Goal: Complete Application Form: Complete application form

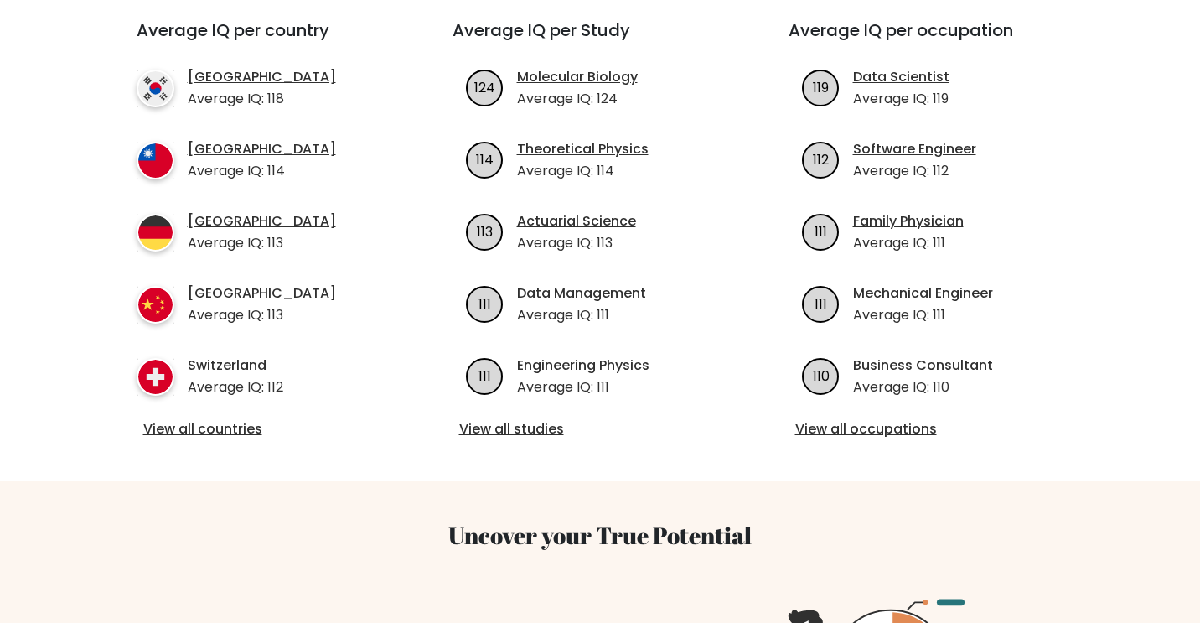
scroll to position [631, 0]
click at [225, 418] on link "View all countries" at bounding box center [264, 428] width 242 height 20
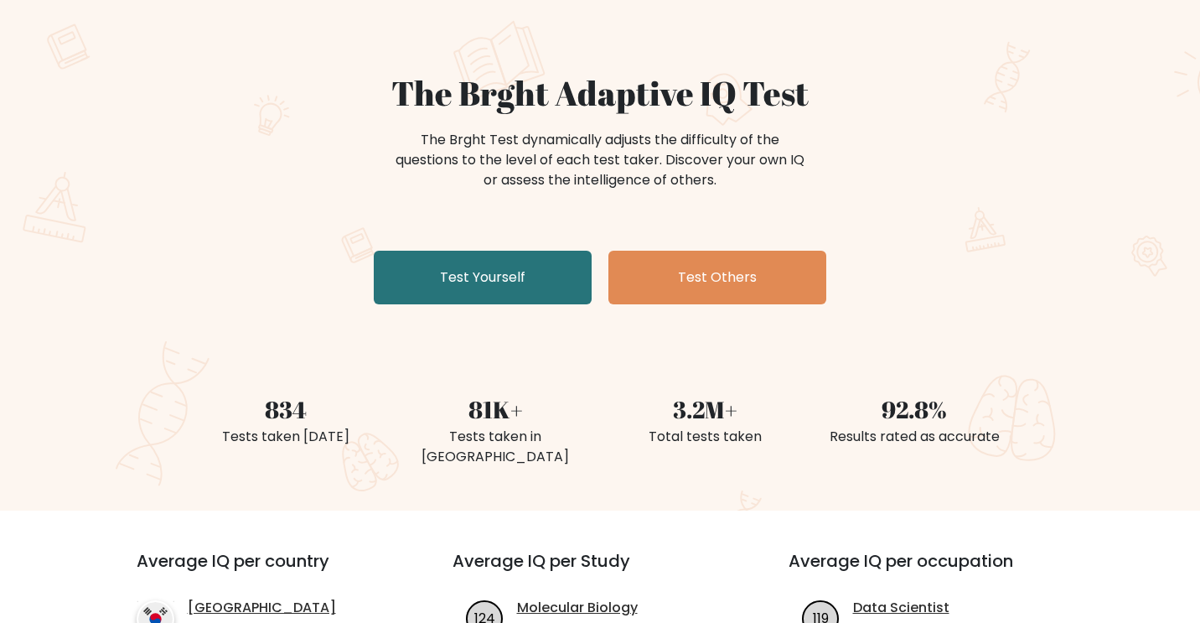
scroll to position [0, 0]
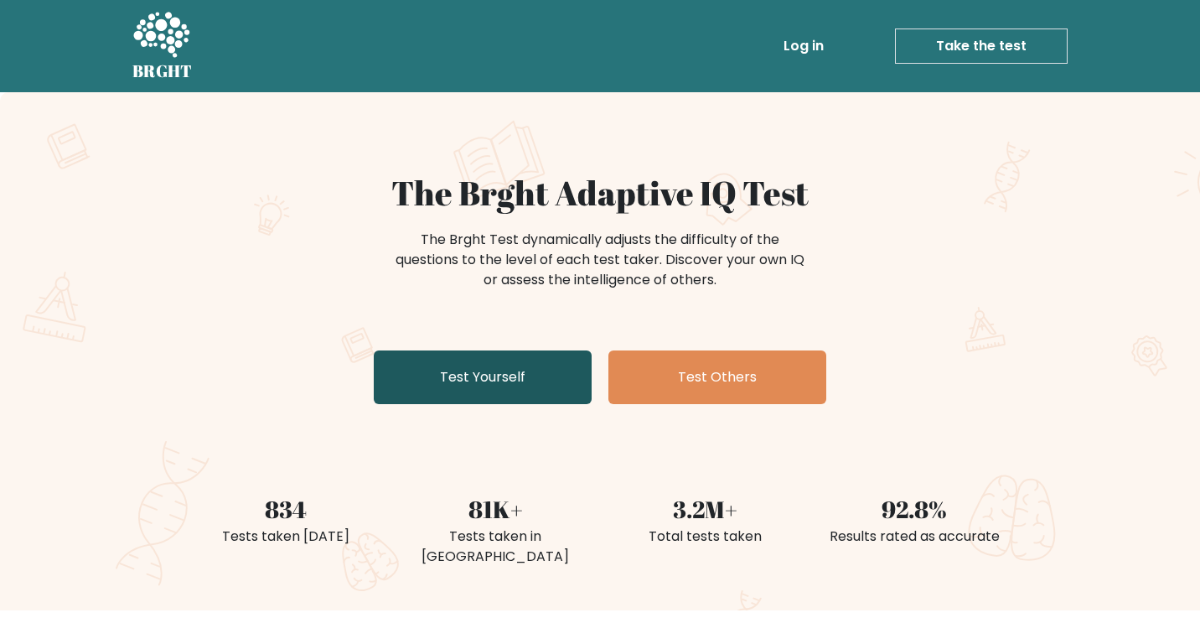
click at [514, 370] on link "Test Yourself" at bounding box center [483, 377] width 218 height 54
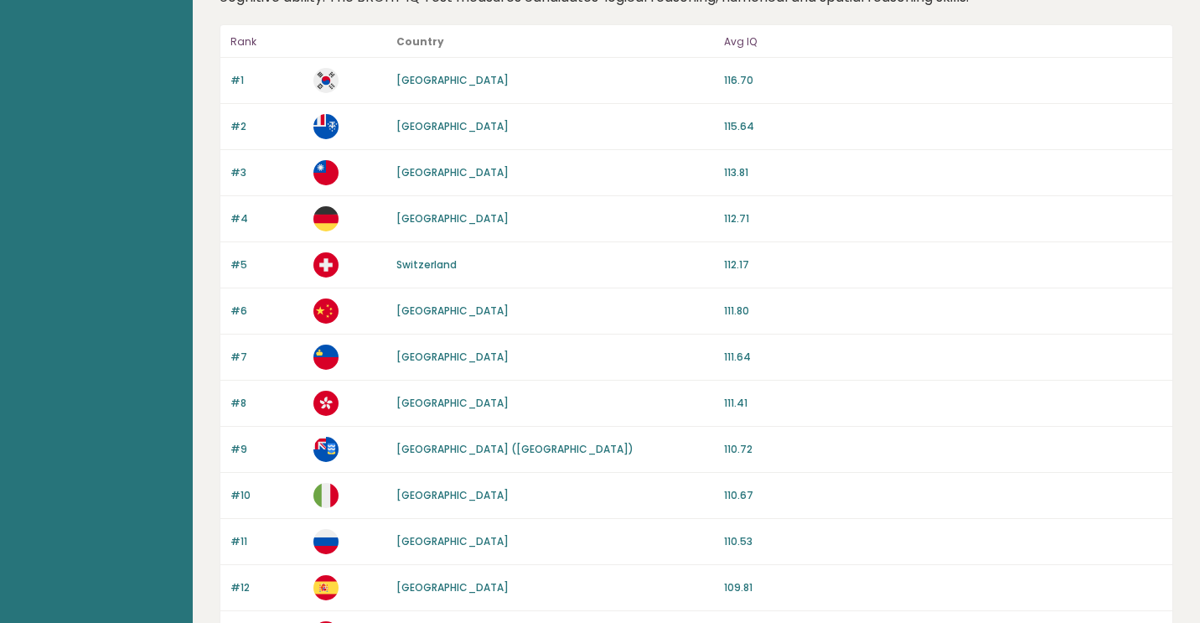
scroll to position [135, 0]
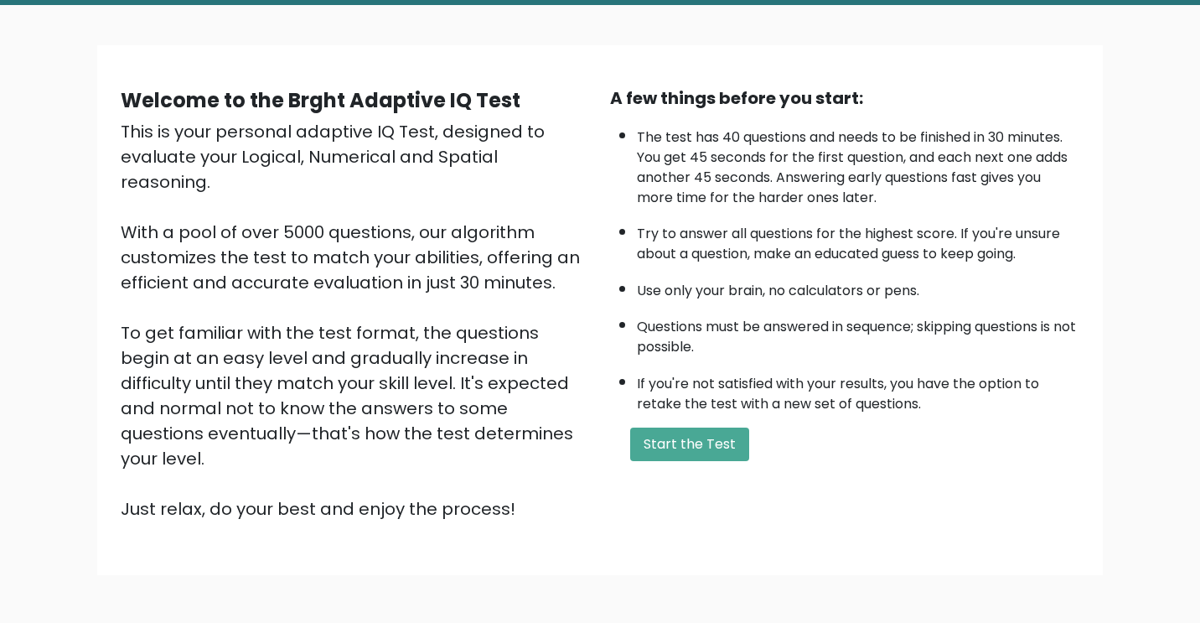
scroll to position [100, 0]
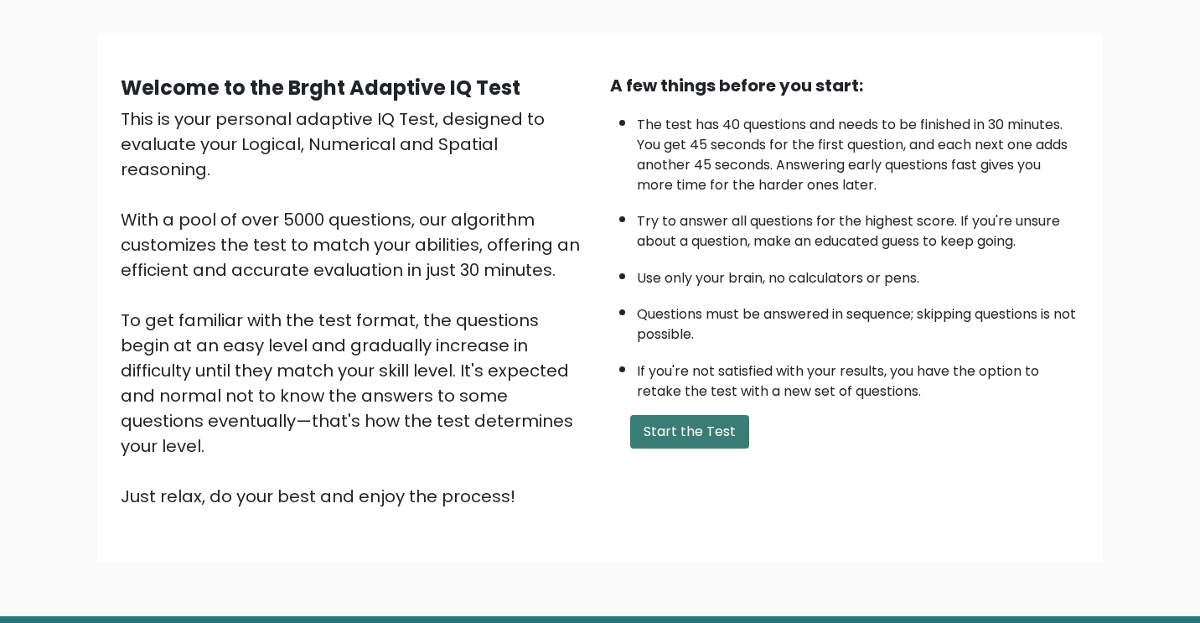
click at [686, 419] on button "Start the Test" at bounding box center [689, 432] width 119 height 34
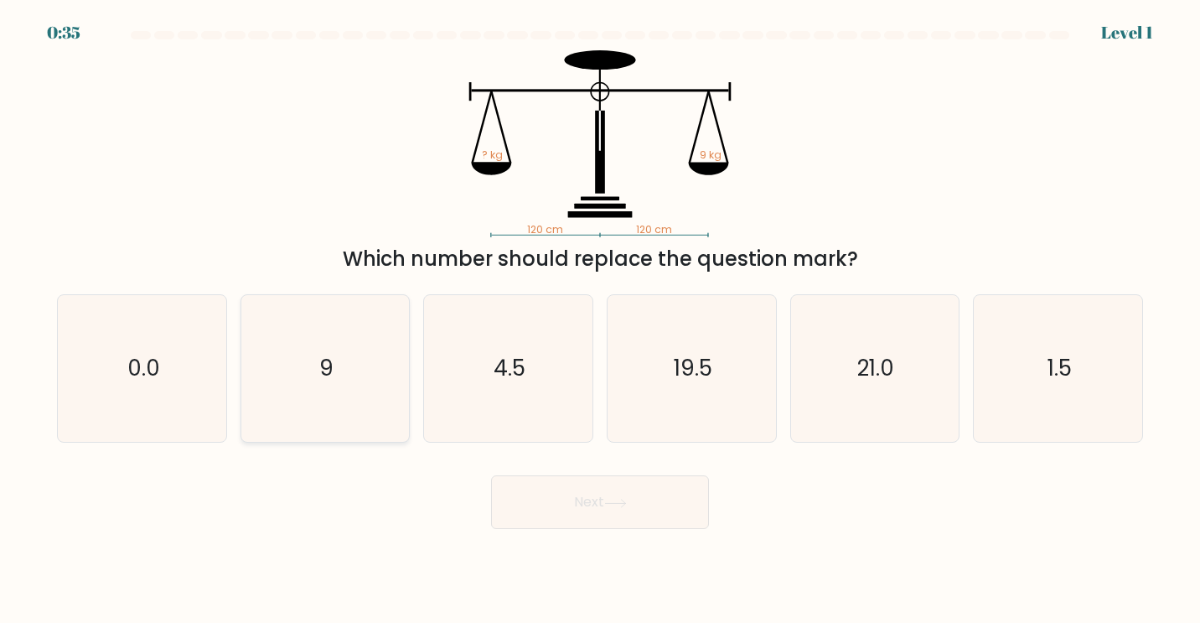
click at [320, 383] on text "9" at bounding box center [326, 368] width 14 height 31
click at [600, 320] on input "b. 9" at bounding box center [600, 316] width 1 height 8
radio input "true"
click at [616, 520] on button "Next" at bounding box center [600, 502] width 218 height 54
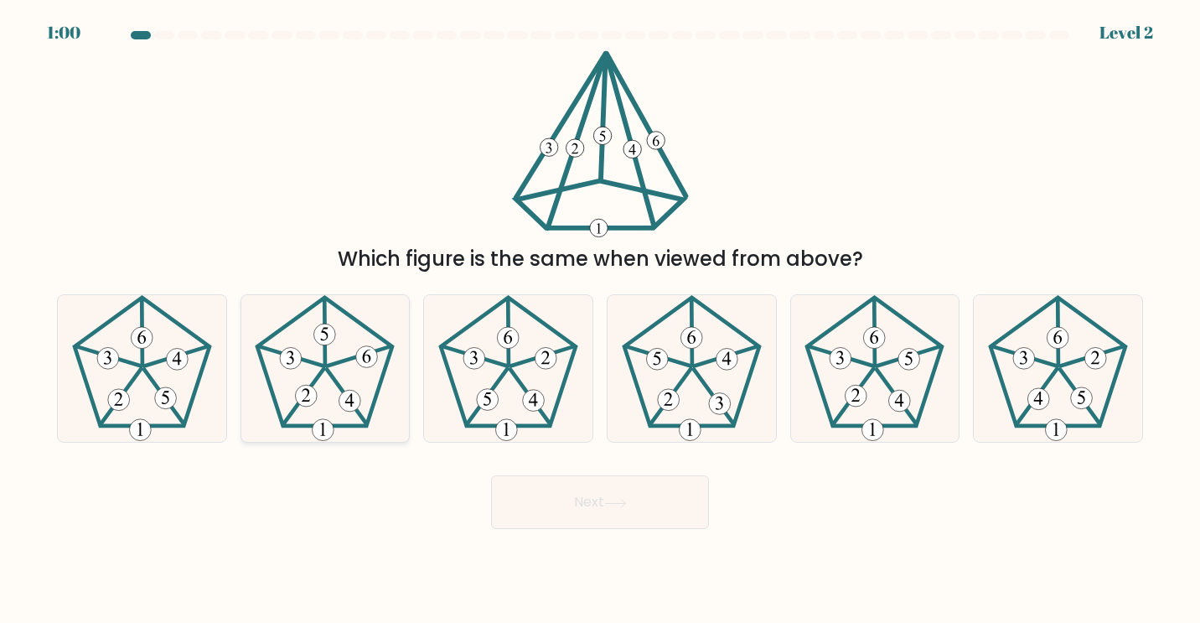
click at [322, 329] on 756 at bounding box center [325, 334] width 22 height 22
click at [600, 320] on input "b." at bounding box center [600, 316] width 1 height 8
radio input "true"
click at [567, 501] on button "Next" at bounding box center [600, 502] width 218 height 54
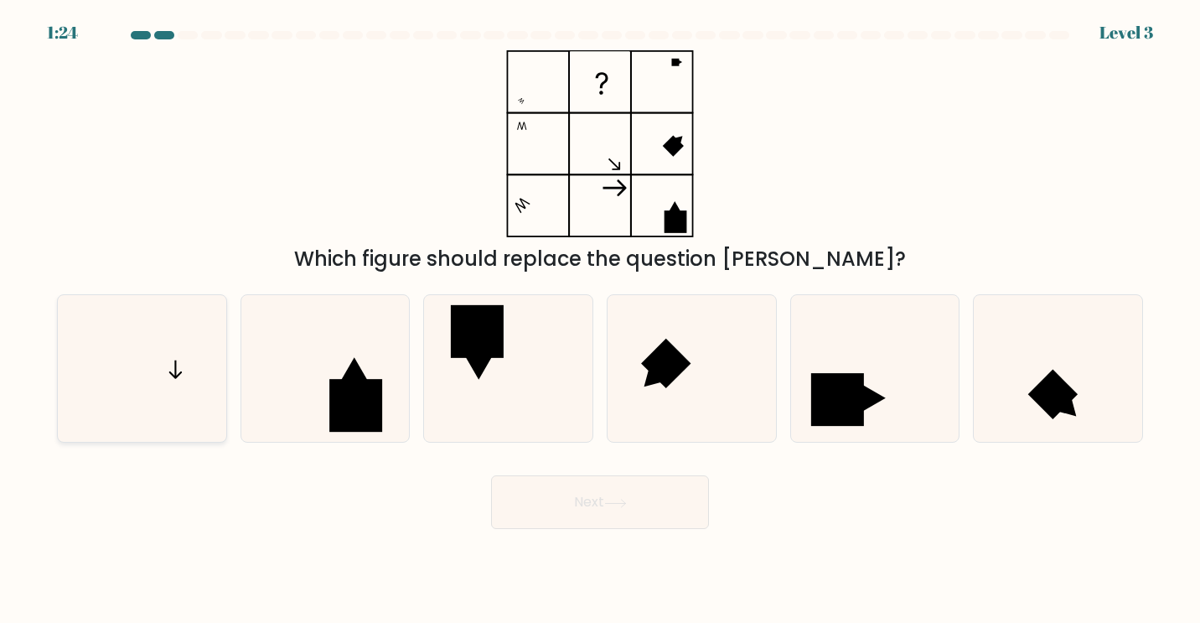
click at [187, 351] on icon at bounding box center [142, 368] width 147 height 147
click at [600, 320] on input "a." at bounding box center [600, 316] width 1 height 8
radio input "true"
click at [688, 501] on button "Next" at bounding box center [600, 502] width 218 height 54
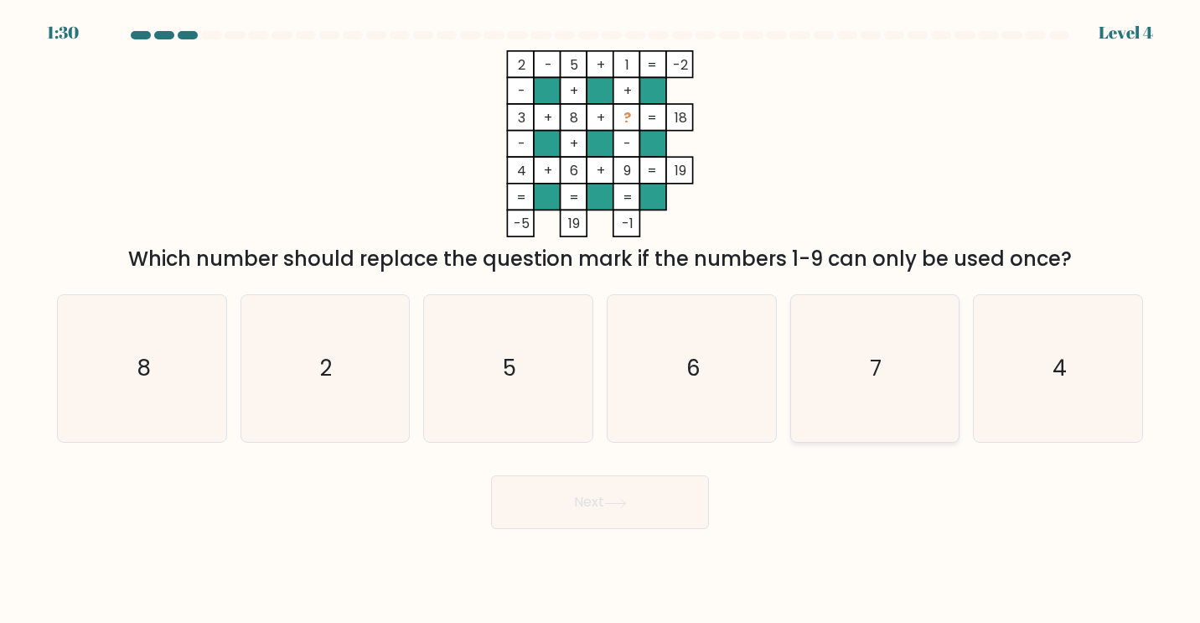
click at [882, 375] on text "7" at bounding box center [877, 368] width 12 height 31
click at [601, 320] on input "e. 7" at bounding box center [600, 316] width 1 height 8
radio input "true"
click at [644, 495] on button "Next" at bounding box center [600, 502] width 218 height 54
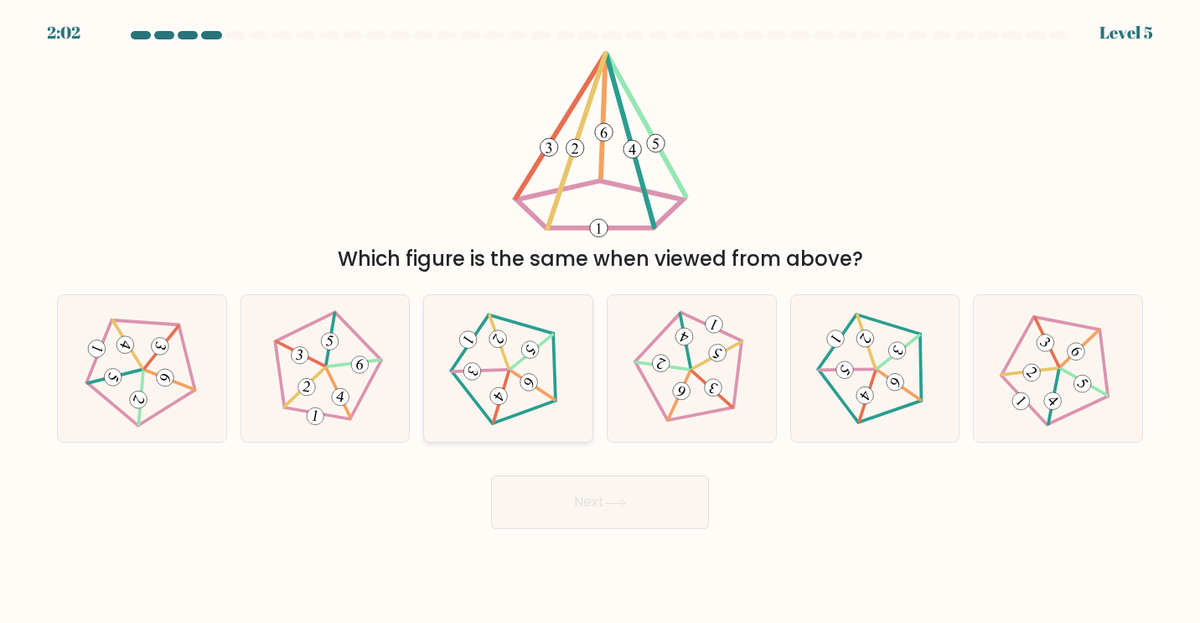
click at [539, 355] on icon at bounding box center [507, 367] width 117 height 117
click at [600, 320] on input "c." at bounding box center [600, 316] width 1 height 8
radio input "true"
click at [1085, 406] on 245 at bounding box center [1061, 364] width 149 height 149
click at [601, 320] on input "f." at bounding box center [600, 316] width 1 height 8
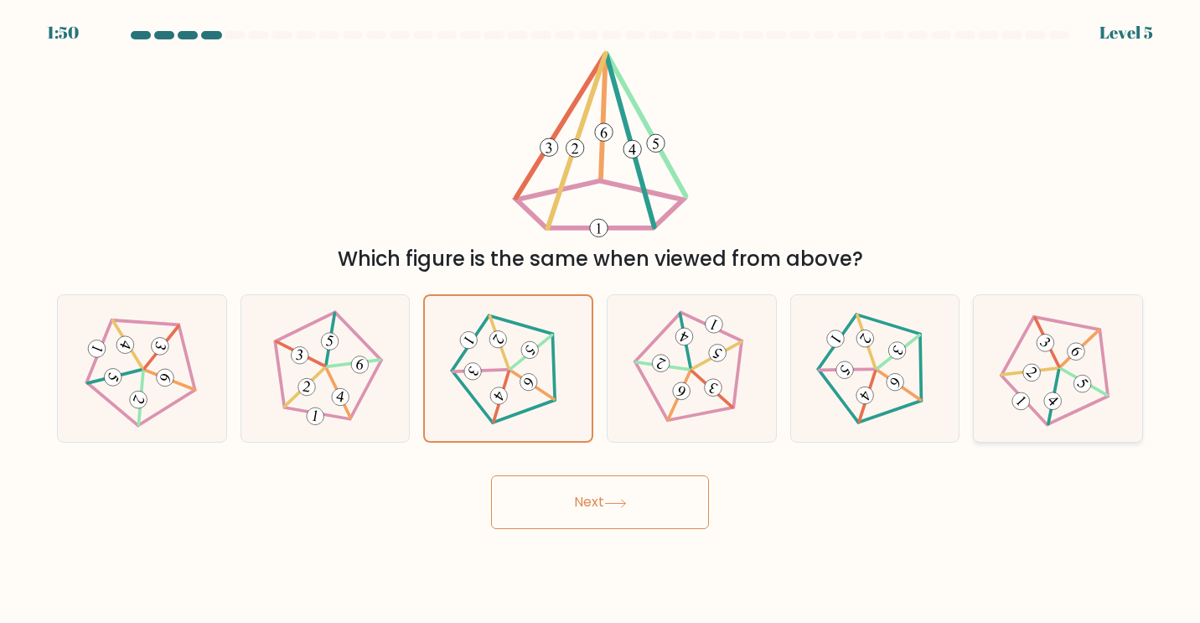
radio input "true"
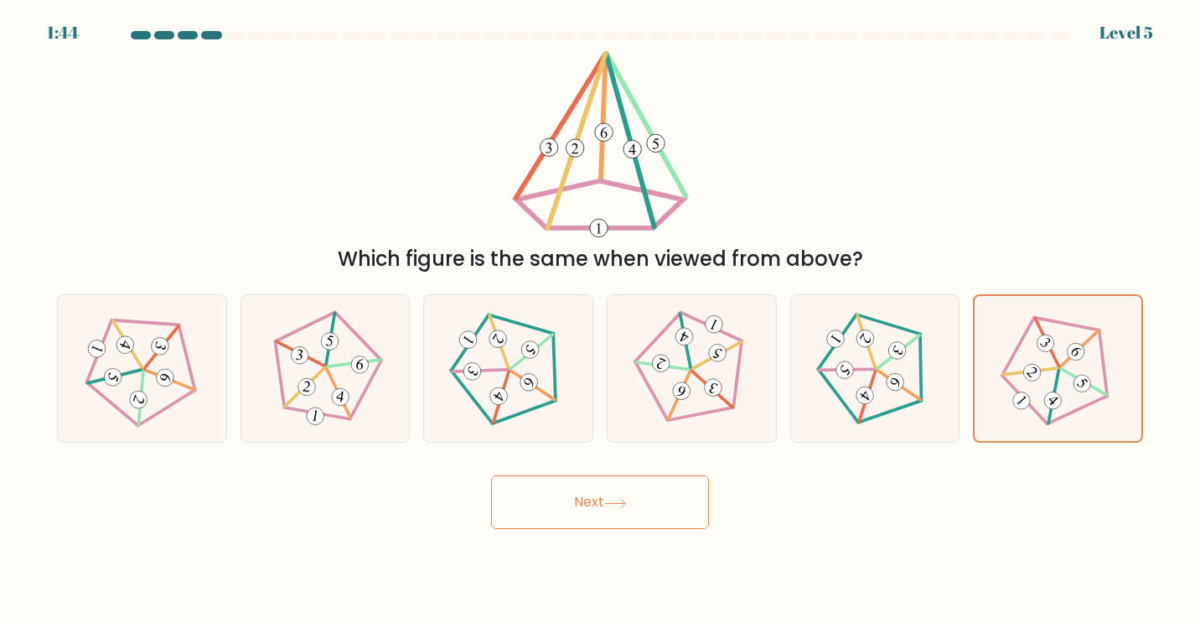
click at [615, 504] on icon at bounding box center [615, 503] width 23 height 9
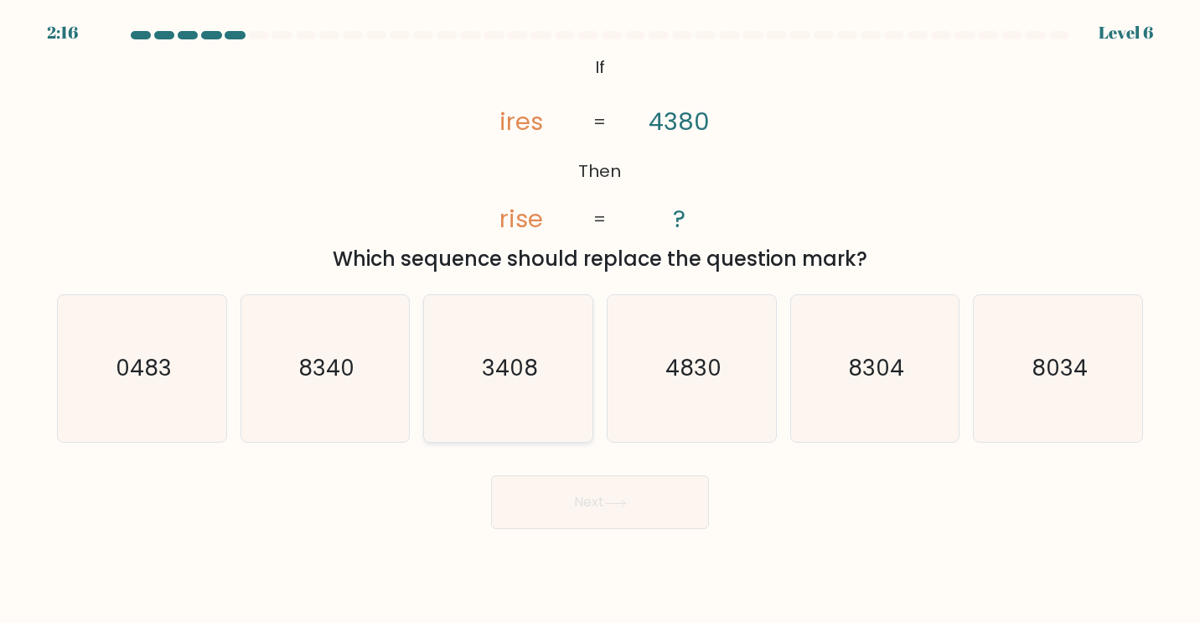
click at [517, 358] on text "3408" at bounding box center [510, 368] width 56 height 31
click at [600, 320] on input "c. 3408" at bounding box center [600, 316] width 1 height 8
radio input "true"
click at [598, 509] on button "Next" at bounding box center [600, 502] width 218 height 54
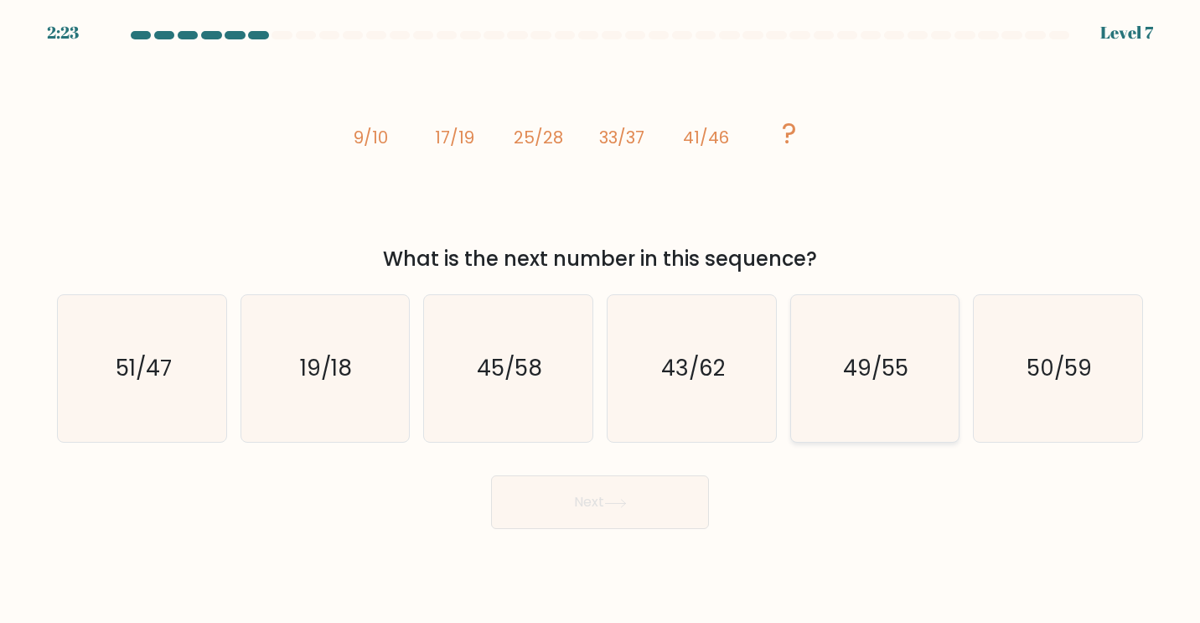
click at [879, 388] on icon "49/55" at bounding box center [874, 368] width 147 height 147
click at [601, 320] on input "e. 49/55" at bounding box center [600, 316] width 1 height 8
radio input "true"
click at [594, 498] on button "Next" at bounding box center [600, 502] width 218 height 54
click at [617, 494] on button "Next" at bounding box center [600, 502] width 218 height 54
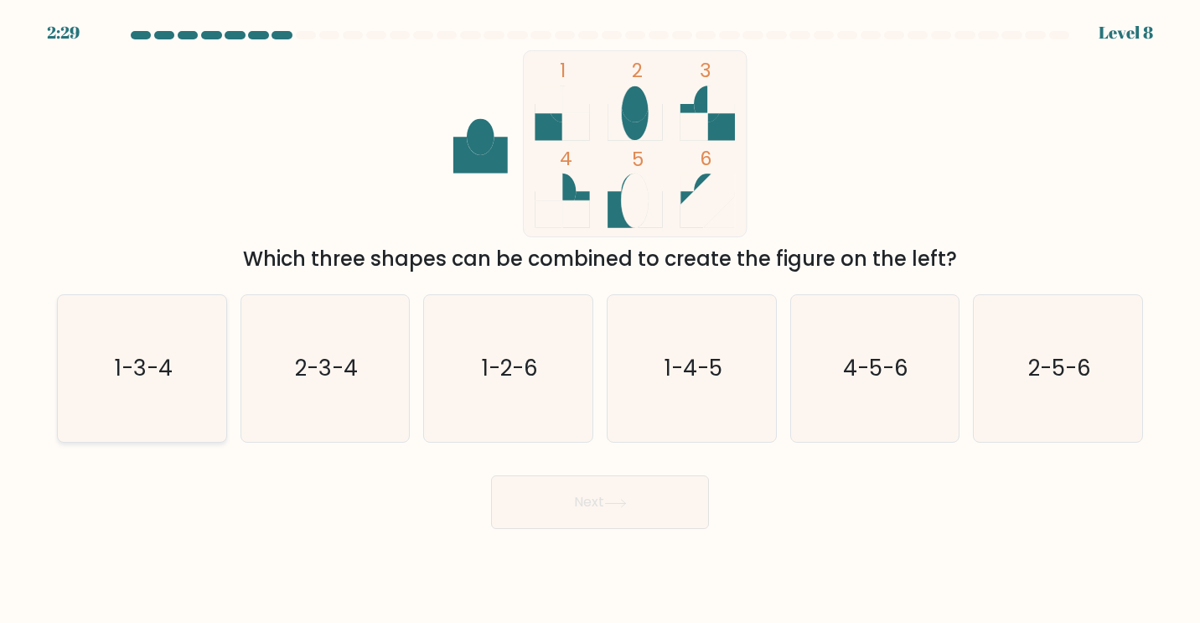
click at [137, 407] on icon "1-3-4" at bounding box center [142, 368] width 147 height 147
click at [600, 320] on input "a. 1-3-4" at bounding box center [600, 316] width 1 height 8
radio input "true"
click at [625, 517] on button "Next" at bounding box center [600, 502] width 218 height 54
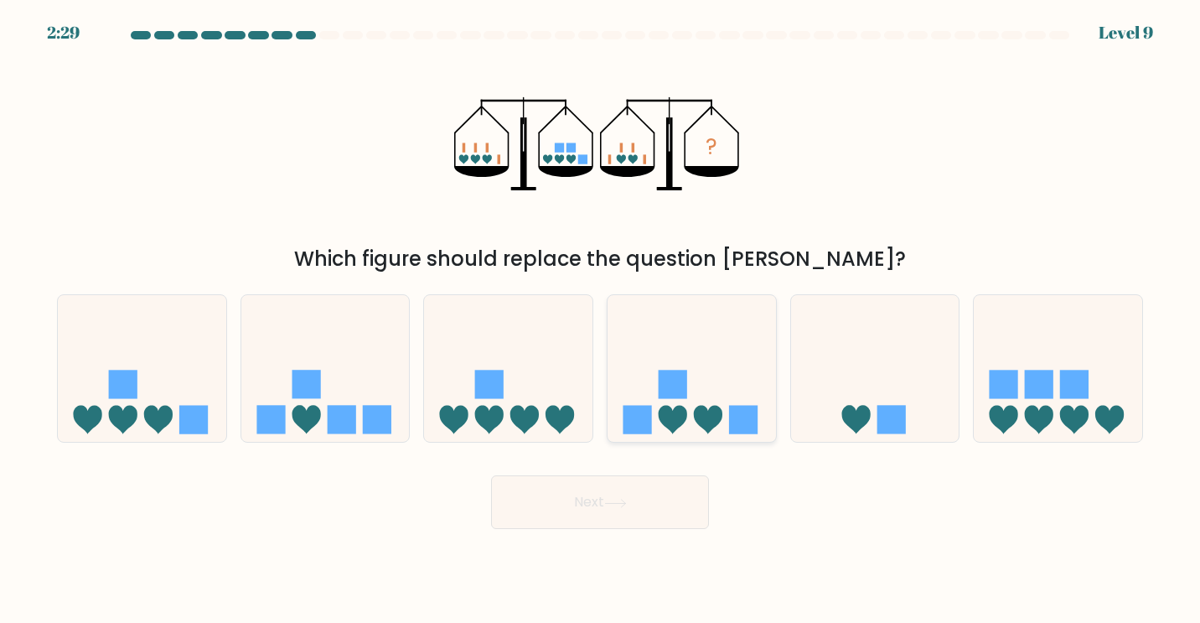
click at [693, 380] on icon at bounding box center [692, 368] width 168 height 139
click at [601, 320] on input "d." at bounding box center [600, 316] width 1 height 8
radio input "true"
click at [622, 524] on button "Next" at bounding box center [600, 502] width 218 height 54
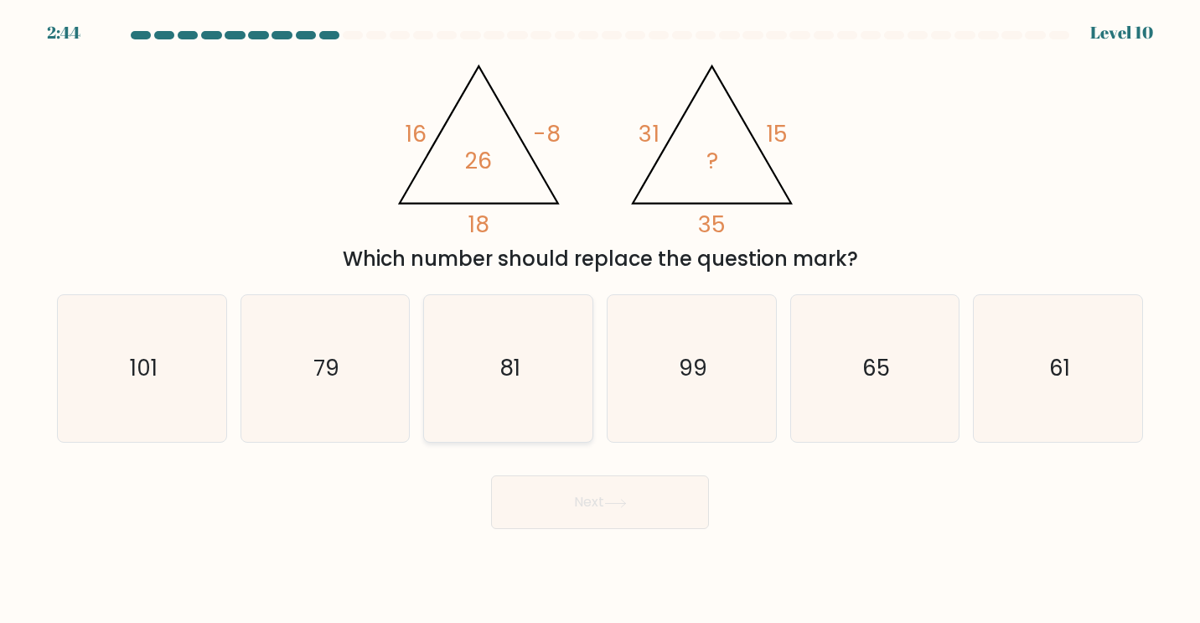
click at [545, 370] on icon "81" at bounding box center [508, 368] width 147 height 147
click at [600, 320] on input "c. 81" at bounding box center [600, 316] width 1 height 8
radio input "true"
click at [631, 499] on button "Next" at bounding box center [600, 502] width 218 height 54
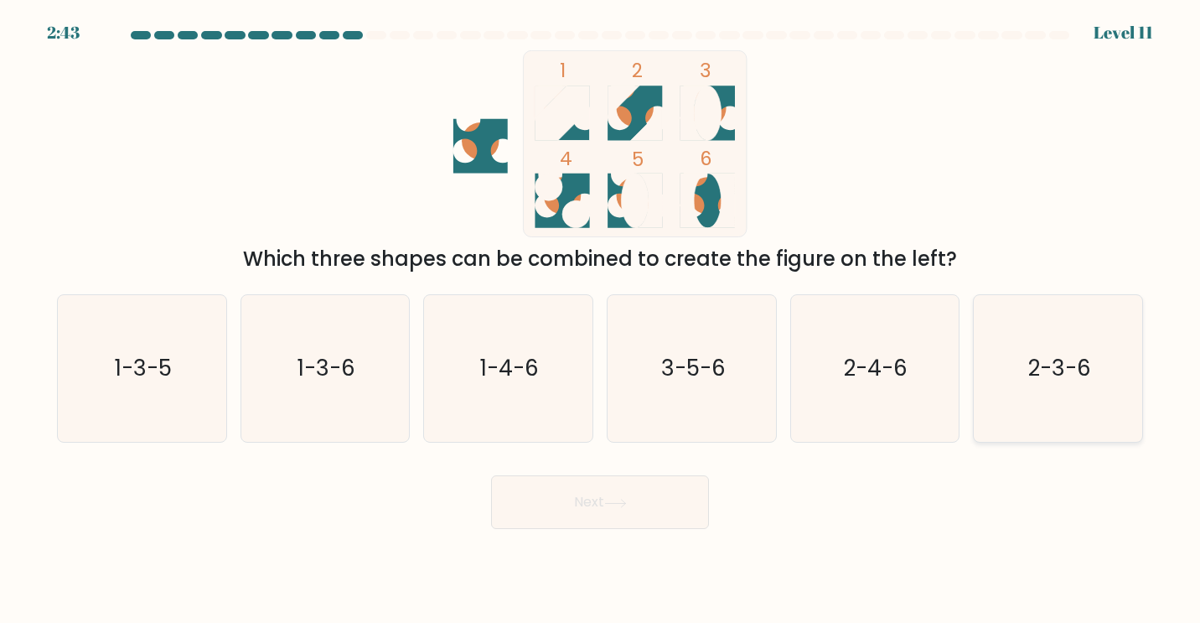
click at [1066, 344] on icon "2-3-6" at bounding box center [1058, 368] width 147 height 147
click at [601, 320] on input "f. 2-3-6" at bounding box center [600, 316] width 1 height 8
radio input "true"
click at [742, 388] on icon "3-5-6" at bounding box center [691, 368] width 147 height 147
click at [601, 320] on input "d. 3-5-6" at bounding box center [600, 316] width 1 height 8
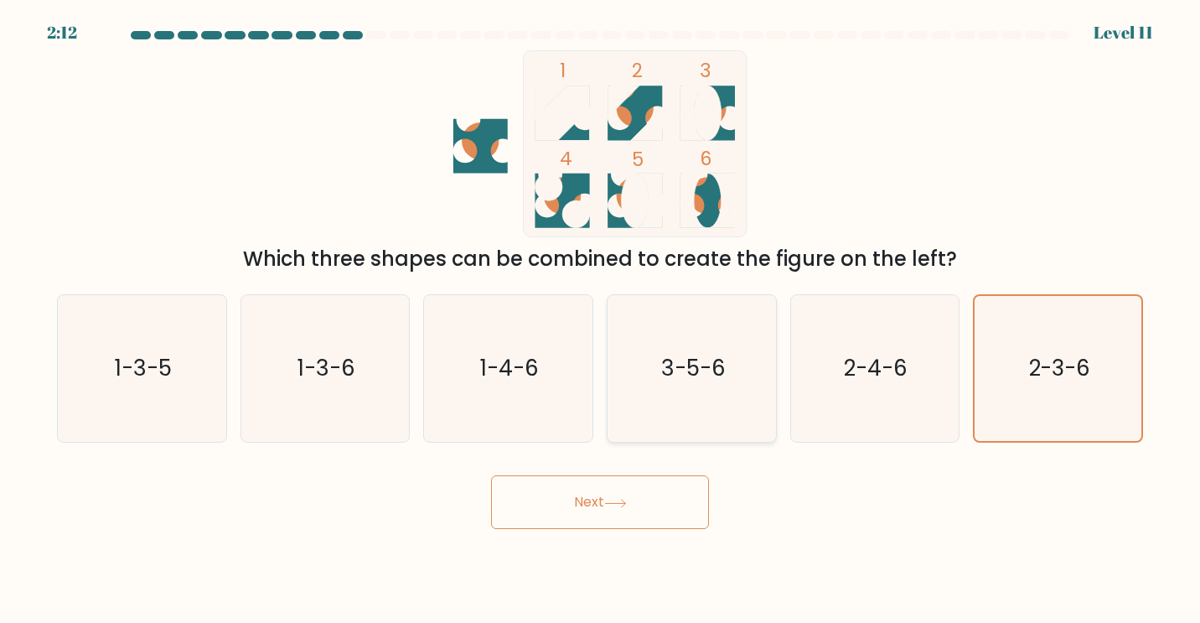
radio input "true"
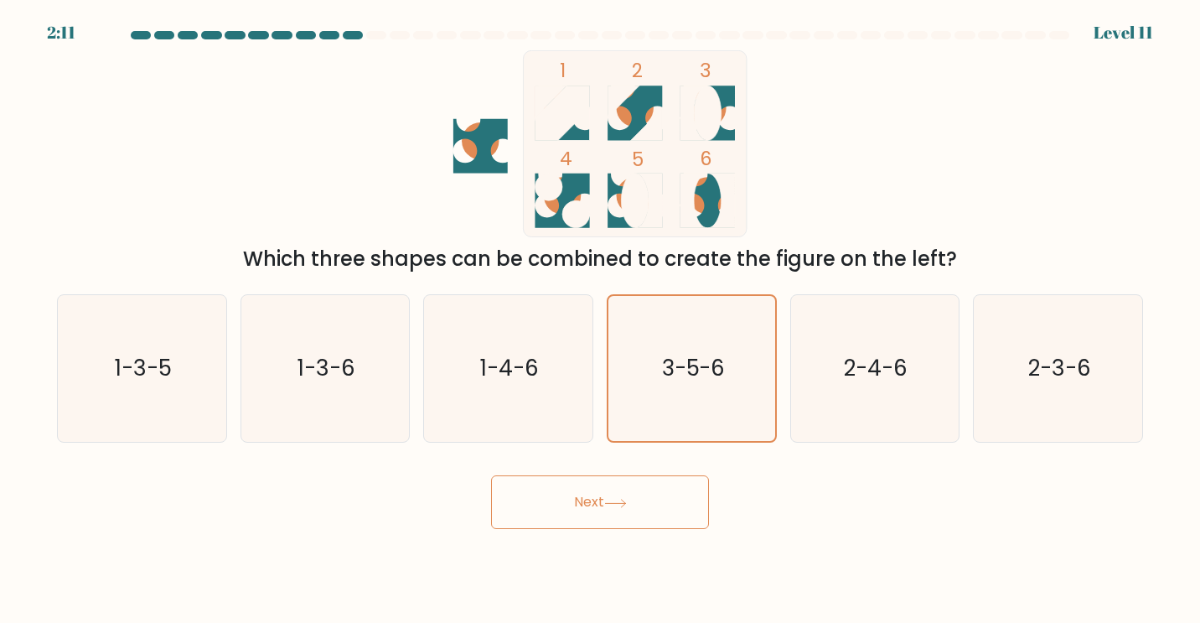
click at [639, 513] on button "Next" at bounding box center [600, 502] width 218 height 54
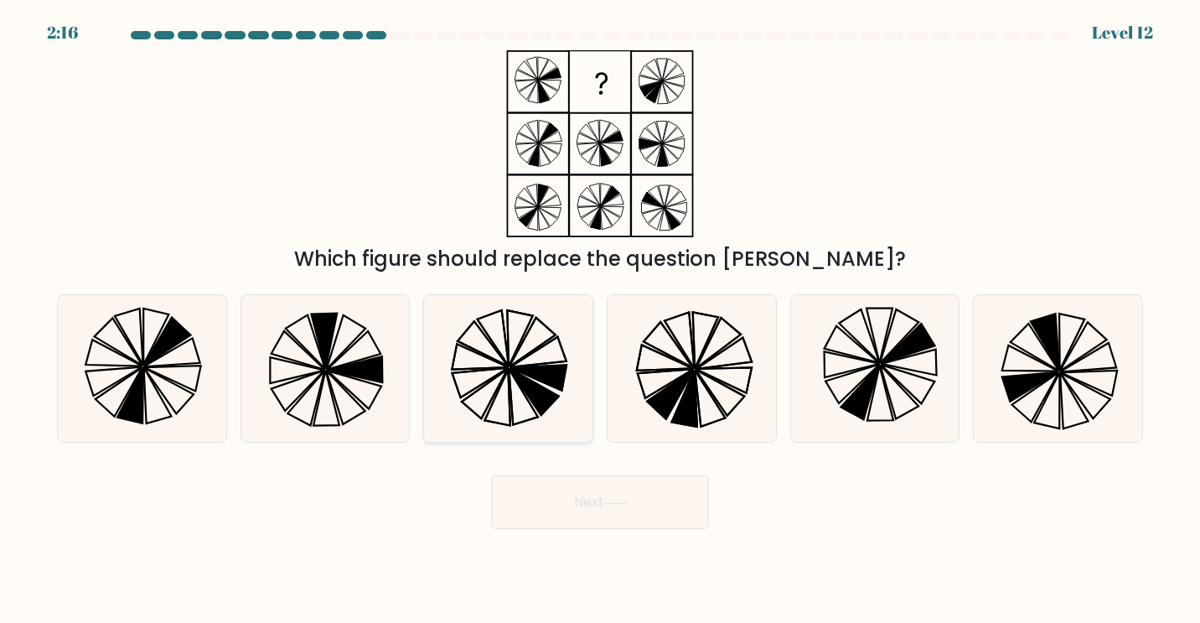
click at [559, 363] on icon at bounding box center [508, 368] width 147 height 147
click at [600, 320] on input "c." at bounding box center [600, 316] width 1 height 8
radio input "true"
click at [625, 510] on button "Next" at bounding box center [600, 502] width 218 height 54
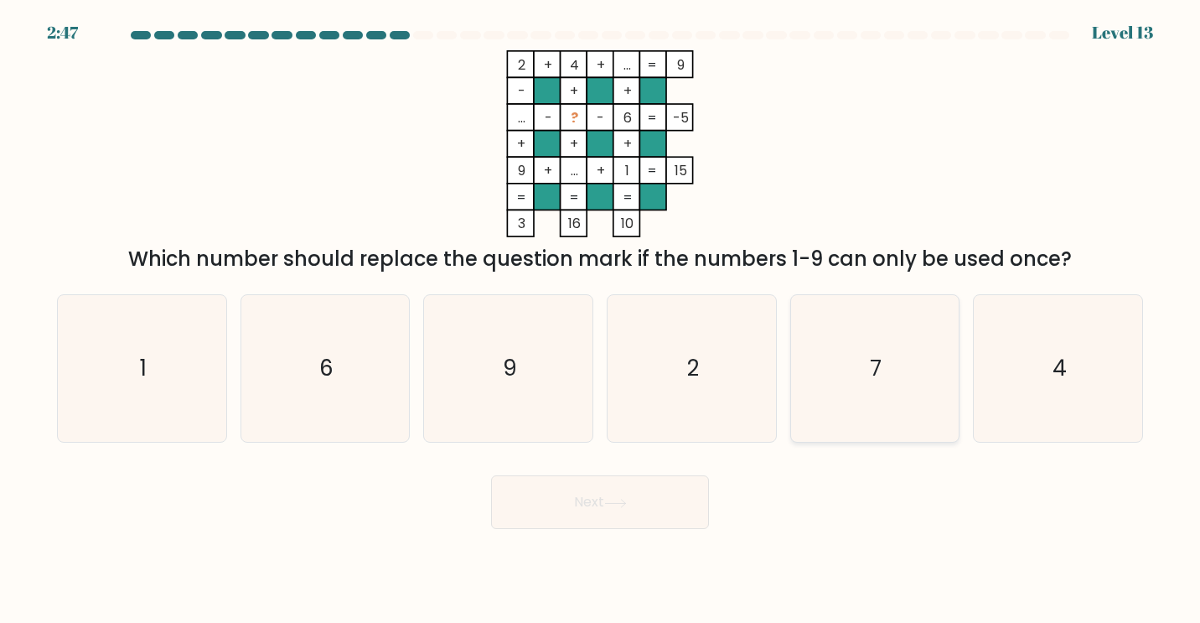
click at [855, 349] on icon "7" at bounding box center [874, 368] width 147 height 147
click at [601, 320] on input "e. 7" at bounding box center [600, 316] width 1 height 8
radio input "true"
click at [655, 505] on button "Next" at bounding box center [600, 502] width 218 height 54
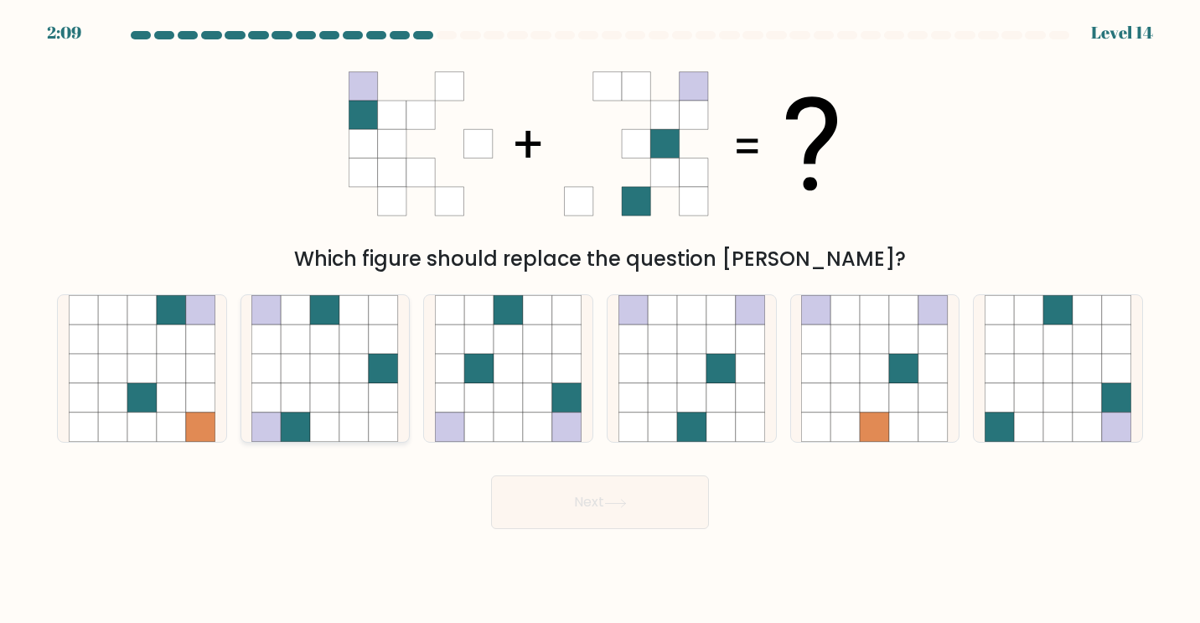
click at [328, 365] on icon at bounding box center [324, 368] width 29 height 29
click at [600, 320] on input "b." at bounding box center [600, 316] width 1 height 8
radio input "true"
click at [541, 385] on icon at bounding box center [537, 397] width 29 height 29
click at [600, 320] on input "c." at bounding box center [600, 316] width 1 height 8
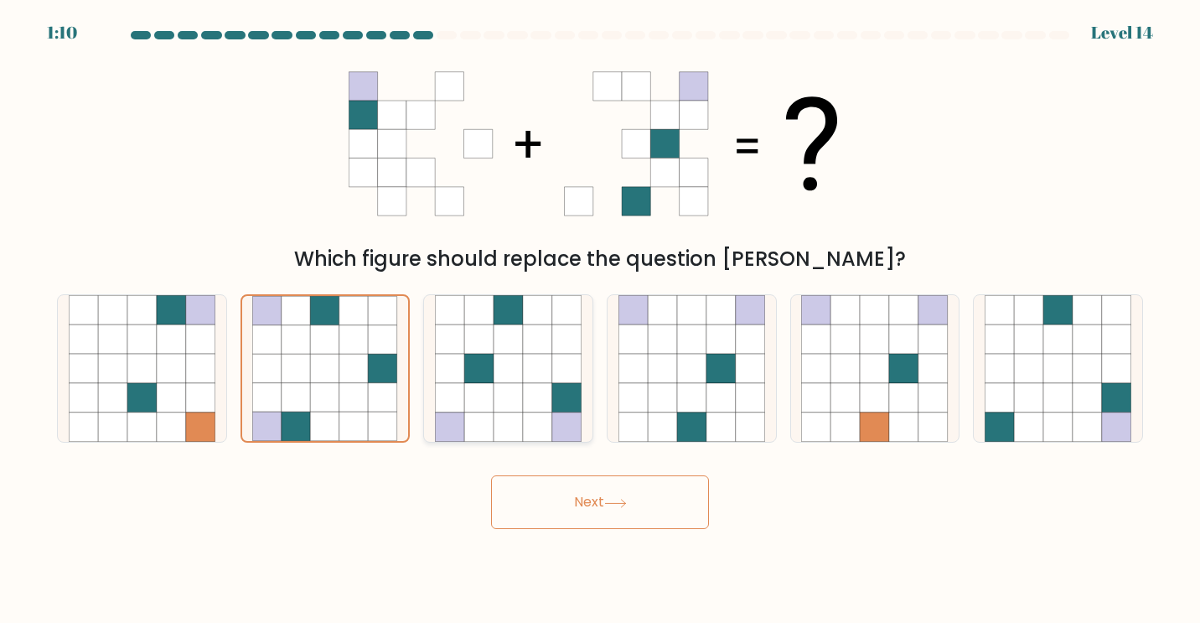
radio input "true"
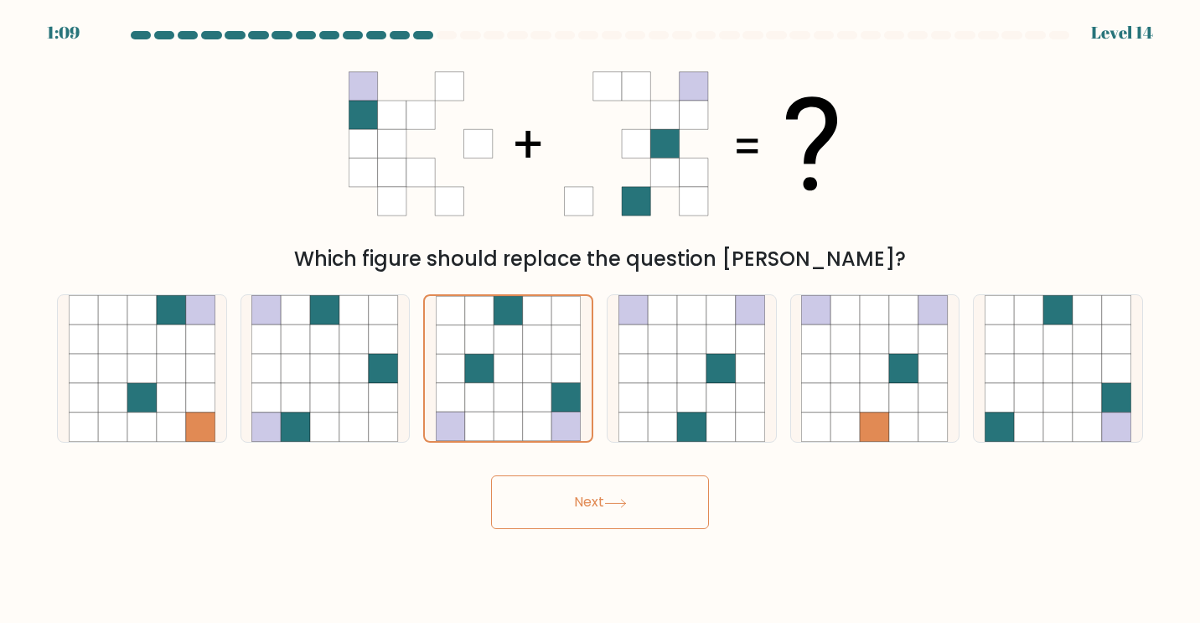
click at [676, 515] on button "Next" at bounding box center [600, 502] width 218 height 54
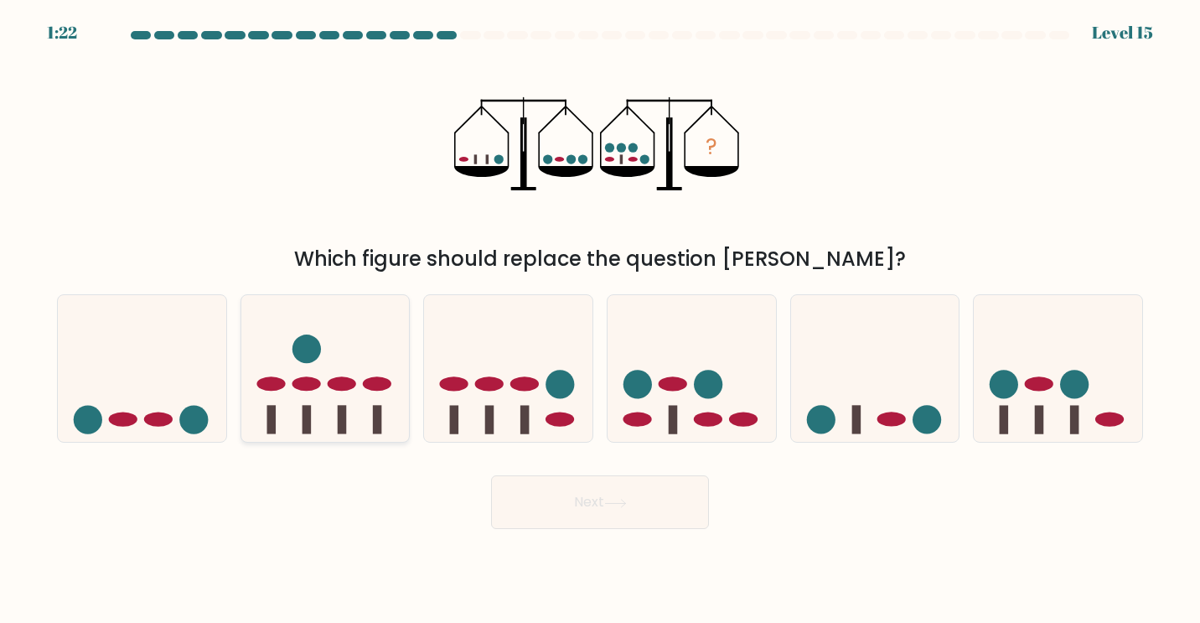
click at [399, 417] on icon at bounding box center [325, 368] width 168 height 139
click at [600, 320] on input "b." at bounding box center [600, 316] width 1 height 8
radio input "true"
click at [1109, 380] on icon at bounding box center [1058, 368] width 168 height 139
click at [601, 320] on input "f." at bounding box center [600, 316] width 1 height 8
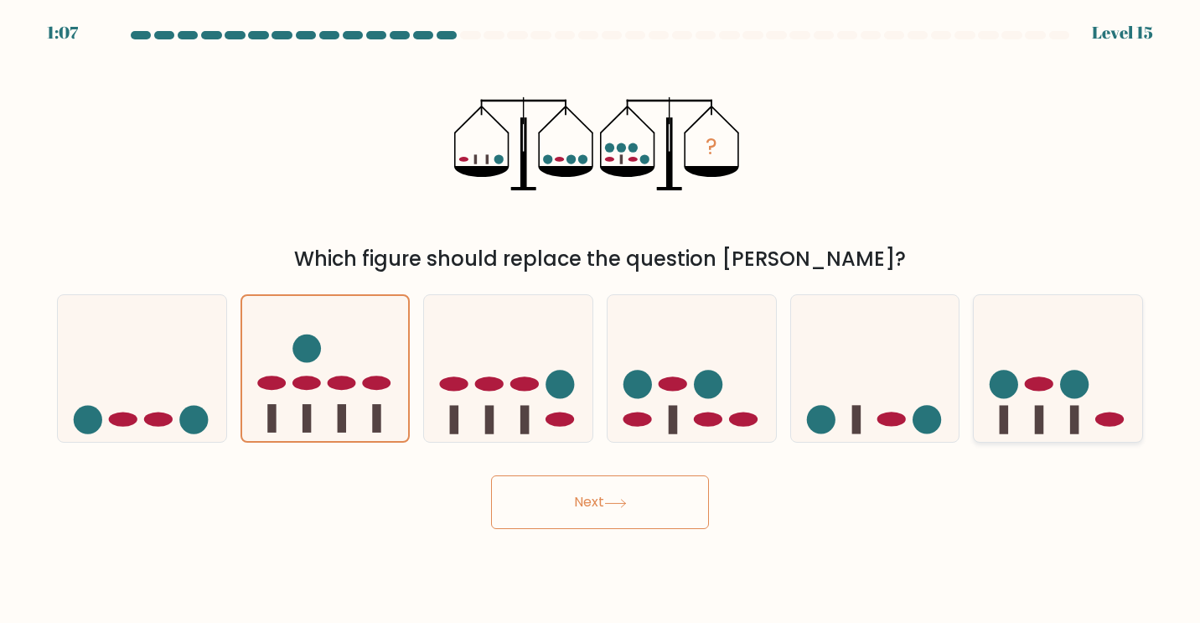
radio input "true"
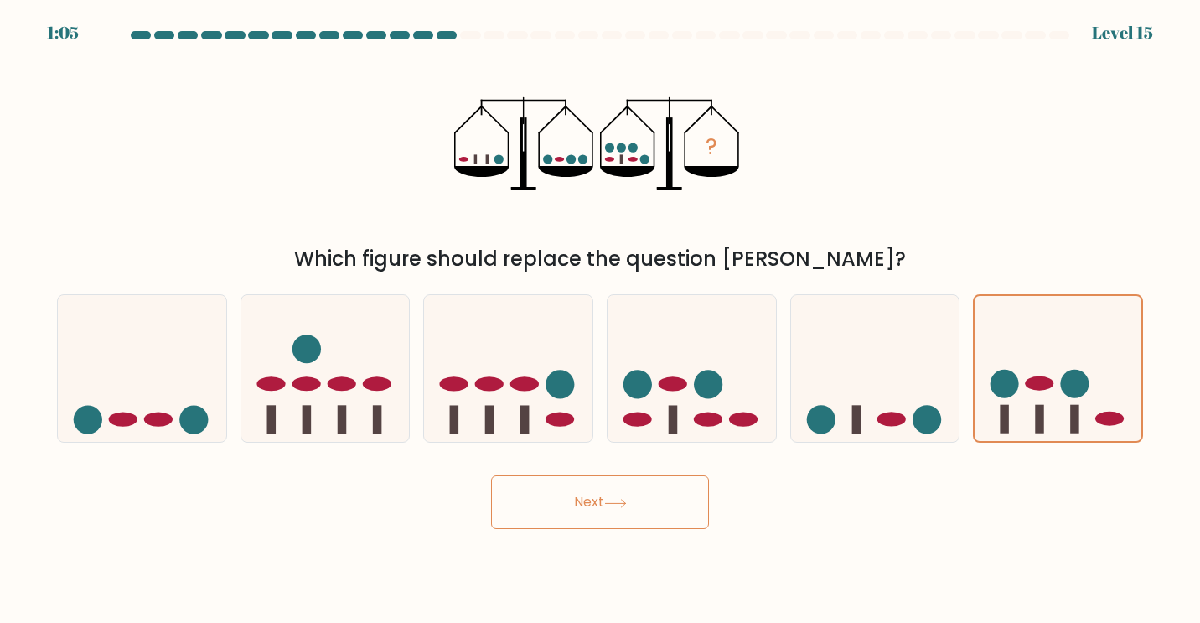
click at [592, 491] on button "Next" at bounding box center [600, 502] width 218 height 54
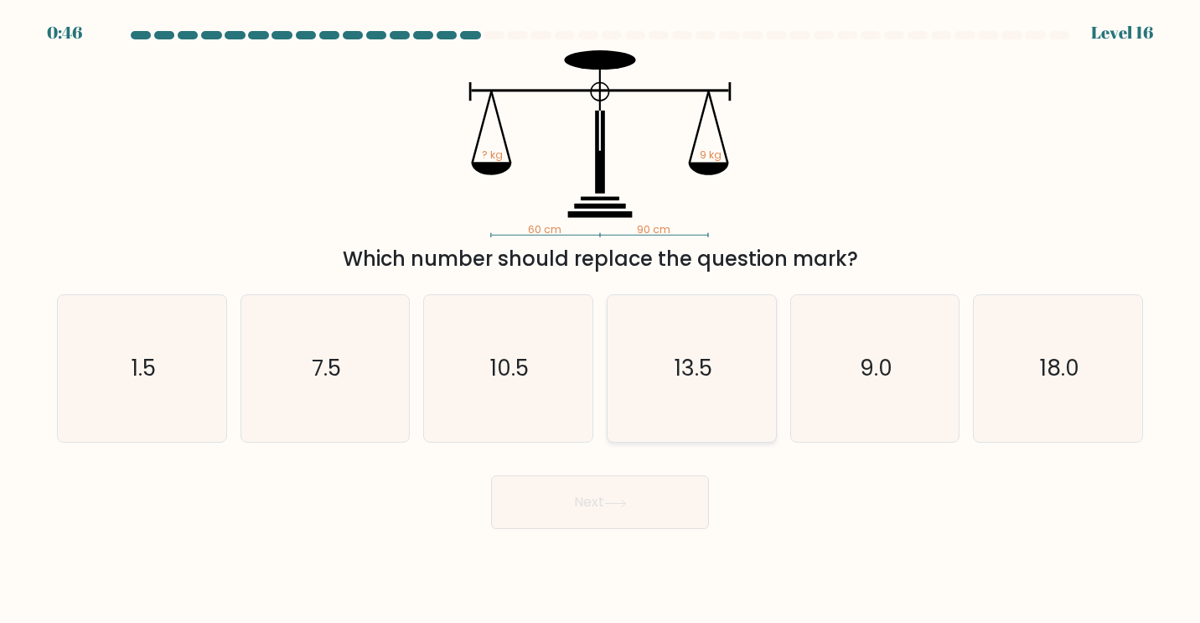
click at [706, 307] on icon "13.5" at bounding box center [691, 368] width 147 height 147
click at [601, 312] on input "d. 13.5" at bounding box center [600, 316] width 1 height 8
radio input "true"
click at [600, 512] on button "Next" at bounding box center [600, 502] width 218 height 54
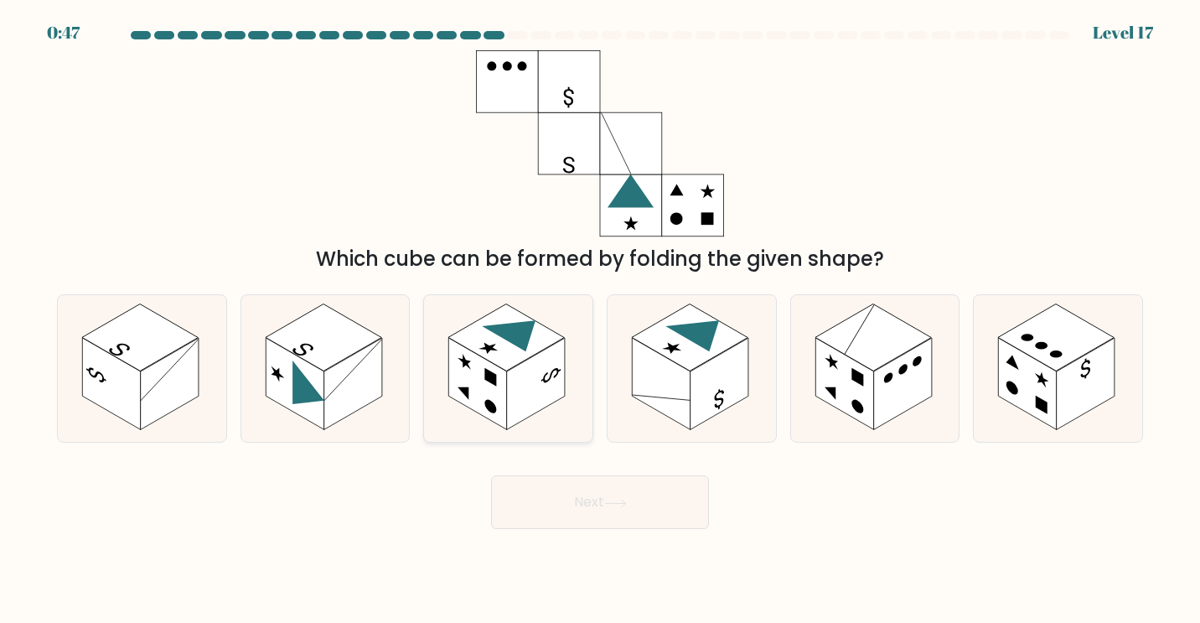
click at [546, 380] on rect at bounding box center [536, 384] width 59 height 92
click at [600, 320] on input "c." at bounding box center [600, 316] width 1 height 8
radio input "true"
click at [596, 504] on button "Next" at bounding box center [600, 502] width 218 height 54
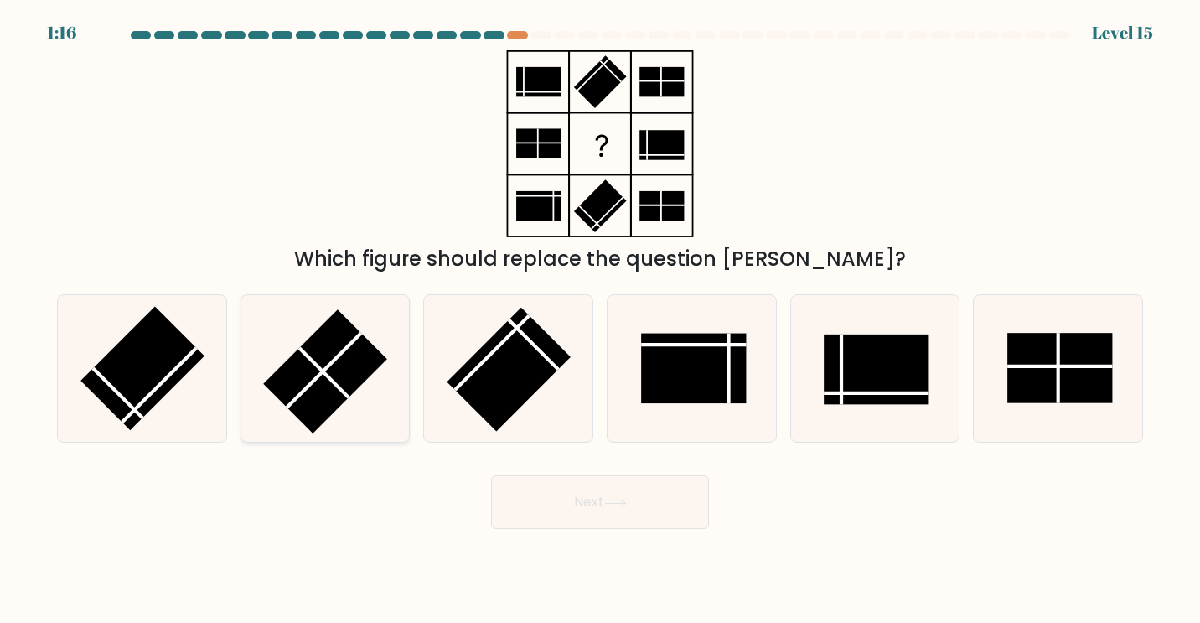
click at [349, 400] on icon at bounding box center [324, 368] width 147 height 147
click at [600, 320] on input "b." at bounding box center [600, 316] width 1 height 8
radio input "true"
click at [623, 497] on button "Next" at bounding box center [600, 502] width 218 height 54
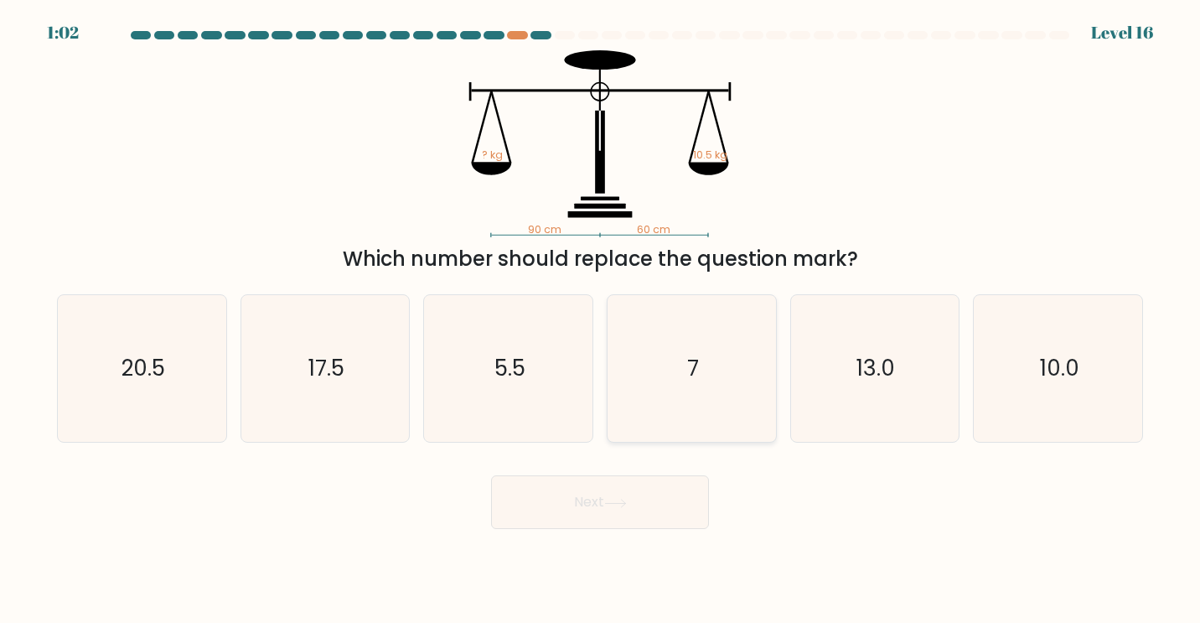
click at [692, 385] on icon "7" at bounding box center [691, 368] width 147 height 147
click at [601, 320] on input "d. 7" at bounding box center [600, 316] width 1 height 8
radio input "true"
click at [625, 494] on button "Next" at bounding box center [600, 502] width 218 height 54
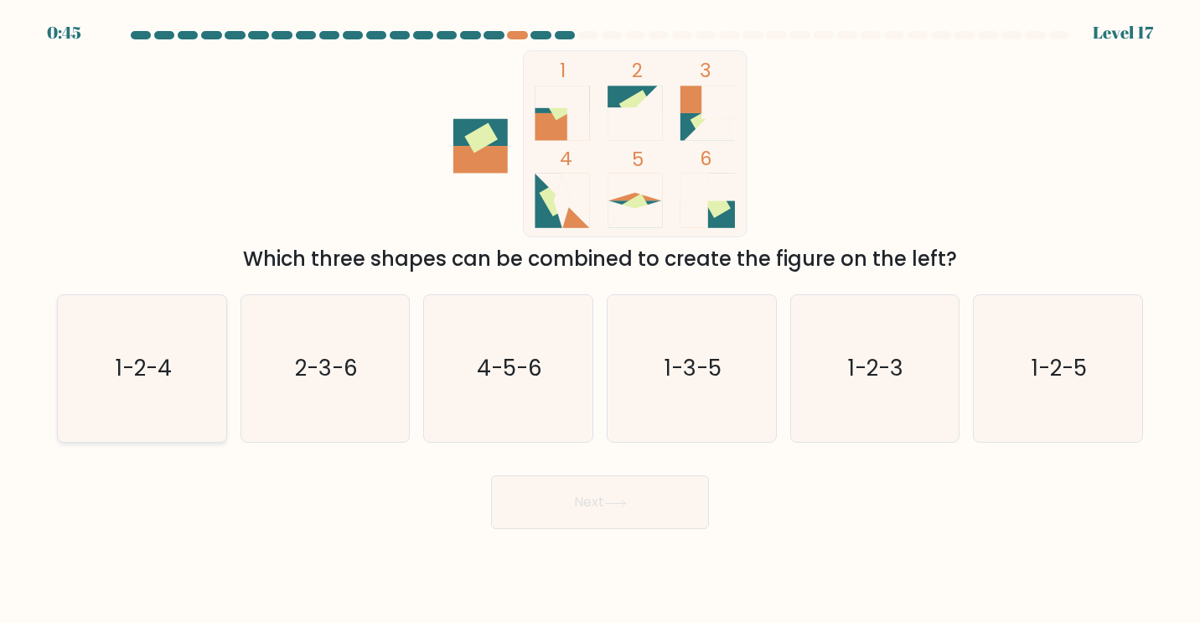
click at [139, 372] on text "1-2-4" at bounding box center [144, 368] width 56 height 31
click at [600, 320] on input "a. 1-2-4" at bounding box center [600, 316] width 1 height 8
radio input "true"
click at [172, 351] on icon "1-2-4" at bounding box center [143, 369] width 146 height 146
click at [600, 320] on input "a. 1-2-4" at bounding box center [600, 316] width 1 height 8
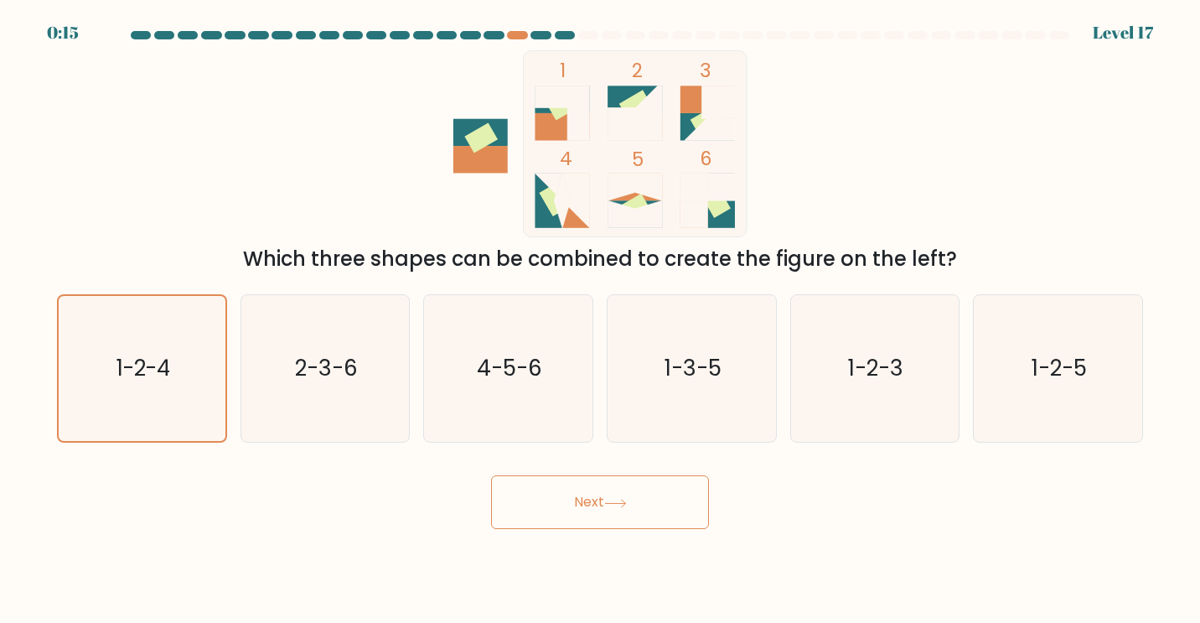
click at [568, 510] on button "Next" at bounding box center [600, 502] width 218 height 54
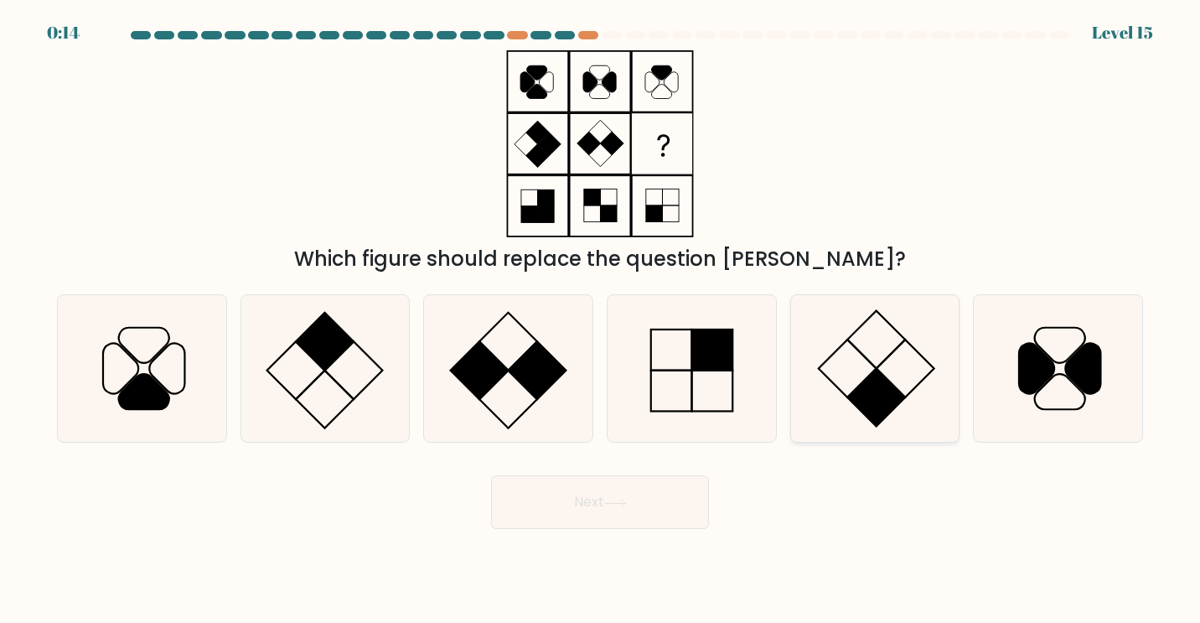
click at [900, 375] on icon at bounding box center [874, 368] width 147 height 147
click at [601, 320] on input "e." at bounding box center [600, 316] width 1 height 8
radio input "true"
click at [592, 501] on button "Next" at bounding box center [600, 502] width 218 height 54
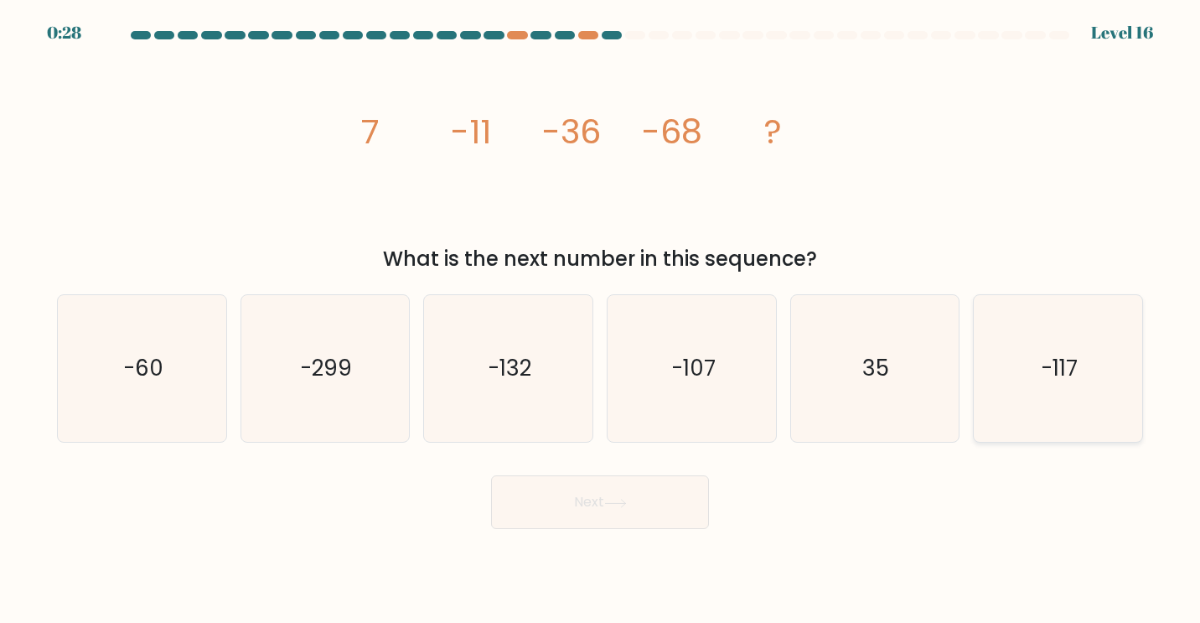
click at [1031, 360] on icon "-117" at bounding box center [1058, 368] width 147 height 147
click at [601, 320] on input "f. -117" at bounding box center [600, 316] width 1 height 8
radio input "true"
click at [613, 499] on icon at bounding box center [615, 503] width 23 height 9
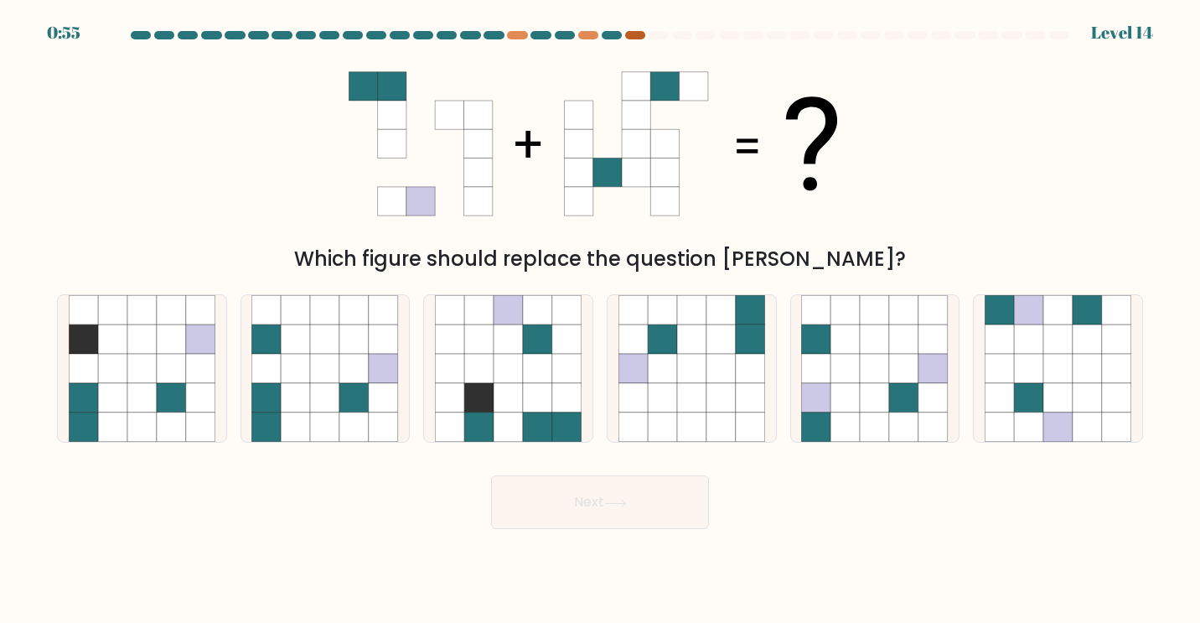
click at [638, 38] on div at bounding box center [635, 35] width 20 height 8
click at [582, 36] on div at bounding box center [588, 35] width 20 height 8
click at [328, 407] on icon at bounding box center [324, 397] width 29 height 29
click at [600, 320] on input "b." at bounding box center [600, 316] width 1 height 8
radio input "true"
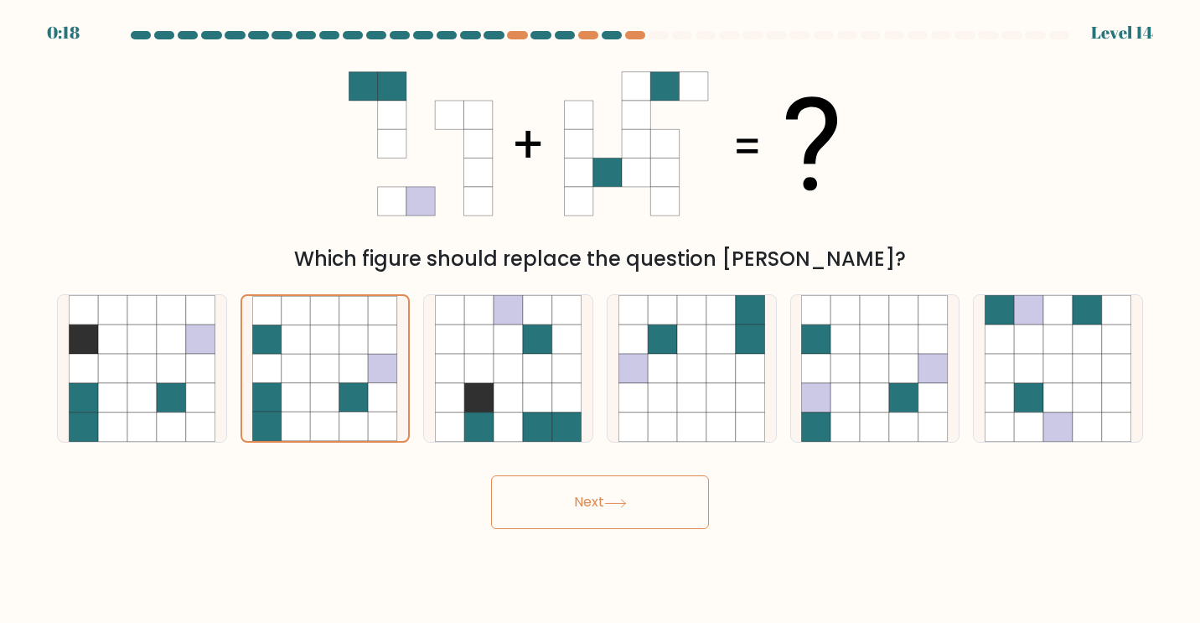
click at [651, 506] on button "Next" at bounding box center [600, 502] width 218 height 54
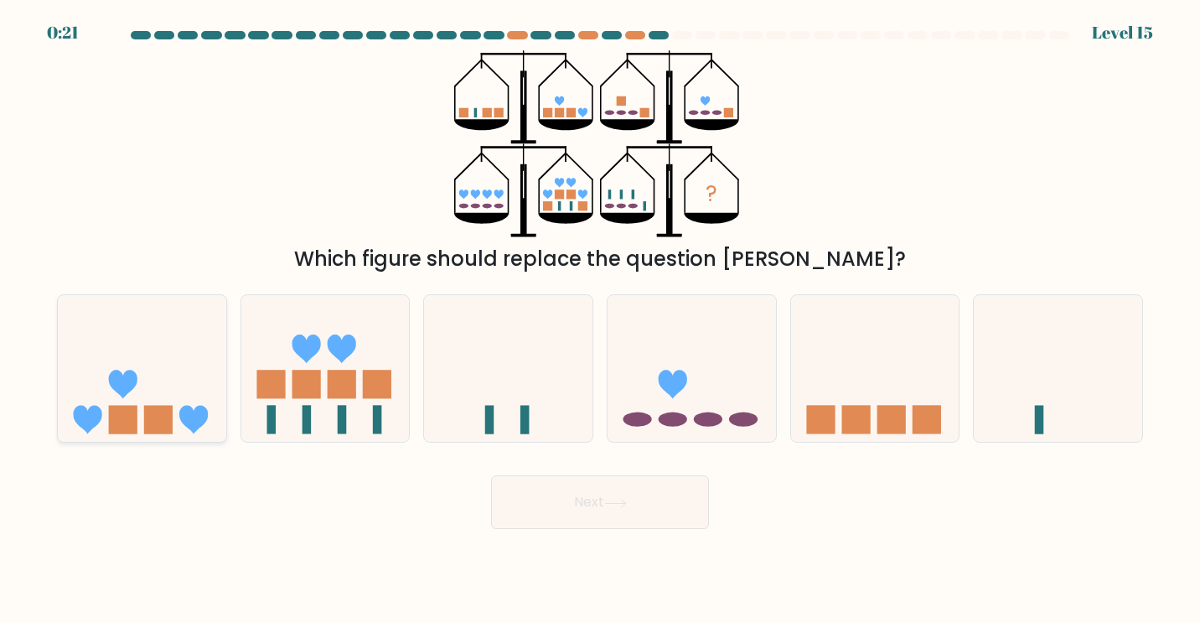
click at [173, 385] on icon at bounding box center [142, 368] width 168 height 139
click at [600, 320] on input "a." at bounding box center [600, 316] width 1 height 8
radio input "true"
click at [618, 509] on button "Next" at bounding box center [600, 502] width 218 height 54
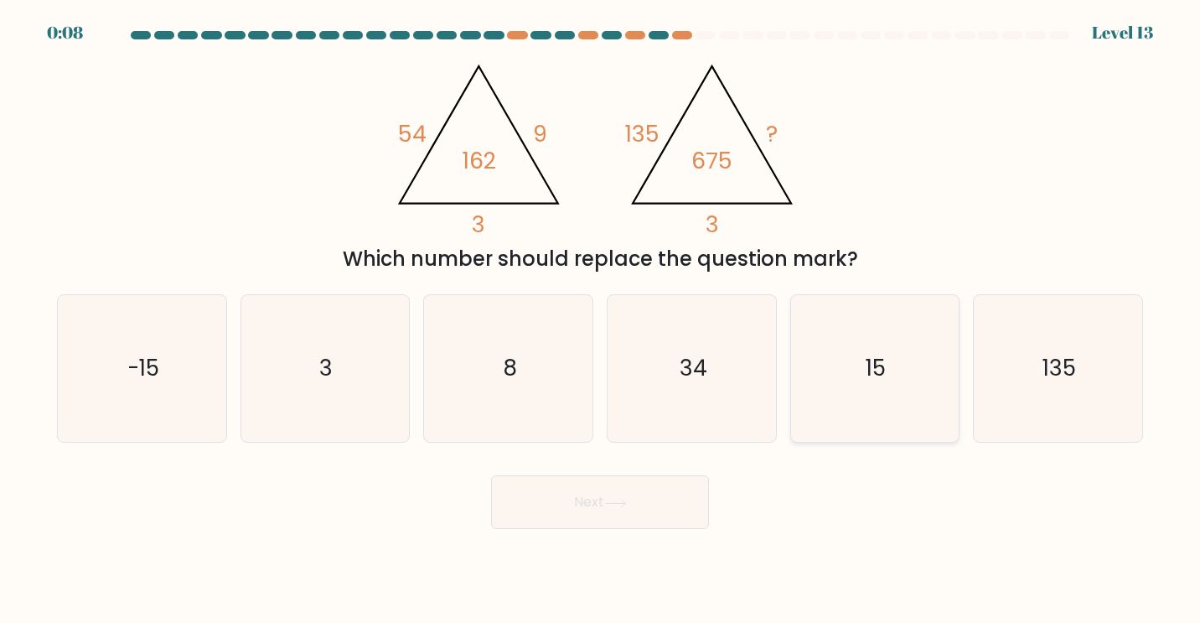
click at [900, 385] on icon "15" at bounding box center [874, 368] width 147 height 147
click at [601, 320] on input "e. 15" at bounding box center [600, 316] width 1 height 8
radio input "true"
click at [590, 493] on button "Next" at bounding box center [600, 502] width 218 height 54
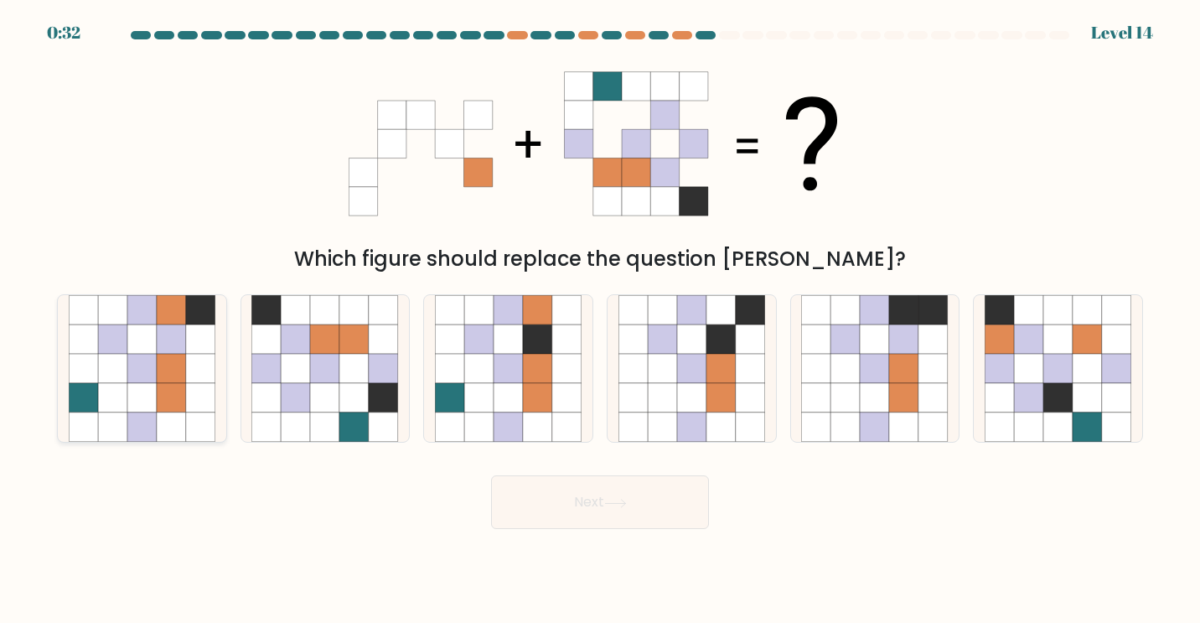
click at [163, 388] on icon at bounding box center [171, 397] width 29 height 29
click at [600, 320] on input "a." at bounding box center [600, 316] width 1 height 8
radio input "true"
click at [653, 505] on button "Next" at bounding box center [600, 502] width 218 height 54
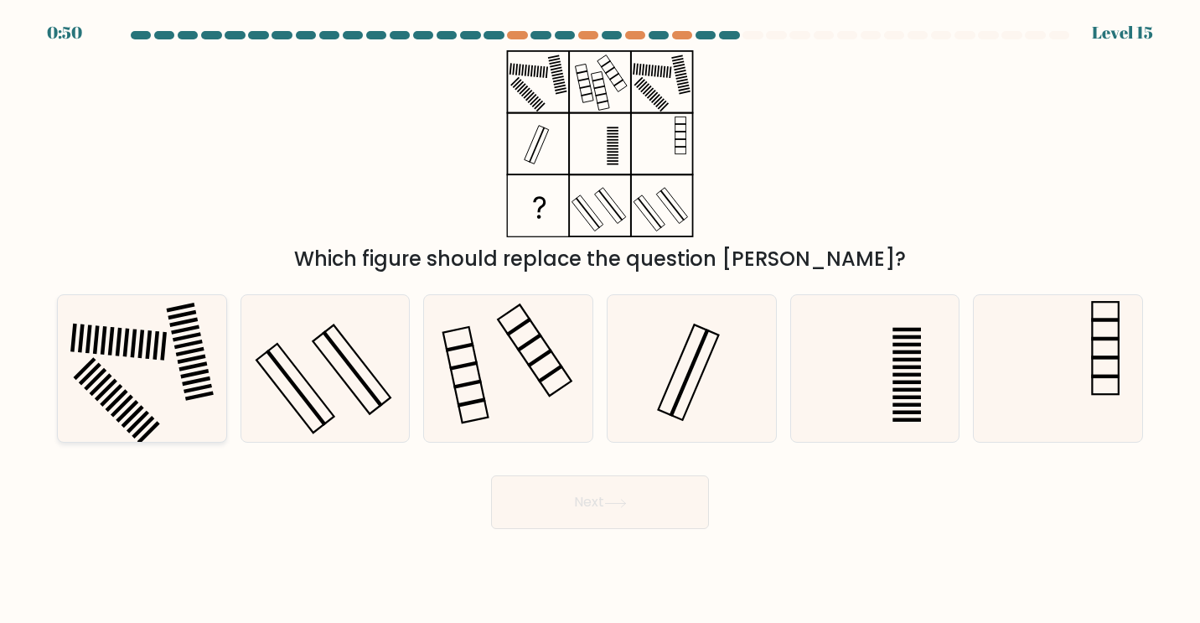
click at [155, 430] on icon at bounding box center [142, 368] width 147 height 147
click at [600, 320] on input "a." at bounding box center [600, 316] width 1 height 8
radio input "true"
click at [540, 377] on icon at bounding box center [508, 368] width 147 height 147
click at [600, 320] on input "c." at bounding box center [600, 316] width 1 height 8
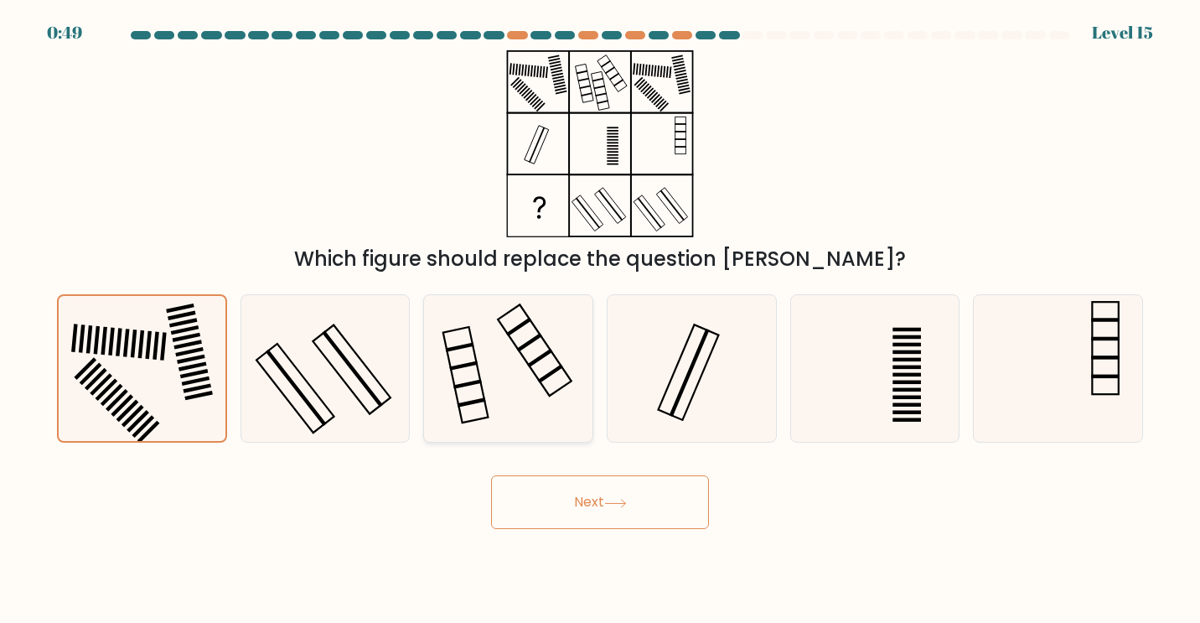
radio input "true"
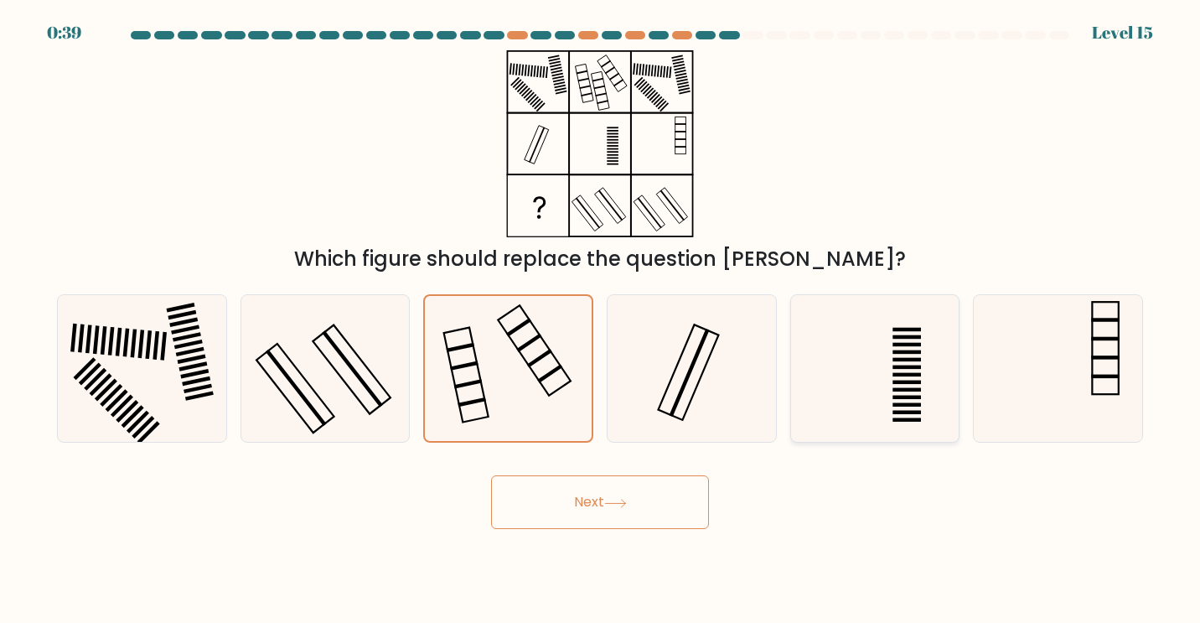
click at [882, 401] on icon at bounding box center [874, 368] width 147 height 147
click at [601, 320] on input "e." at bounding box center [600, 316] width 1 height 8
radio input "true"
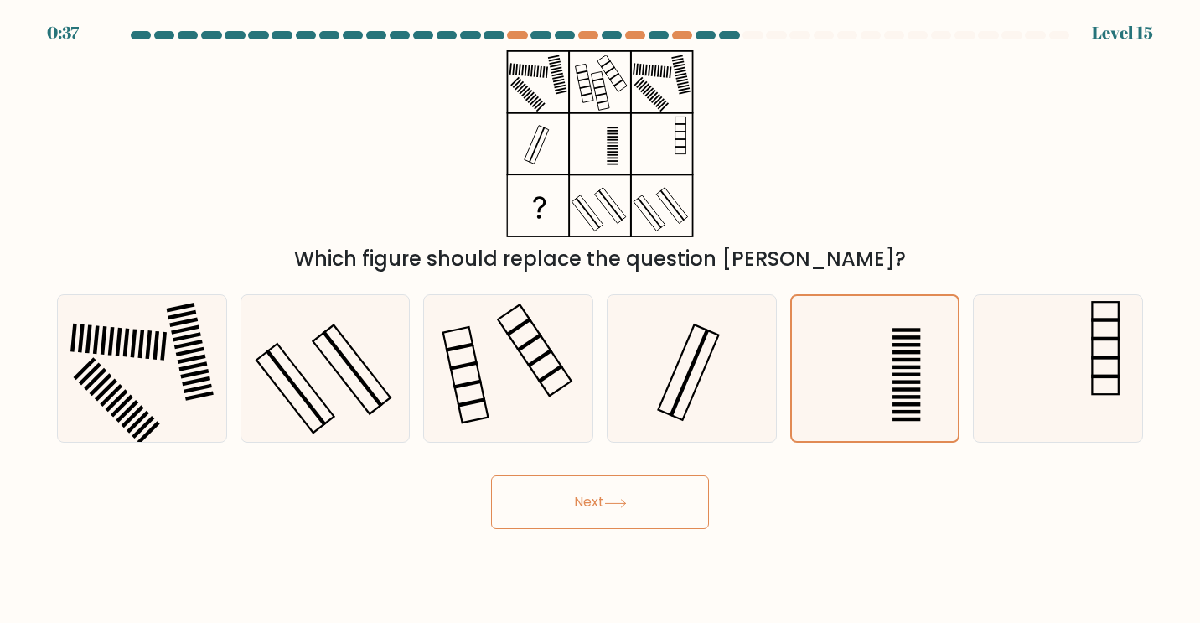
click at [623, 513] on button "Next" at bounding box center [600, 502] width 218 height 54
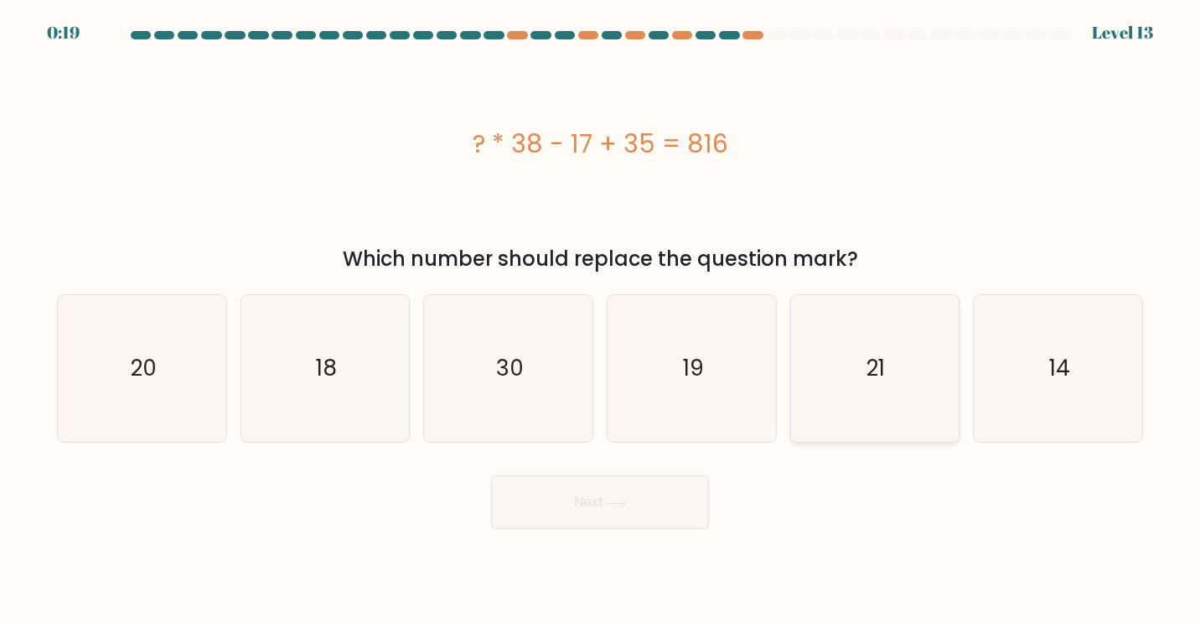
click at [887, 362] on icon "21" at bounding box center [874, 368] width 147 height 147
click at [601, 320] on input "e. 21" at bounding box center [600, 316] width 1 height 8
radio input "true"
click at [644, 490] on button "Next" at bounding box center [600, 502] width 218 height 54
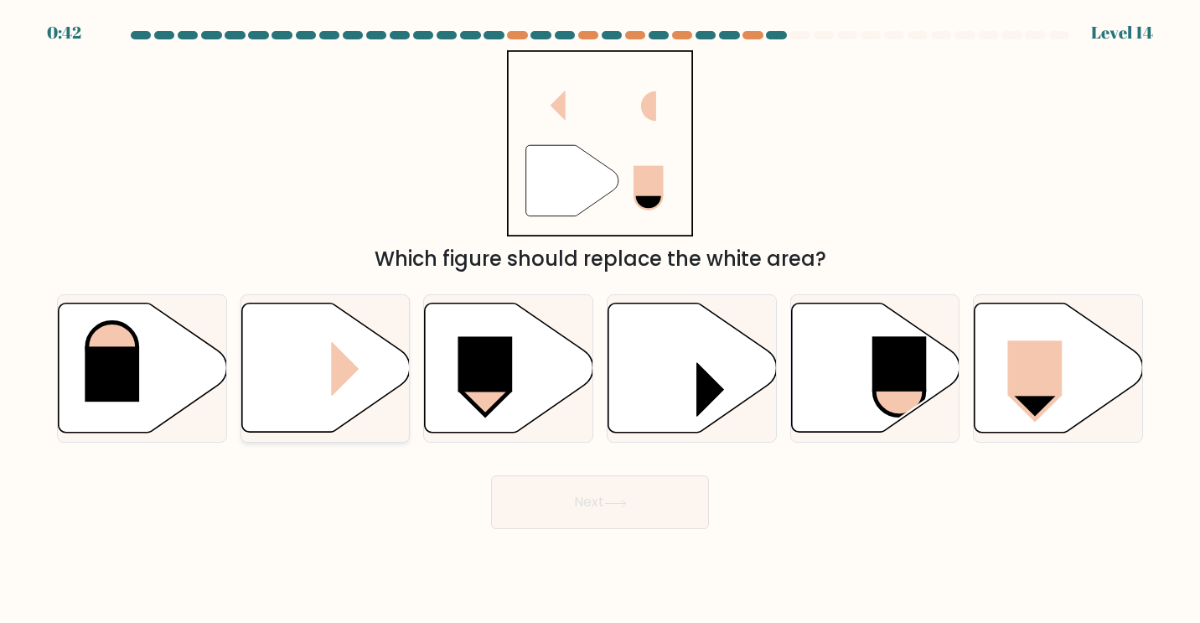
click at [308, 371] on icon at bounding box center [325, 367] width 168 height 129
click at [600, 320] on input "b." at bounding box center [600, 316] width 1 height 8
radio input "true"
click at [663, 510] on button "Next" at bounding box center [600, 502] width 218 height 54
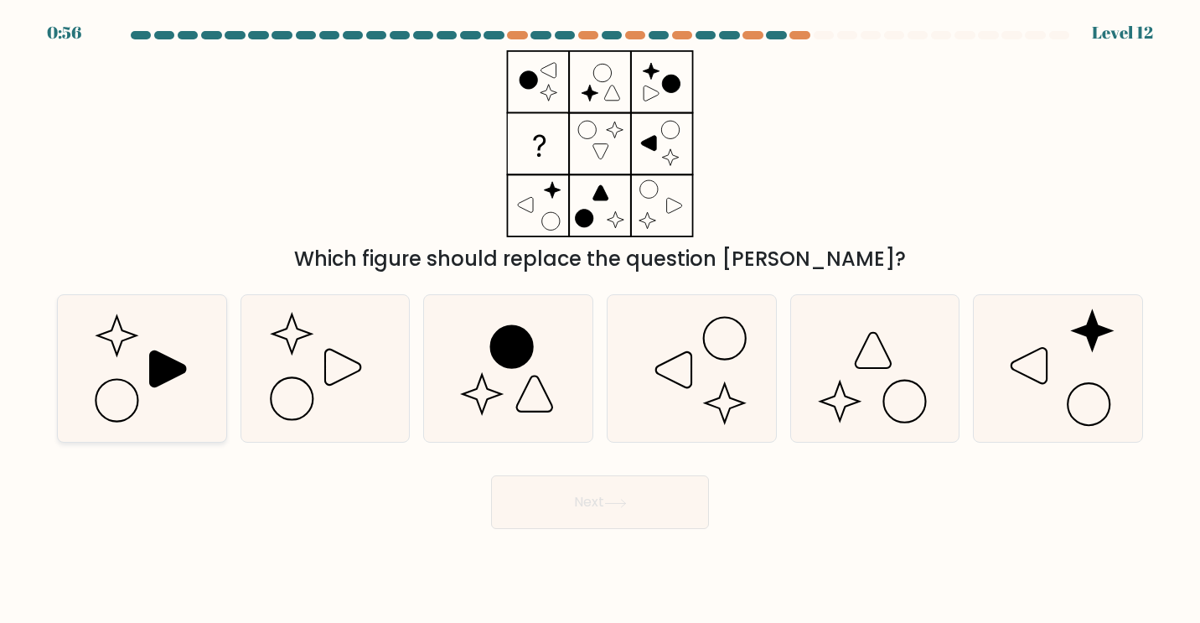
click at [184, 355] on icon at bounding box center [142, 368] width 147 height 147
click at [600, 320] on input "a." at bounding box center [600, 316] width 1 height 8
radio input "true"
click at [601, 504] on button "Next" at bounding box center [600, 502] width 218 height 54
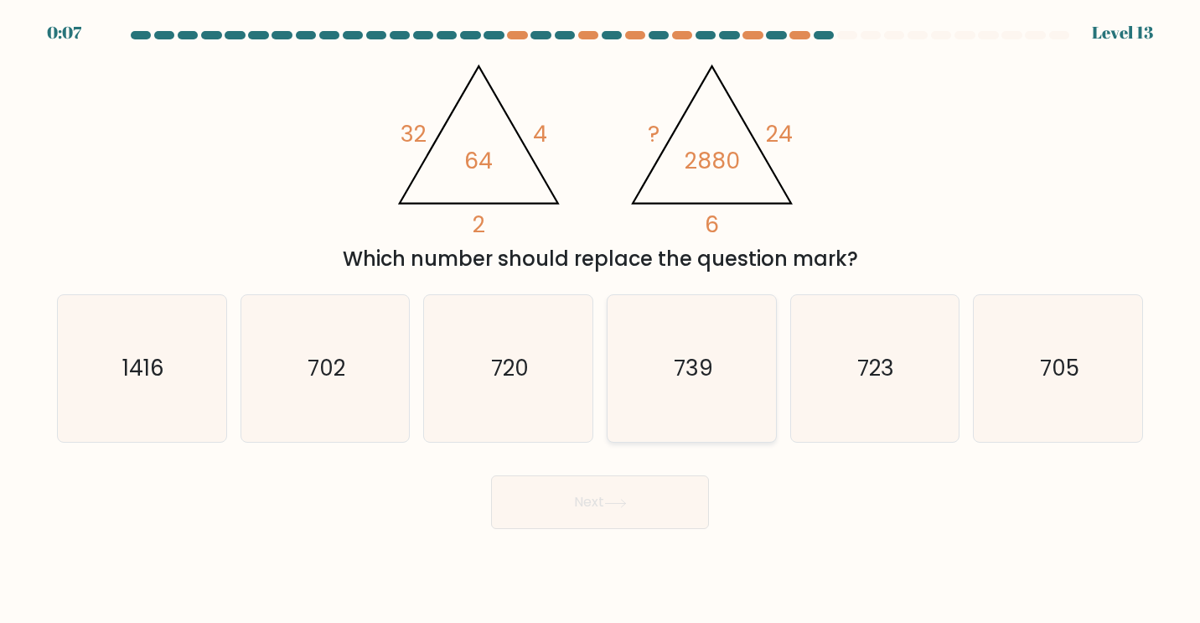
click at [704, 397] on icon "739" at bounding box center [691, 368] width 147 height 147
click at [601, 320] on input "d. 739" at bounding box center [600, 316] width 1 height 8
radio input "true"
click at [656, 489] on button "Next" at bounding box center [600, 502] width 218 height 54
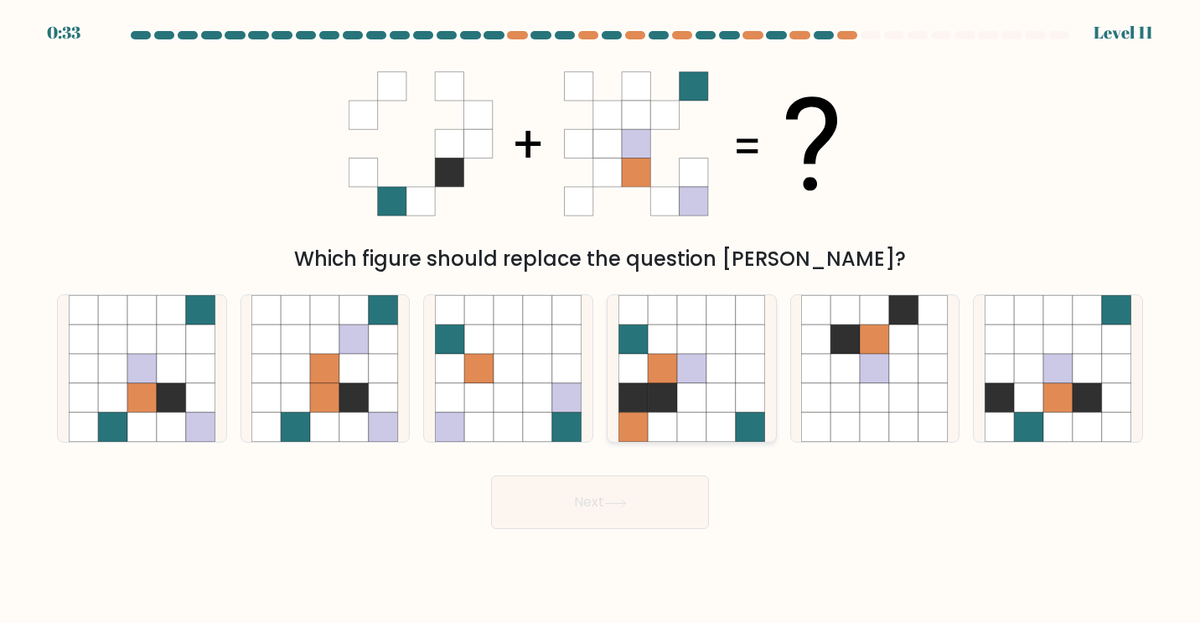
click at [701, 370] on icon at bounding box center [691, 368] width 29 height 29
click at [601, 320] on input "d." at bounding box center [600, 316] width 1 height 8
radio input "true"
click at [115, 386] on icon at bounding box center [112, 397] width 29 height 29
click at [600, 320] on input "a." at bounding box center [600, 316] width 1 height 8
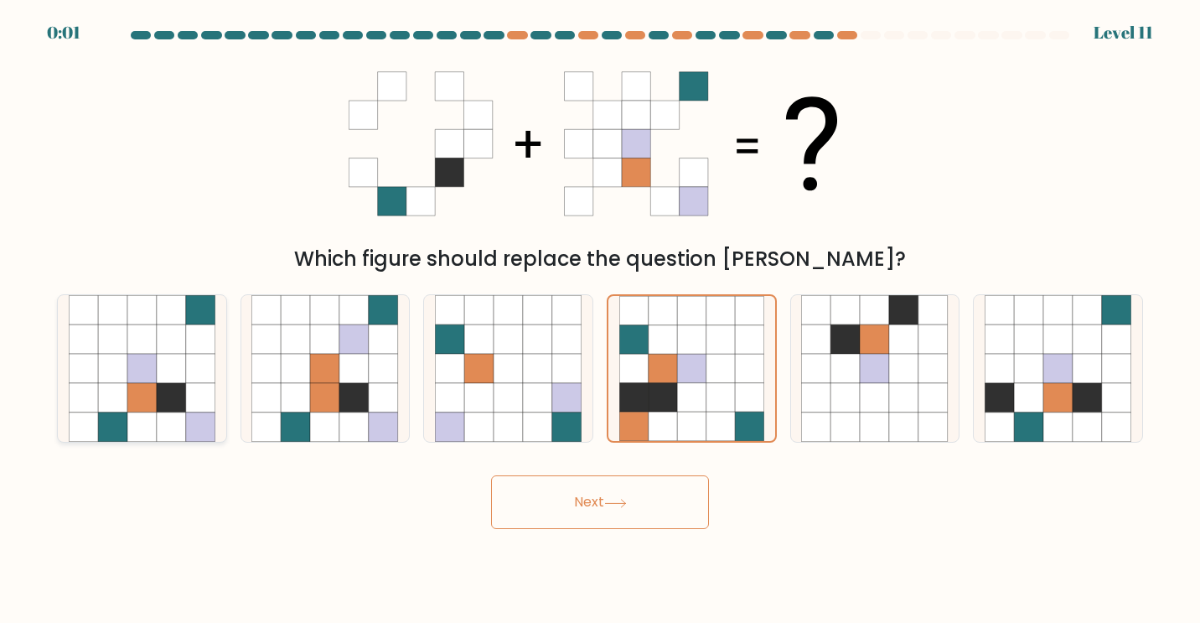
radio input "true"
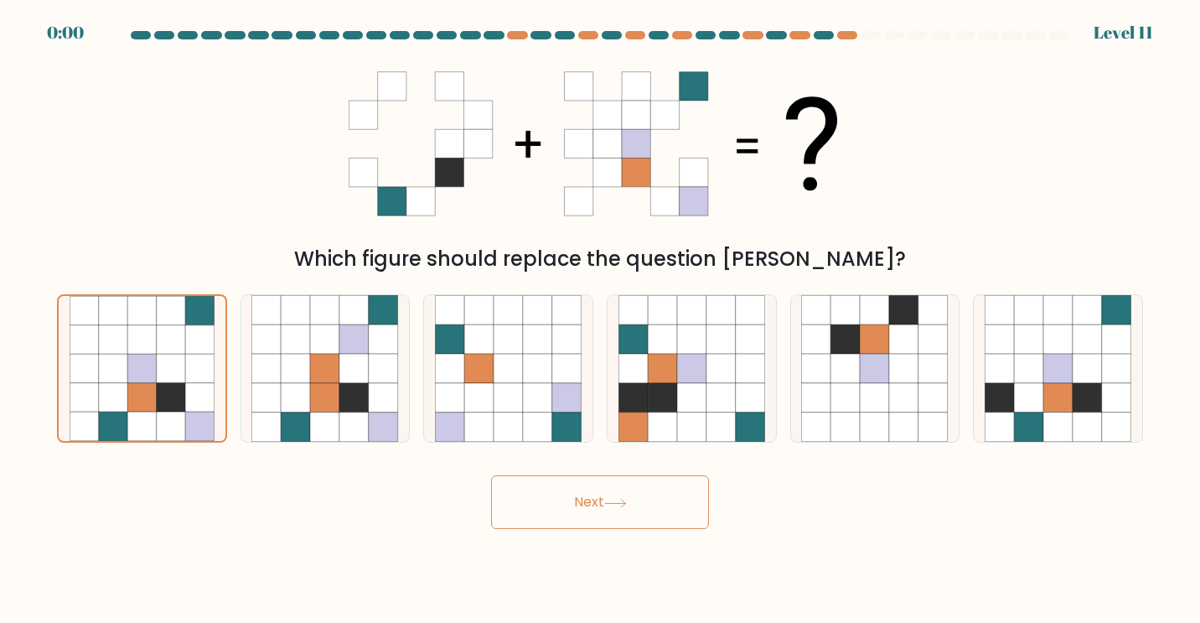
click at [609, 506] on icon at bounding box center [615, 503] width 23 height 9
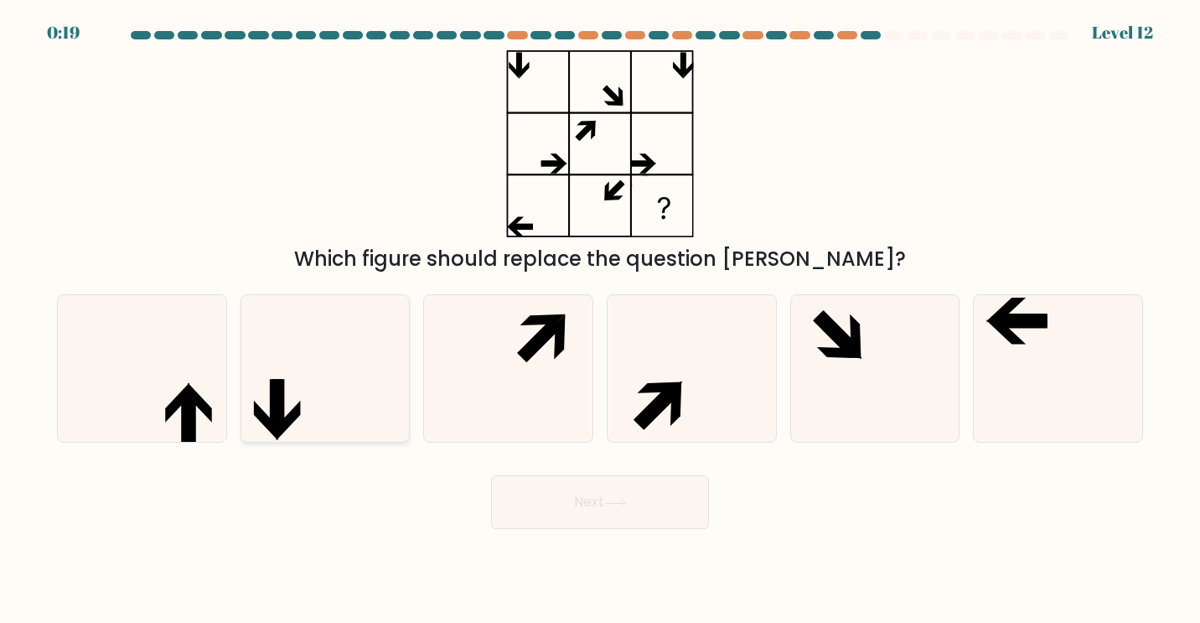
click at [351, 339] on icon at bounding box center [324, 368] width 147 height 147
click at [600, 320] on input "b." at bounding box center [600, 316] width 1 height 8
radio input "true"
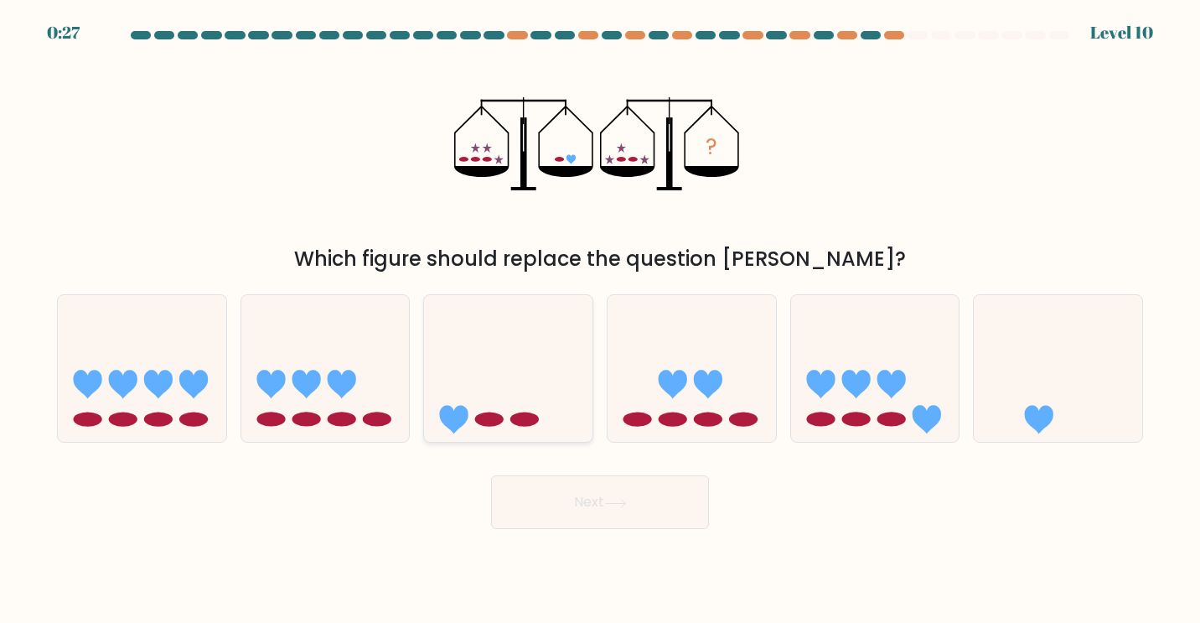
click at [455, 385] on icon at bounding box center [508, 368] width 168 height 139
click at [600, 320] on input "c." at bounding box center [600, 316] width 1 height 8
radio input "true"
click at [1032, 391] on icon at bounding box center [1058, 368] width 168 height 139
click at [601, 320] on input "f." at bounding box center [600, 316] width 1 height 8
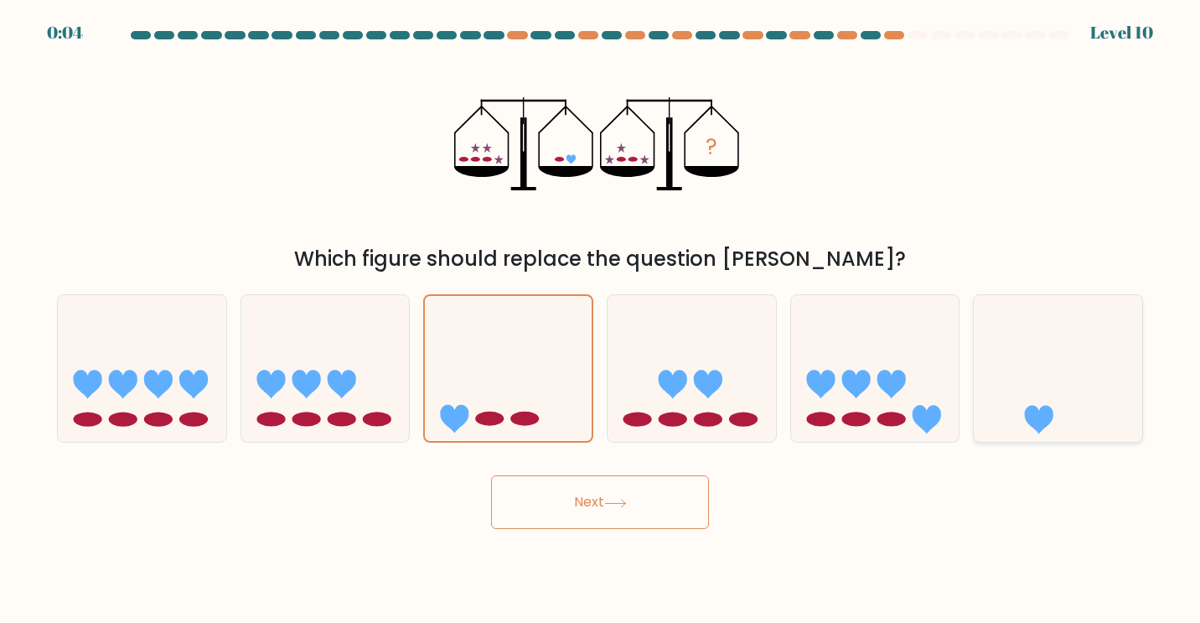
radio input "true"
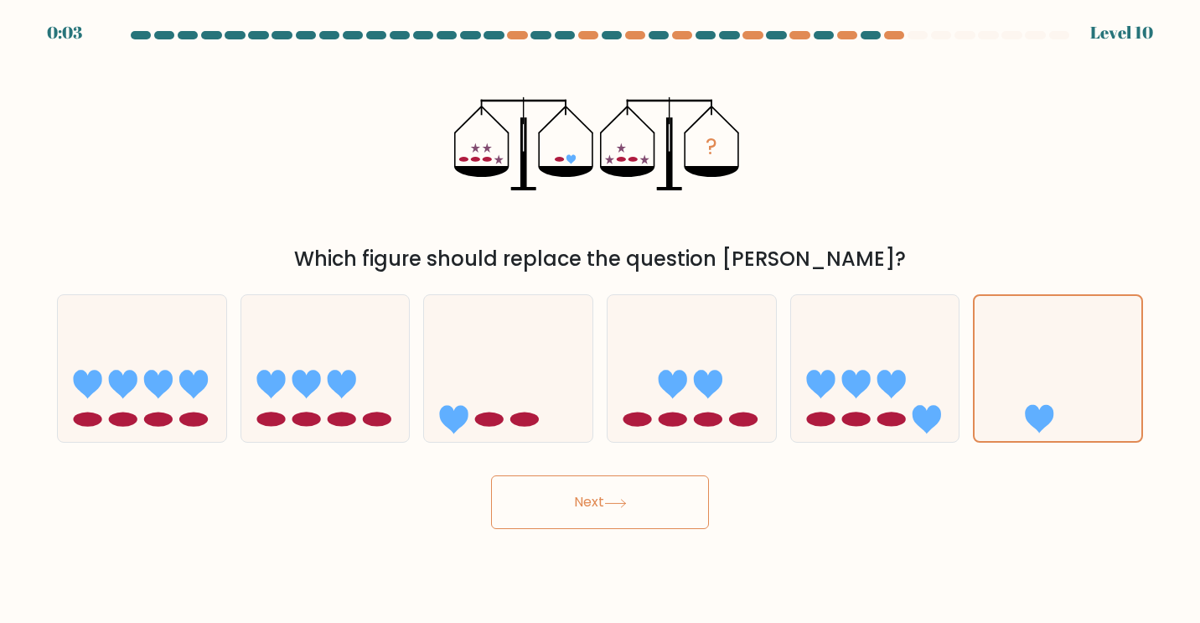
click at [643, 501] on button "Next" at bounding box center [600, 502] width 218 height 54
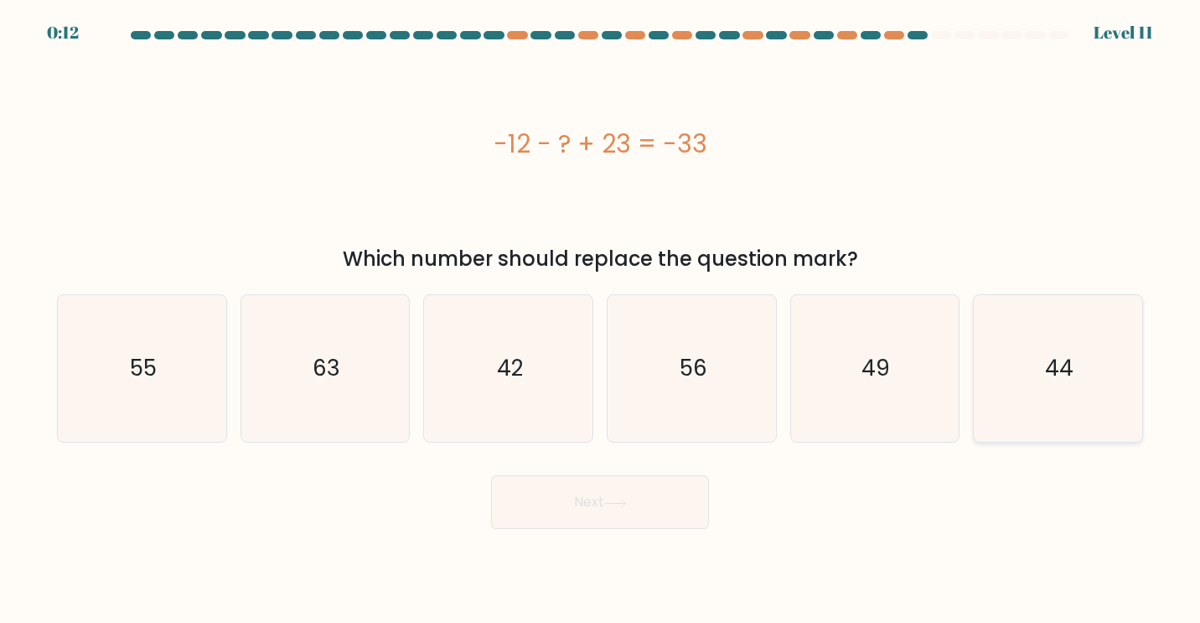
click at [1075, 410] on icon "44" at bounding box center [1058, 368] width 147 height 147
click at [601, 320] on input "f. 44" at bounding box center [600, 316] width 1 height 8
radio input "true"
click at [620, 513] on button "Next" at bounding box center [600, 502] width 218 height 54
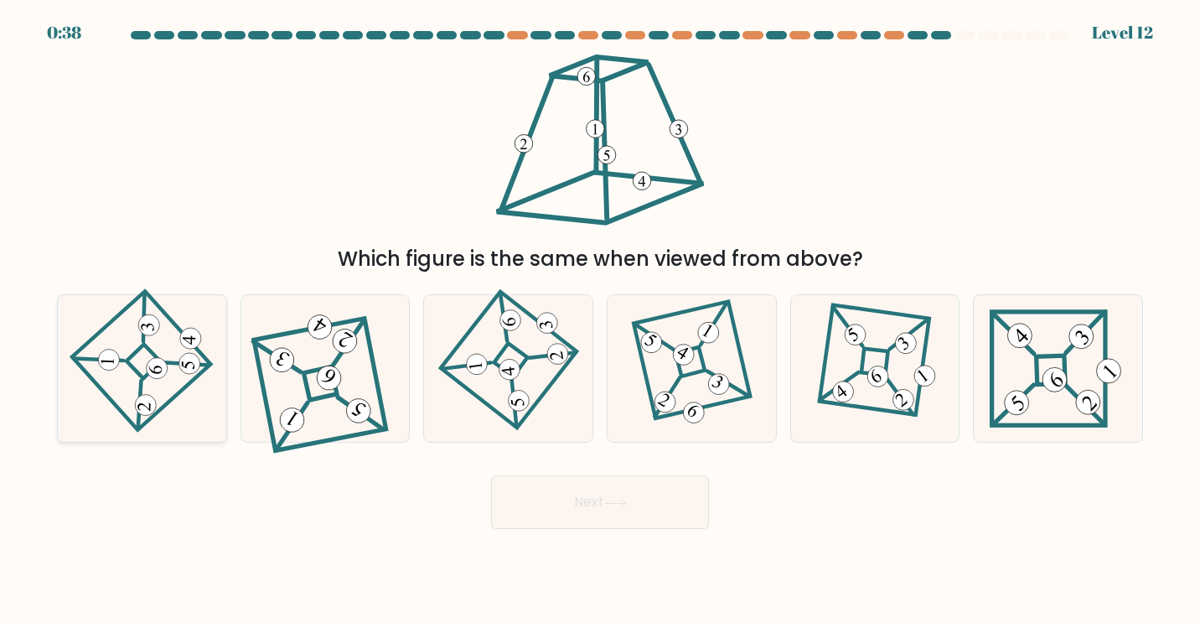
click at [166, 370] on 865 at bounding box center [157, 369] width 22 height 22
click at [600, 320] on input "a." at bounding box center [600, 316] width 1 height 8
radio input "true"
click at [603, 494] on button "Next" at bounding box center [600, 502] width 218 height 54
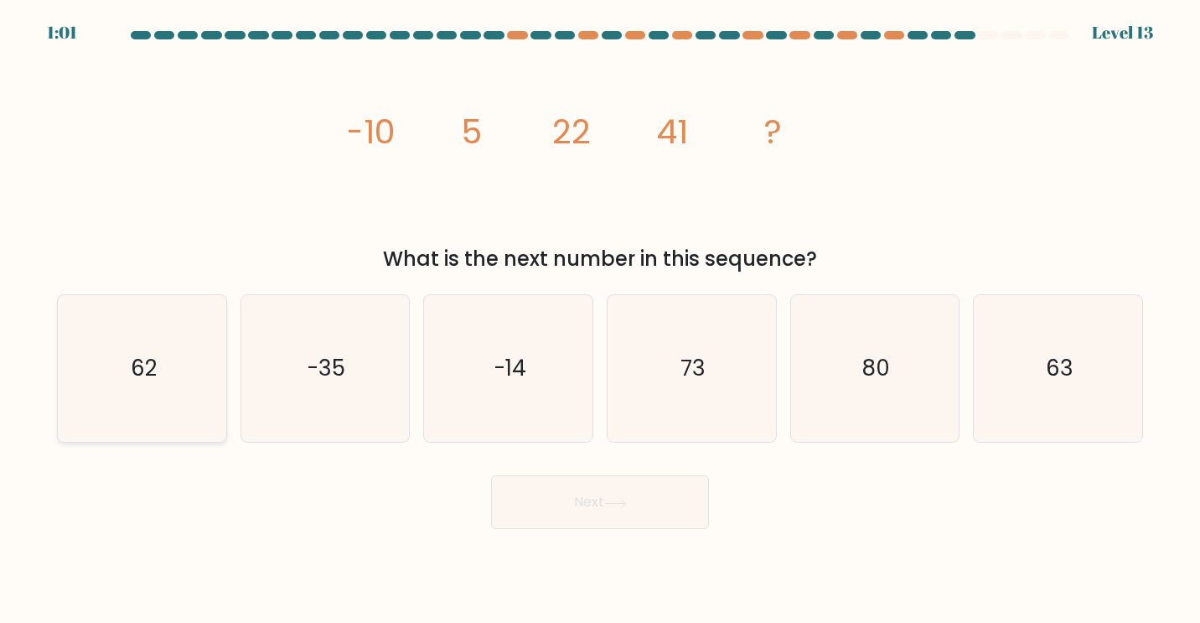
click at [185, 375] on icon "62" at bounding box center [142, 368] width 147 height 147
click at [600, 320] on input "a. 62" at bounding box center [600, 316] width 1 height 8
radio input "true"
click at [555, 498] on button "Next" at bounding box center [600, 502] width 218 height 54
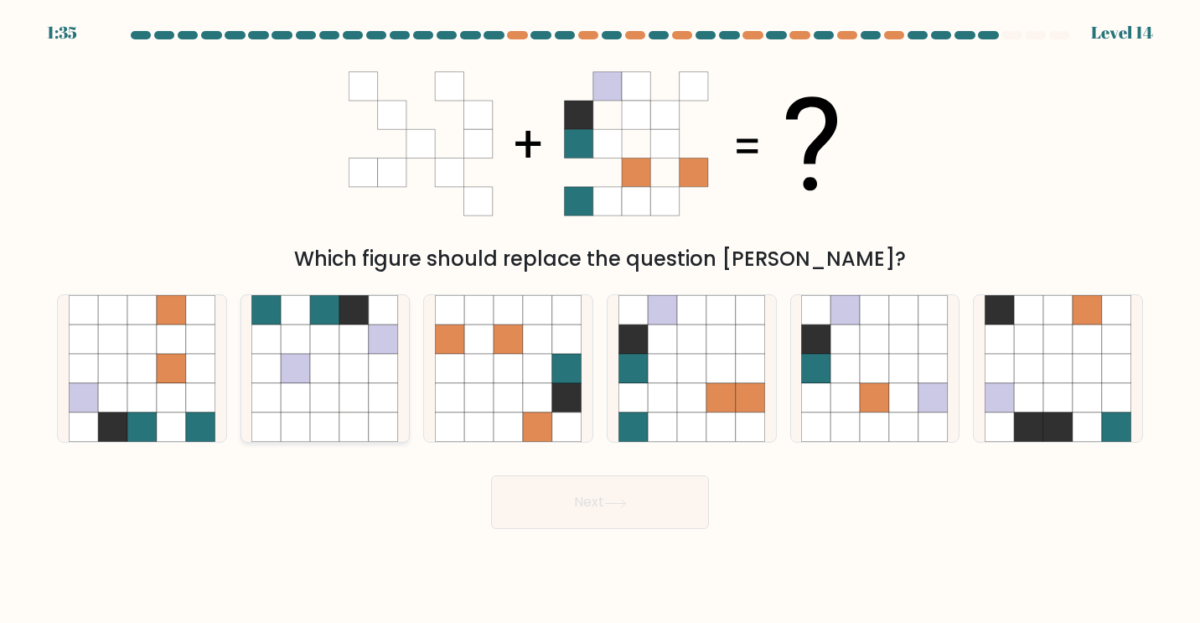
click at [310, 366] on icon at bounding box center [324, 368] width 29 height 29
click at [600, 320] on input "b." at bounding box center [600, 316] width 1 height 8
radio input "true"
click at [684, 364] on icon at bounding box center [691, 368] width 29 height 29
click at [601, 320] on input "d." at bounding box center [600, 316] width 1 height 8
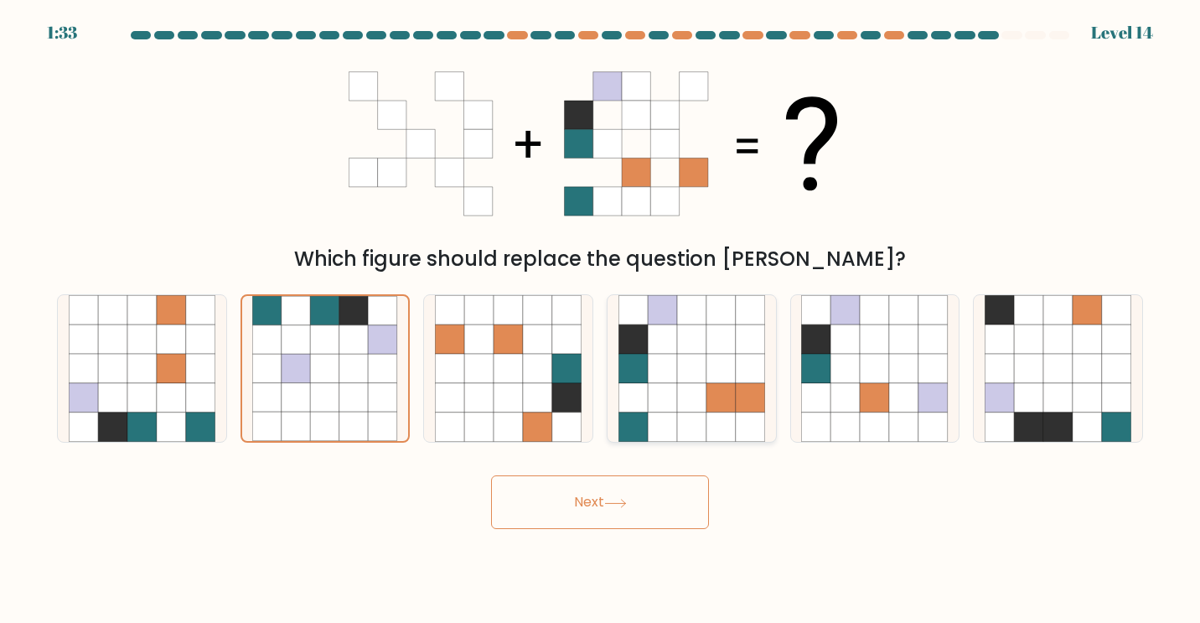
radio input "true"
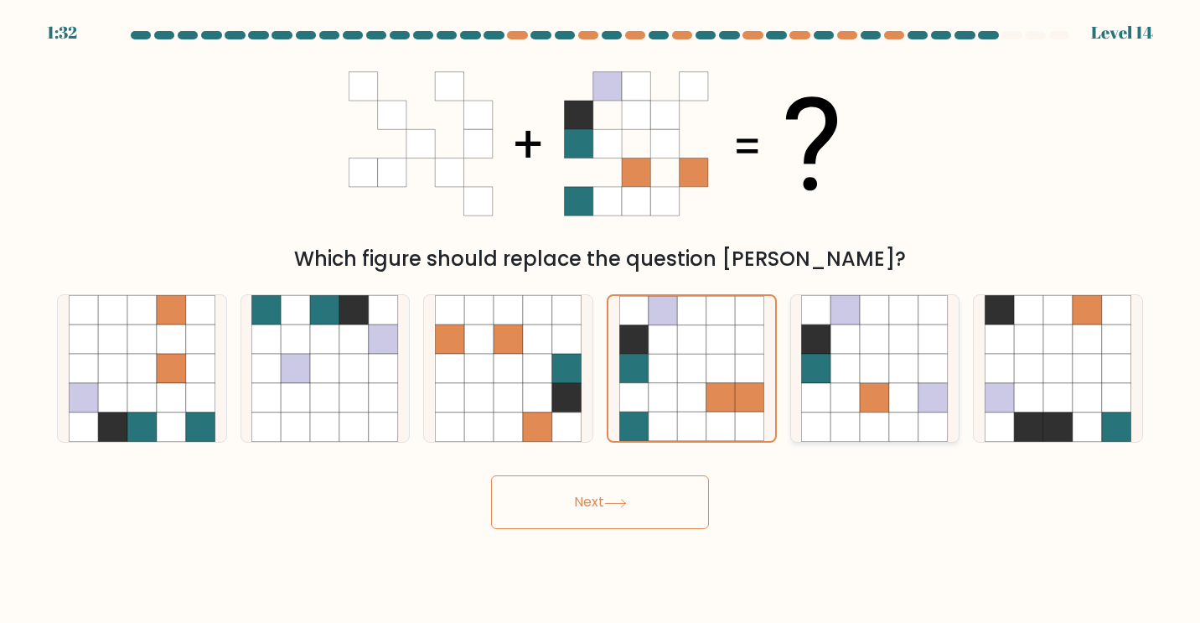
click at [893, 382] on icon at bounding box center [903, 368] width 29 height 29
click at [601, 320] on input "e." at bounding box center [600, 316] width 1 height 8
radio input "true"
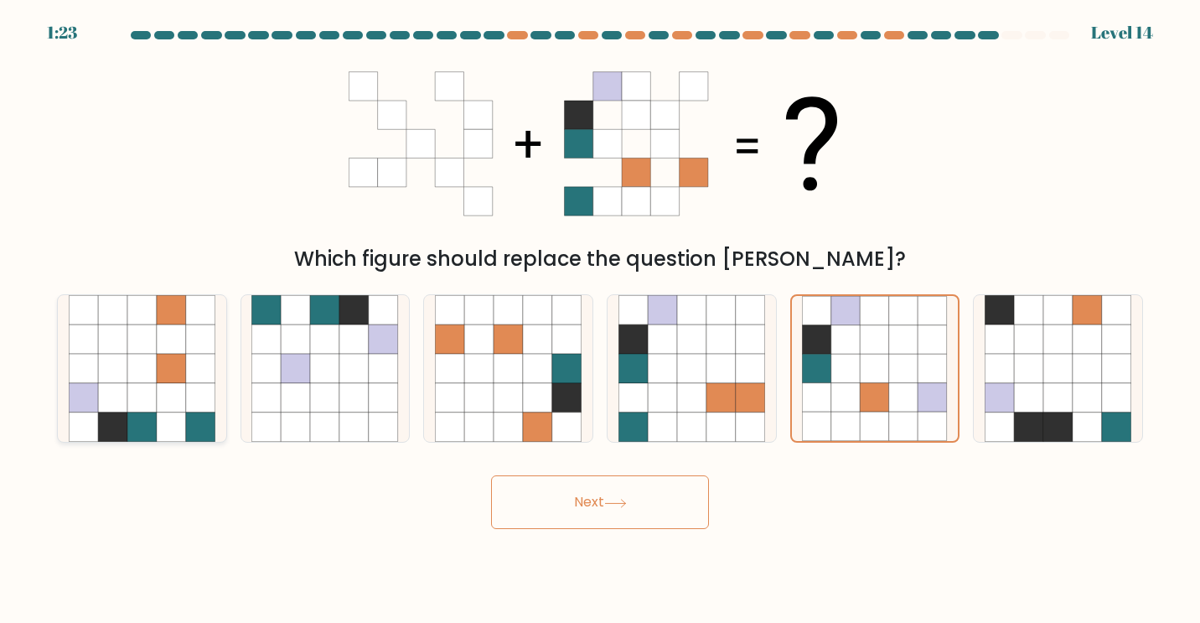
click at [108, 370] on icon at bounding box center [112, 368] width 29 height 29
click at [600, 320] on input "a." at bounding box center [600, 316] width 1 height 8
radio input "true"
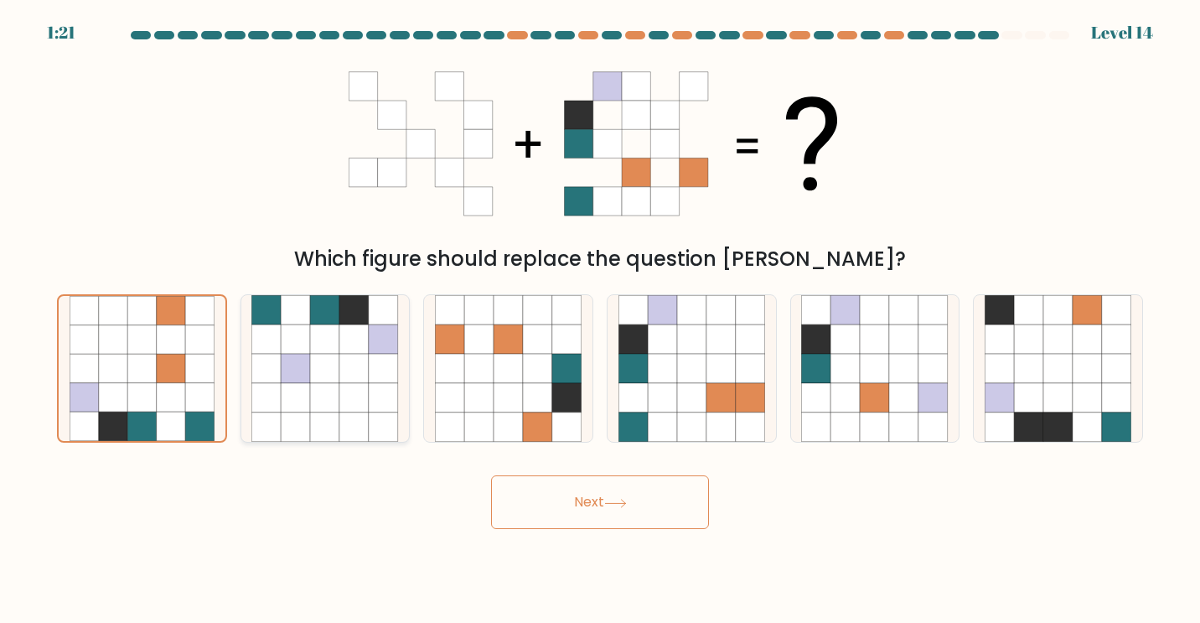
click at [317, 396] on icon at bounding box center [324, 397] width 29 height 29
click at [600, 320] on input "b." at bounding box center [600, 316] width 1 height 8
radio input "true"
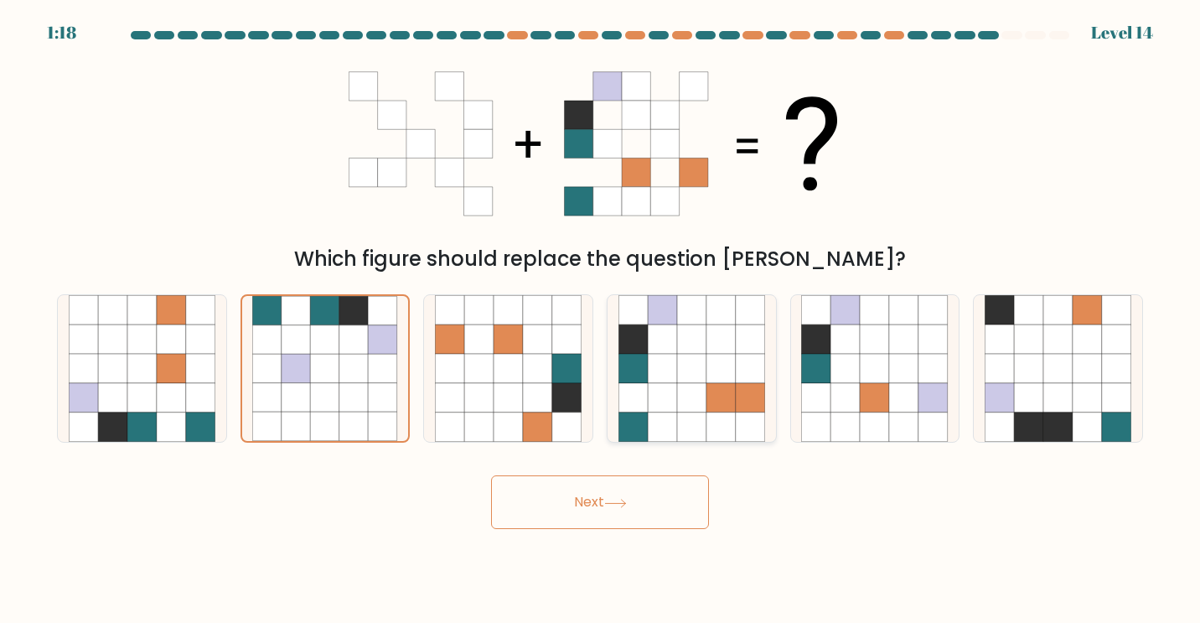
click at [731, 383] on icon at bounding box center [720, 397] width 29 height 29
click at [601, 320] on input "d." at bounding box center [600, 316] width 1 height 8
radio input "true"
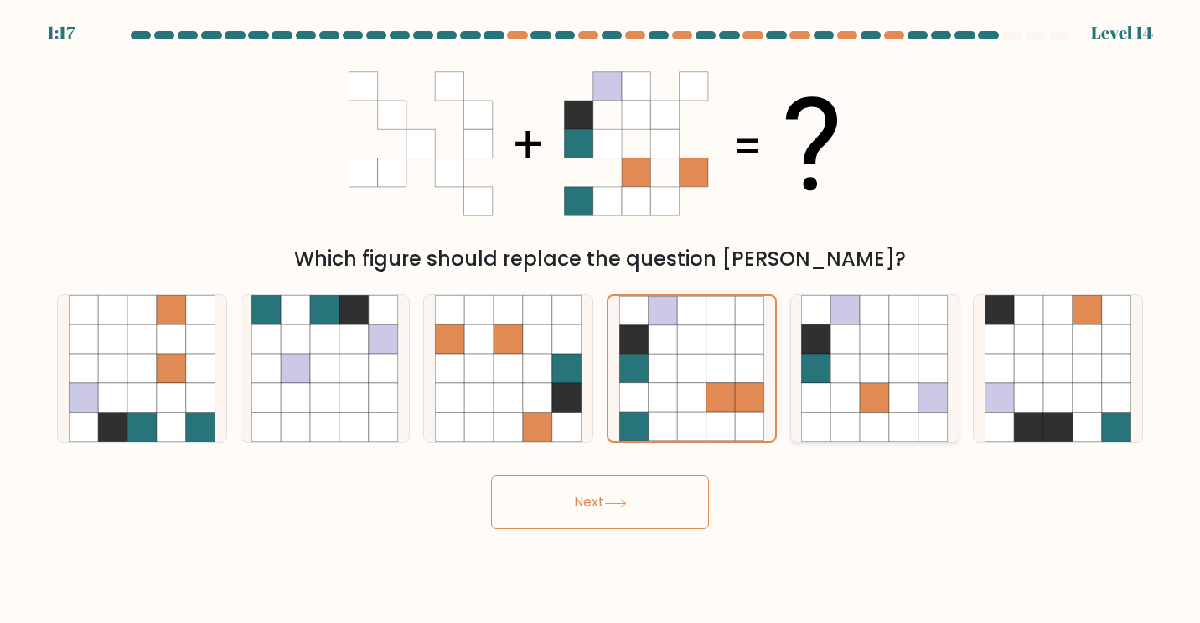
click at [893, 380] on icon at bounding box center [903, 368] width 29 height 29
click at [601, 320] on input "e." at bounding box center [600, 316] width 1 height 8
radio input "true"
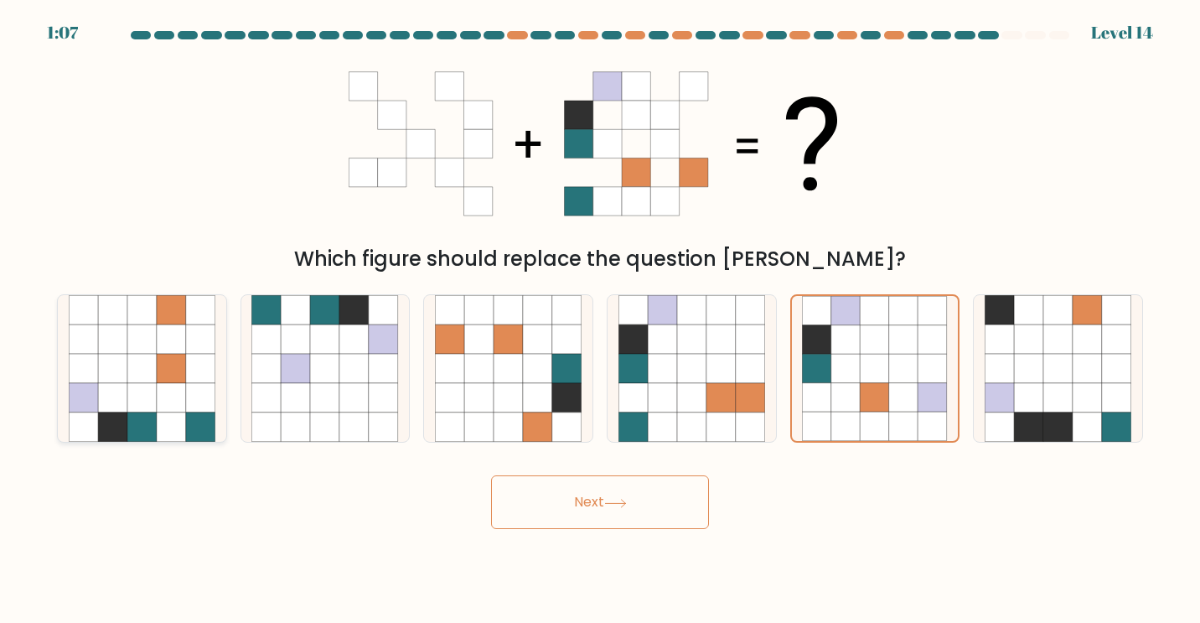
click at [144, 403] on icon at bounding box center [141, 397] width 29 height 29
click at [600, 320] on input "a." at bounding box center [600, 316] width 1 height 8
radio input "true"
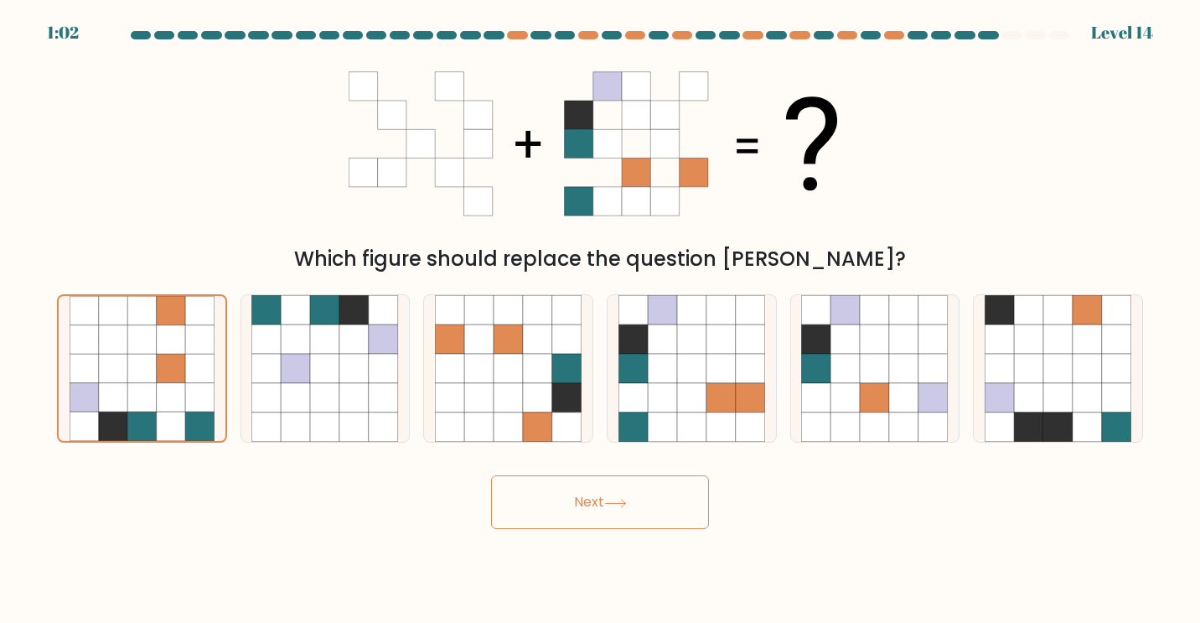
click at [665, 505] on button "Next" at bounding box center [600, 502] width 218 height 54
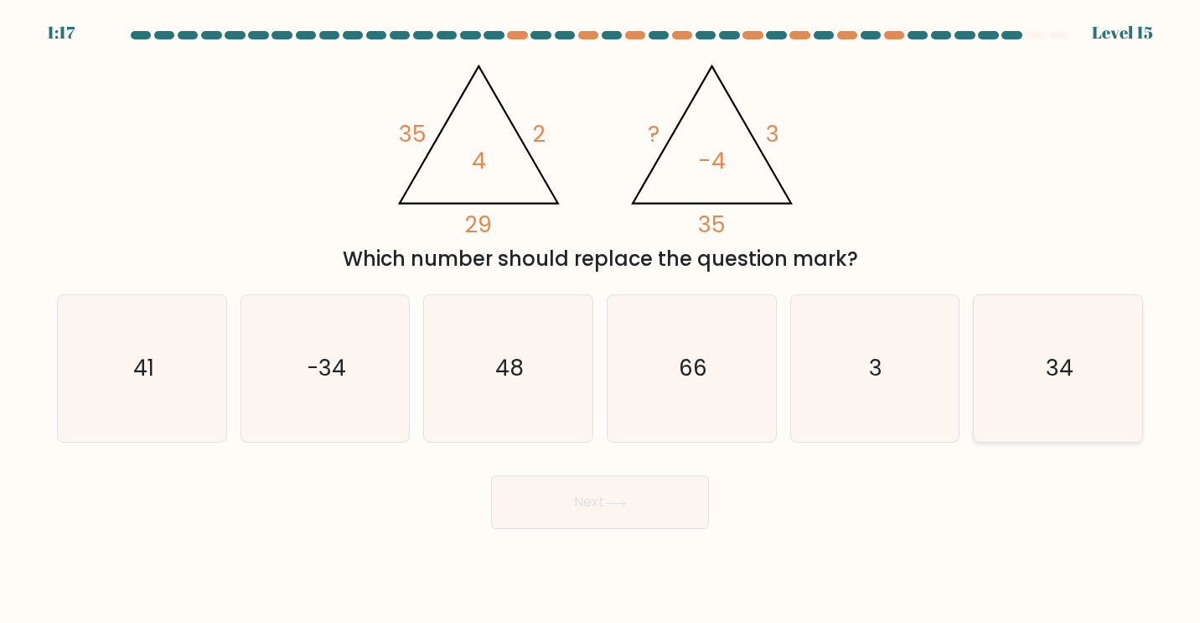
click at [1050, 382] on text "34" at bounding box center [1060, 368] width 28 height 31
click at [601, 320] on input "f. 34" at bounding box center [600, 316] width 1 height 8
radio input "true"
click at [572, 510] on button "Next" at bounding box center [600, 502] width 218 height 54
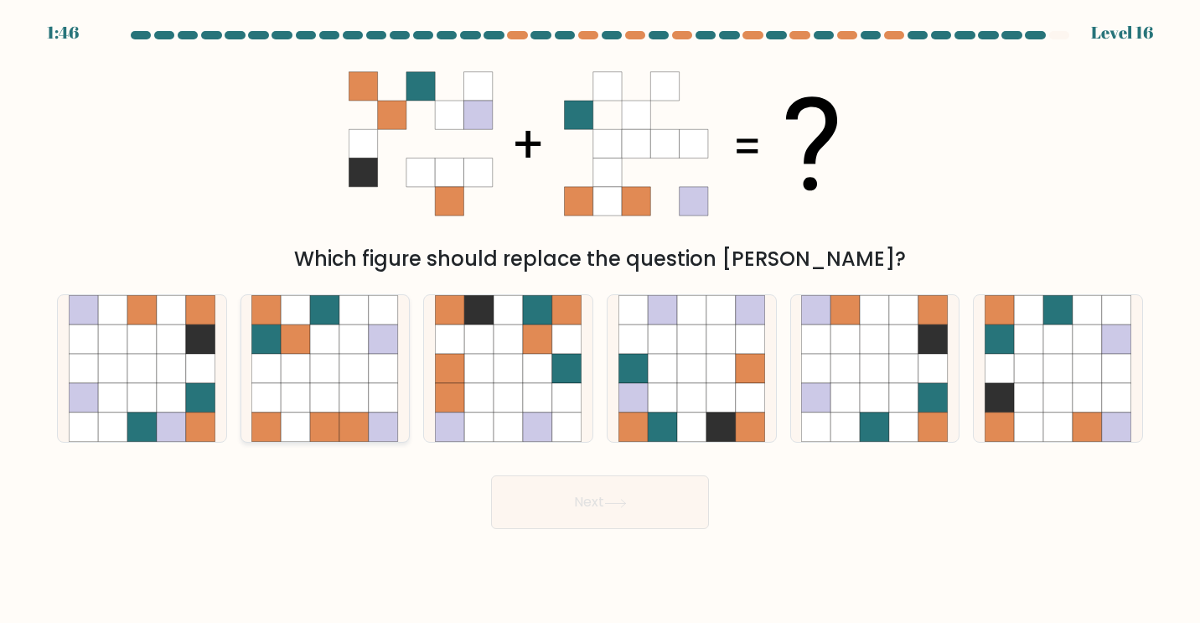
click at [334, 375] on icon at bounding box center [324, 368] width 29 height 29
click at [600, 320] on input "b." at bounding box center [600, 316] width 1 height 8
radio input "true"
click at [534, 375] on icon at bounding box center [537, 368] width 29 height 29
click at [600, 320] on input "c." at bounding box center [600, 316] width 1 height 8
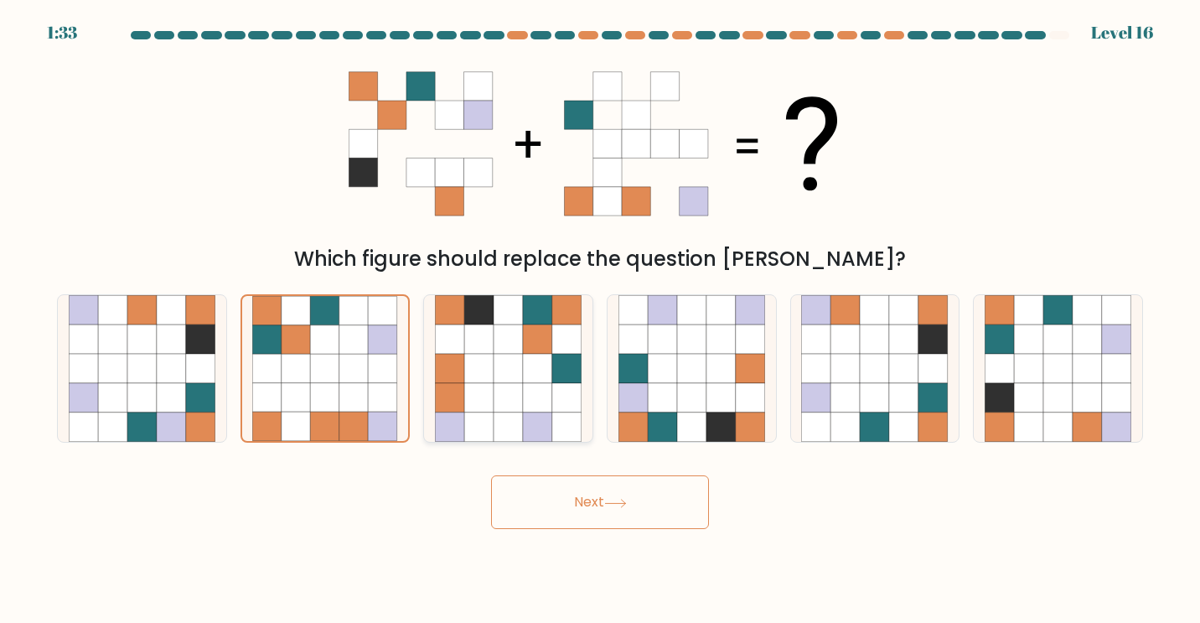
radio input "true"
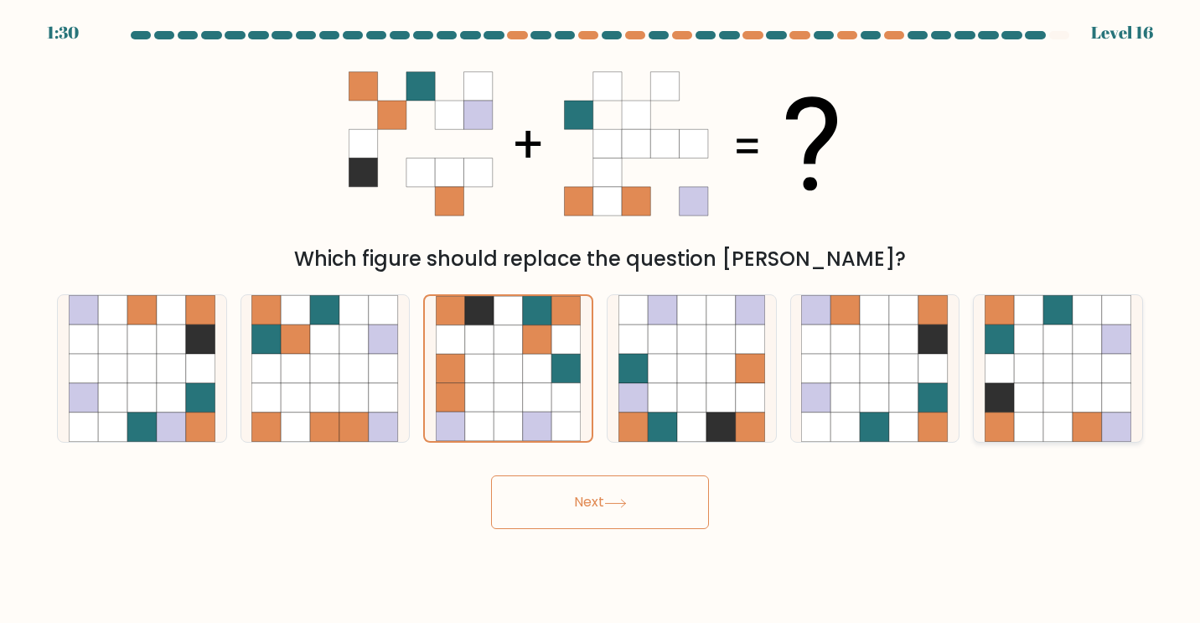
click at [1069, 401] on icon at bounding box center [1057, 397] width 29 height 29
click at [601, 320] on input "f." at bounding box center [600, 316] width 1 height 8
radio input "true"
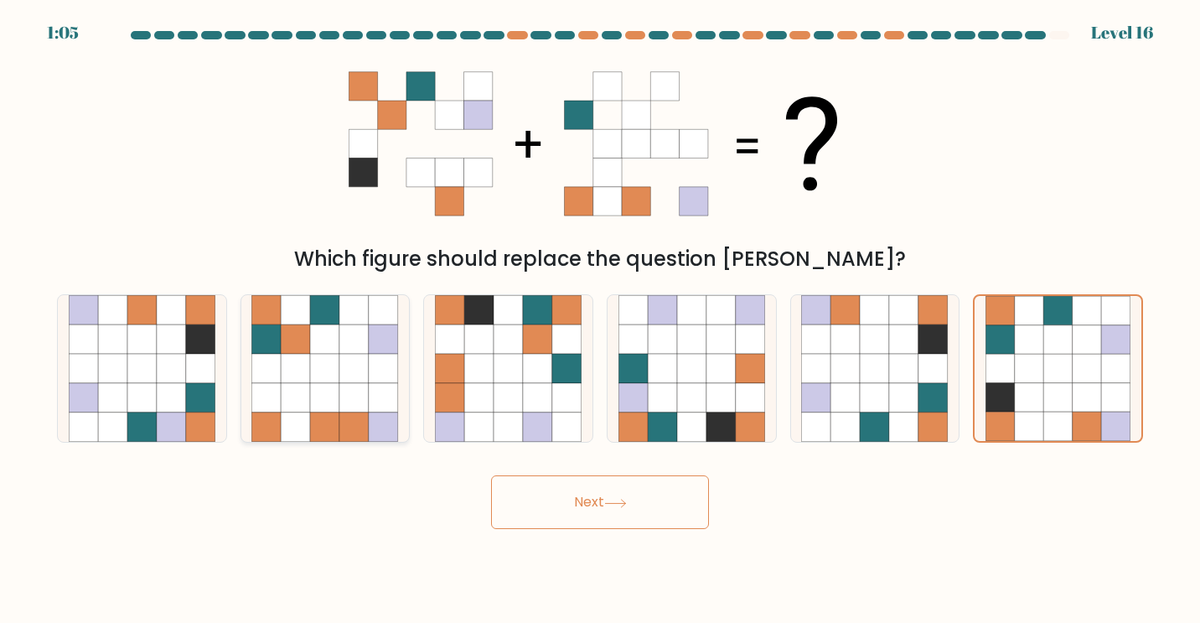
click at [344, 363] on icon at bounding box center [353, 368] width 29 height 29
click at [600, 320] on input "b." at bounding box center [600, 316] width 1 height 8
radio input "true"
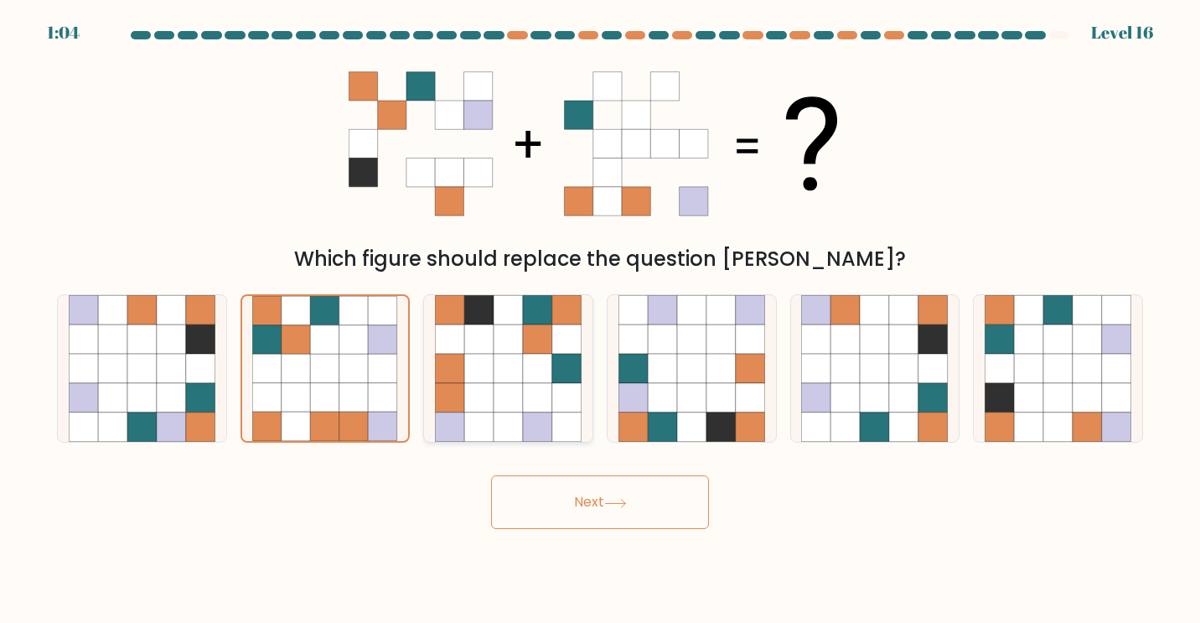
click at [515, 371] on icon at bounding box center [508, 368] width 29 height 29
click at [600, 320] on input "c." at bounding box center [600, 316] width 1 height 8
radio input "true"
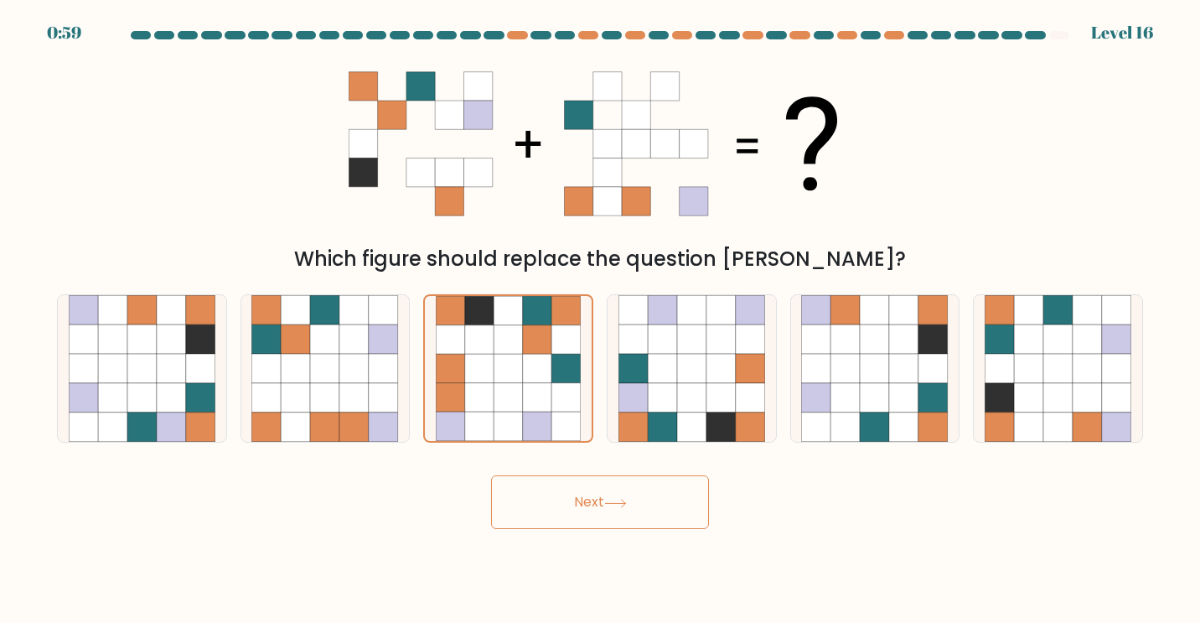
click at [569, 527] on button "Next" at bounding box center [600, 502] width 218 height 54
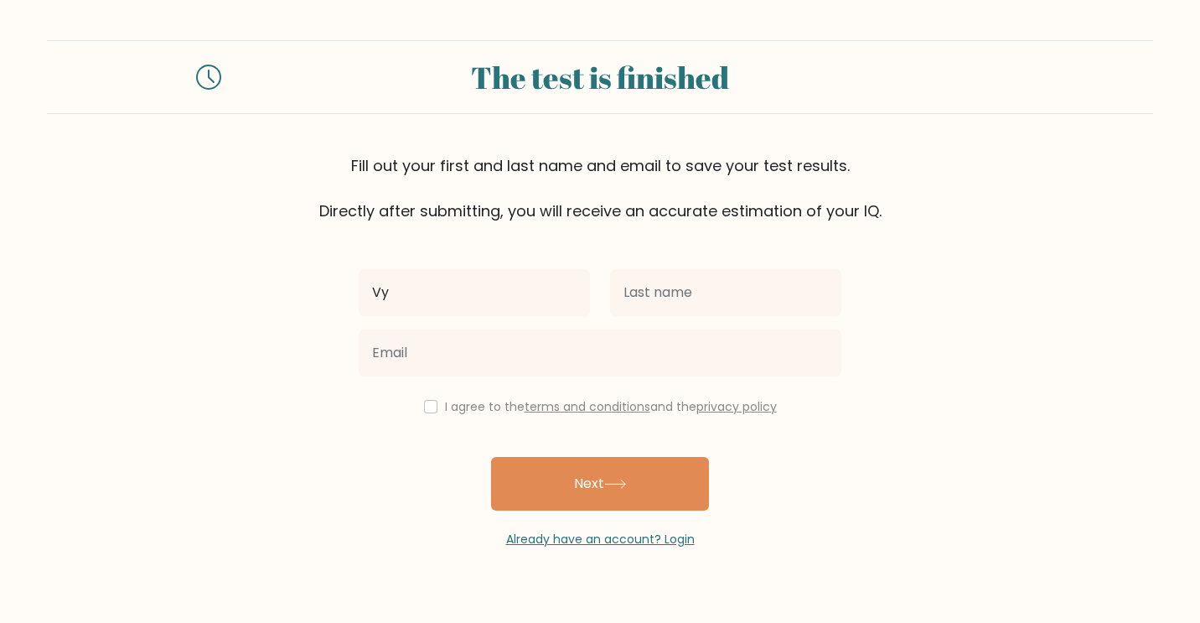
type input "Vy"
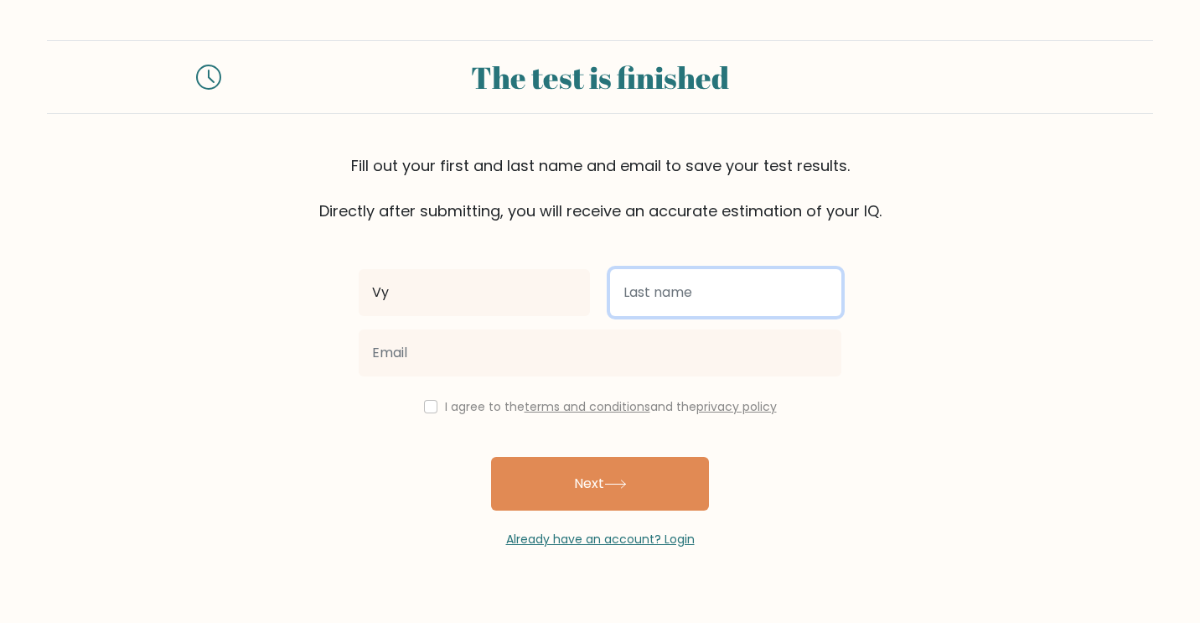
click at [698, 292] on input "text" at bounding box center [725, 292] width 231 height 47
type input "[PERSON_NAME]"
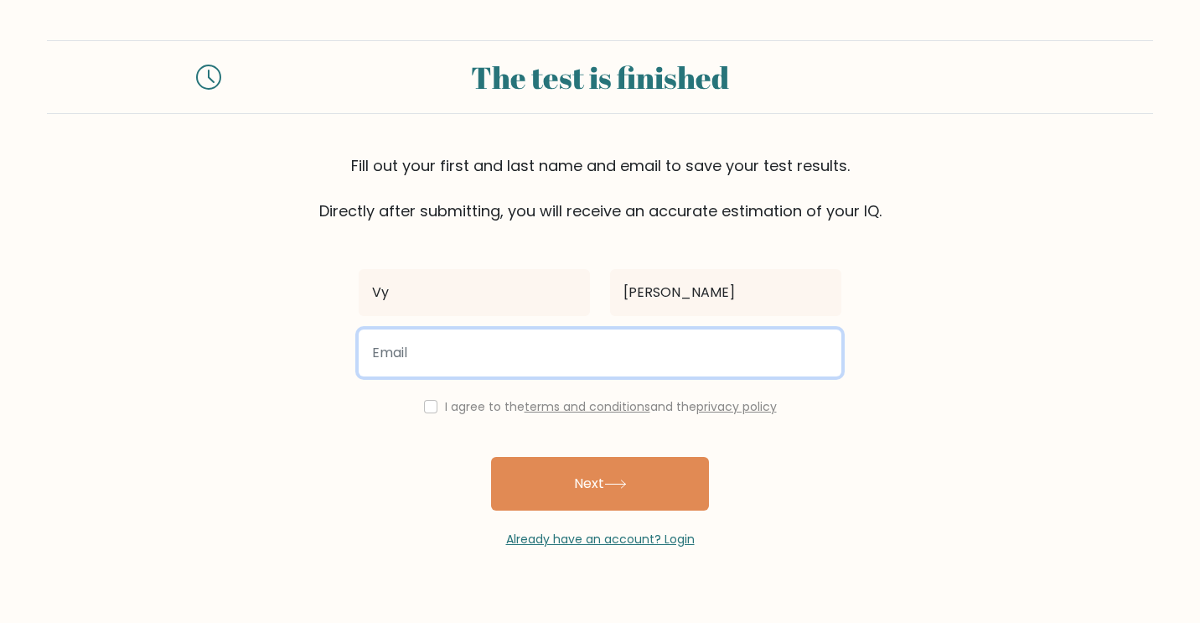
click at [542, 373] on input "email" at bounding box center [600, 352] width 483 height 47
type input "[EMAIL_ADDRESS][DOMAIN_NAME]"
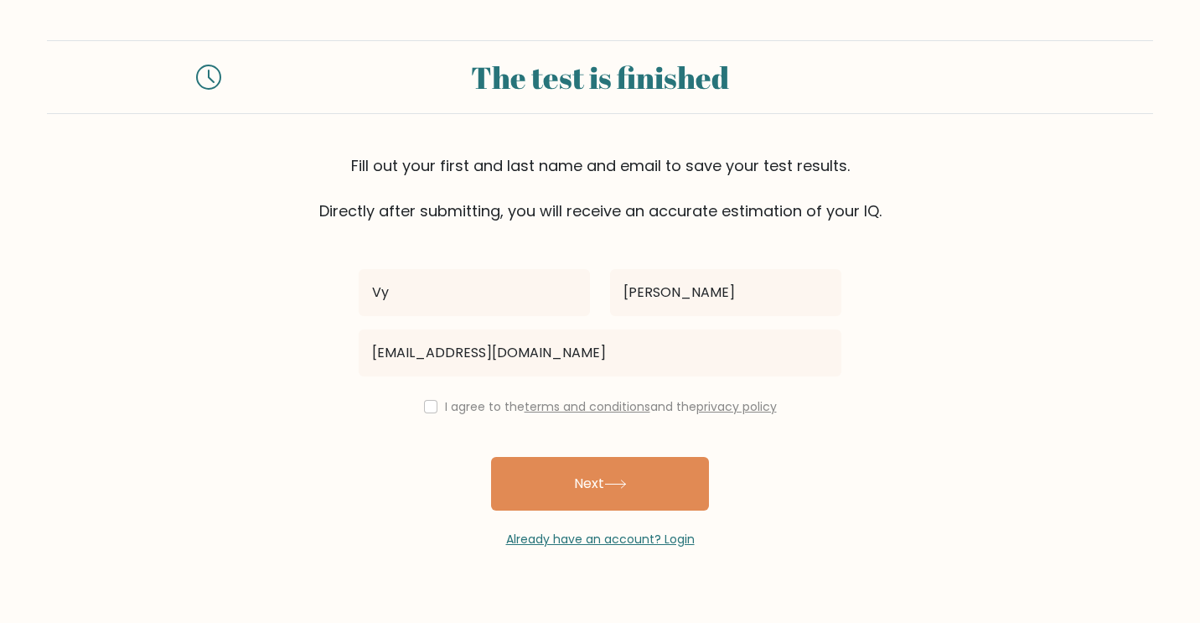
click at [437, 407] on div "I agree to the terms and conditions and the privacy policy" at bounding box center [600, 406] width 503 height 20
click at [431, 409] on input "checkbox" at bounding box center [430, 406] width 13 height 13
checkbox input "true"
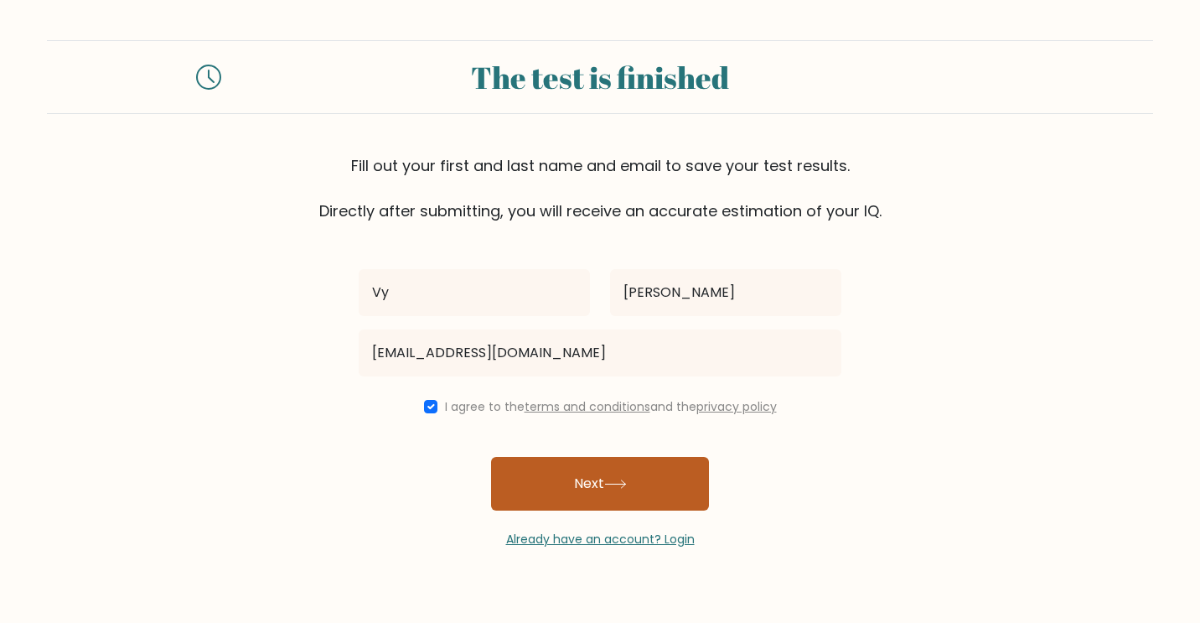
click at [582, 505] on button "Next" at bounding box center [600, 484] width 218 height 54
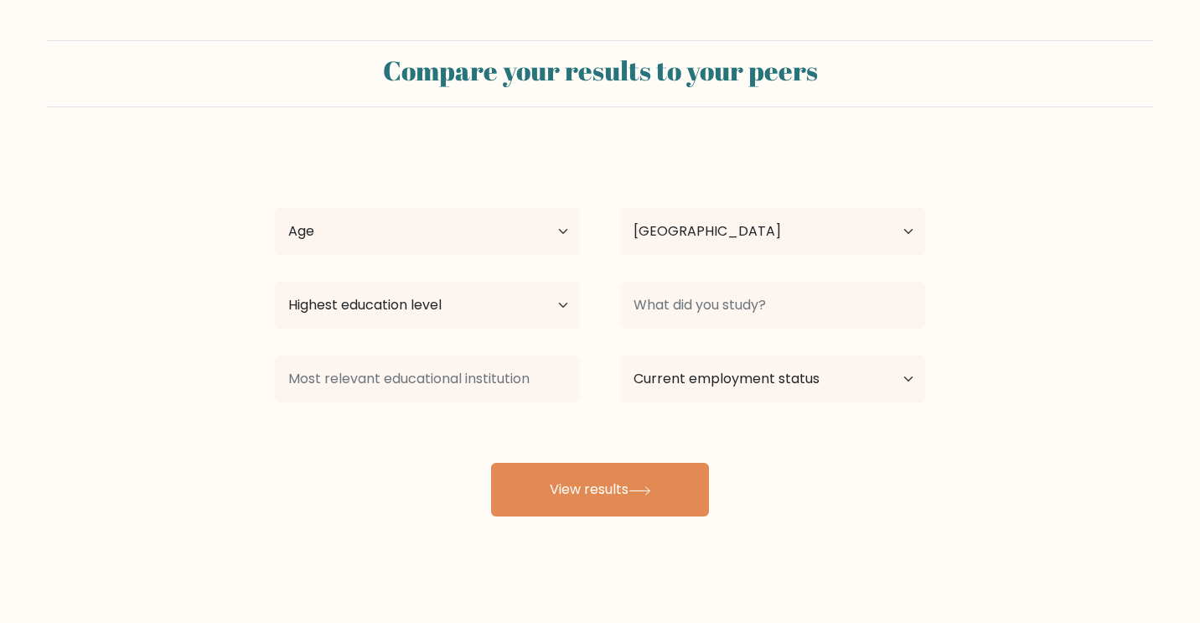
select select "VN"
click at [498, 248] on select "Age Under [DEMOGRAPHIC_DATA] [DEMOGRAPHIC_DATA] [DEMOGRAPHIC_DATA] [DEMOGRAPHIC…" at bounding box center [427, 231] width 305 height 47
select select "18_24"
click at [275, 208] on select "Age Under [DEMOGRAPHIC_DATA] [DEMOGRAPHIC_DATA] [DEMOGRAPHIC_DATA] [DEMOGRAPHIC…" at bounding box center [427, 231] width 305 height 47
click at [743, 212] on select "Country [GEOGRAPHIC_DATA] [GEOGRAPHIC_DATA] [GEOGRAPHIC_DATA] [US_STATE] [GEOGR…" at bounding box center [772, 231] width 305 height 47
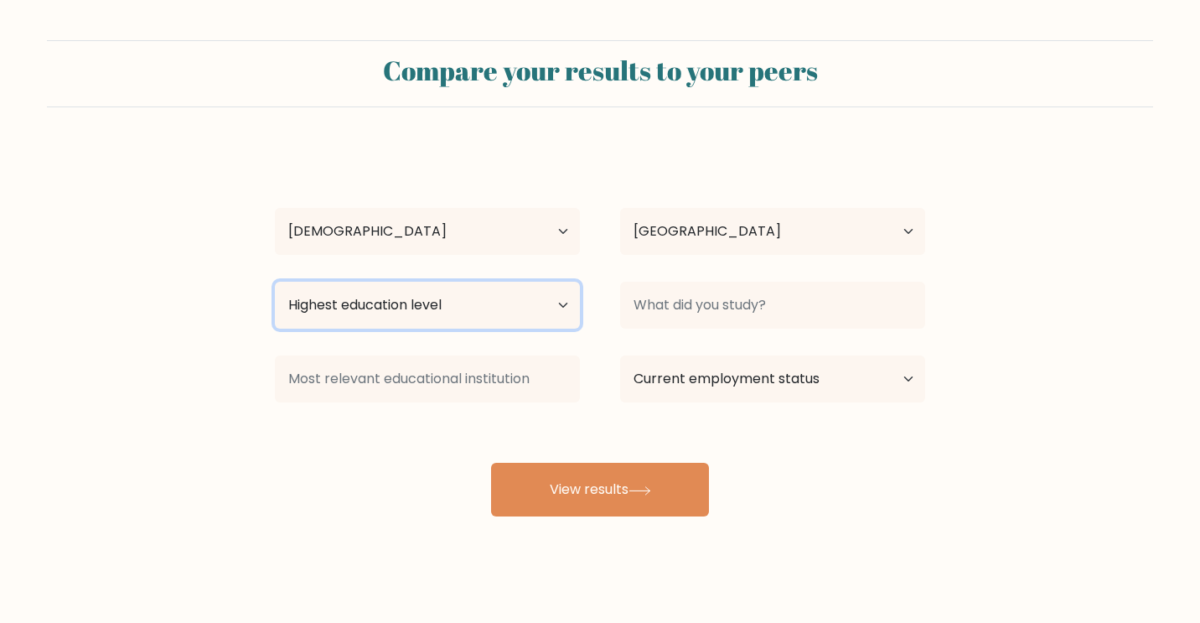
click at [398, 297] on select "Highest education level No schooling Primary Lower Secondary Upper Secondary Oc…" at bounding box center [427, 305] width 305 height 47
select select "bachelors_degree"
click at [275, 282] on select "Highest education level No schooling Primary Lower Secondary Upper Secondary Oc…" at bounding box center [427, 305] width 305 height 47
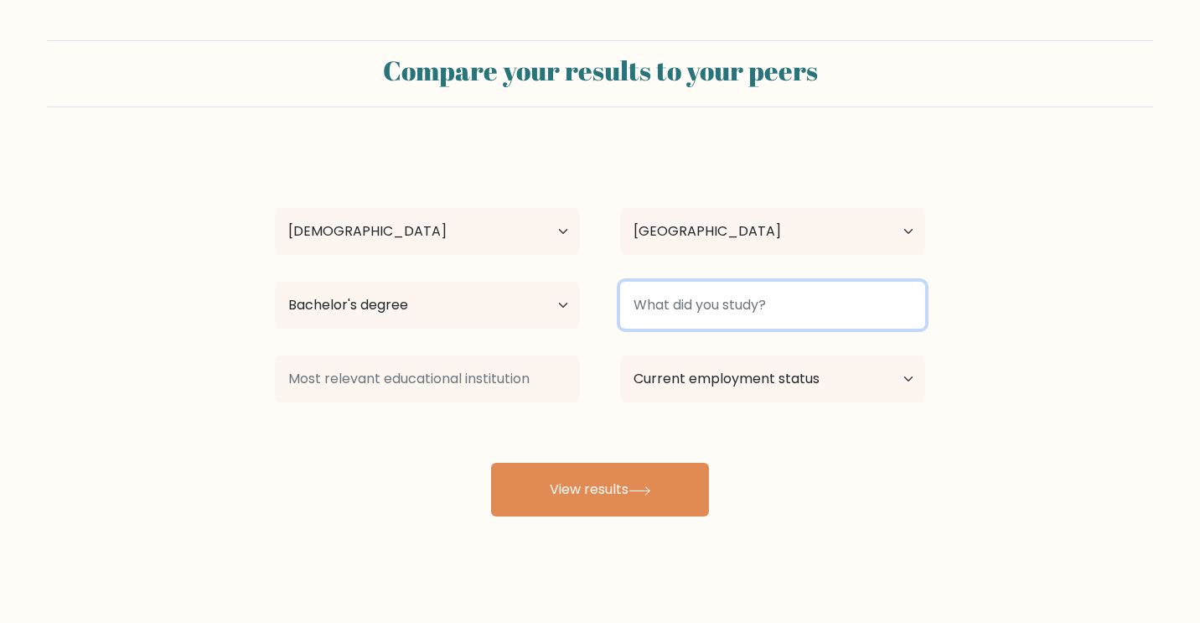
click at [759, 304] on input at bounding box center [772, 305] width 305 height 47
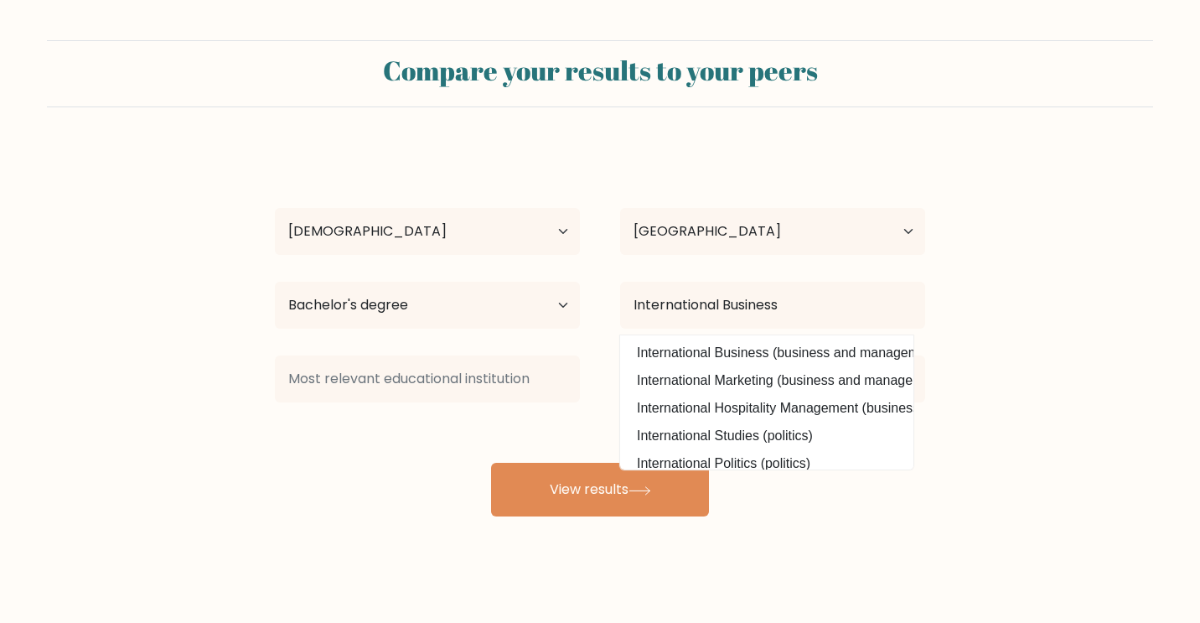
click at [820, 351] on option "International Business (business and management)" at bounding box center [766, 352] width 285 height 27
type input "International Business"
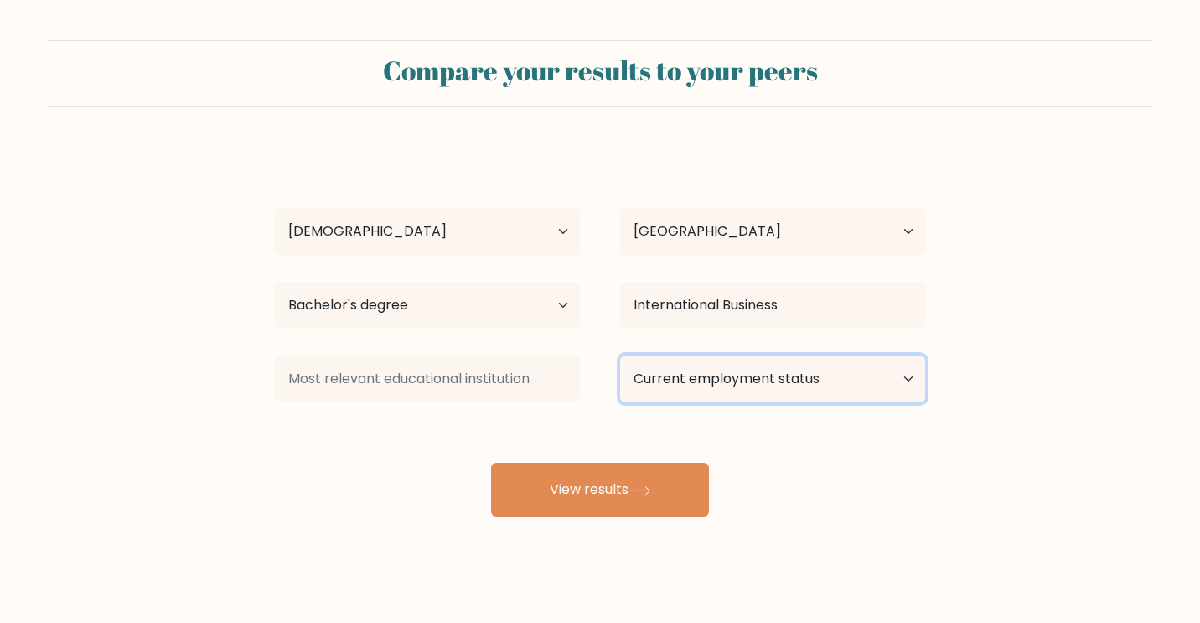
click at [741, 376] on select "Current employment status Employed Student Retired Other / prefer not to answer" at bounding box center [772, 378] width 305 height 47
select select "employed"
click at [620, 355] on select "Current employment status Employed Student Retired Other / prefer not to answer" at bounding box center [772, 378] width 305 height 47
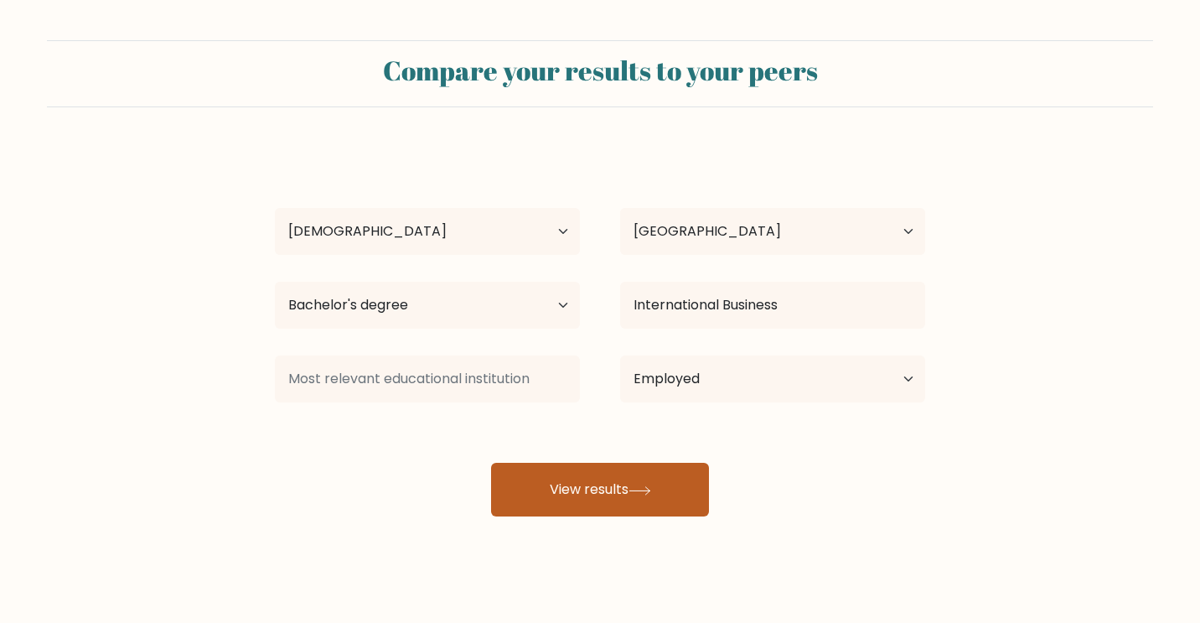
click at [642, 496] on div "Vy Nguyen Age Under 18 years old 18-24 years old 25-34 years old 35-44 years ol…" at bounding box center [600, 331] width 670 height 369
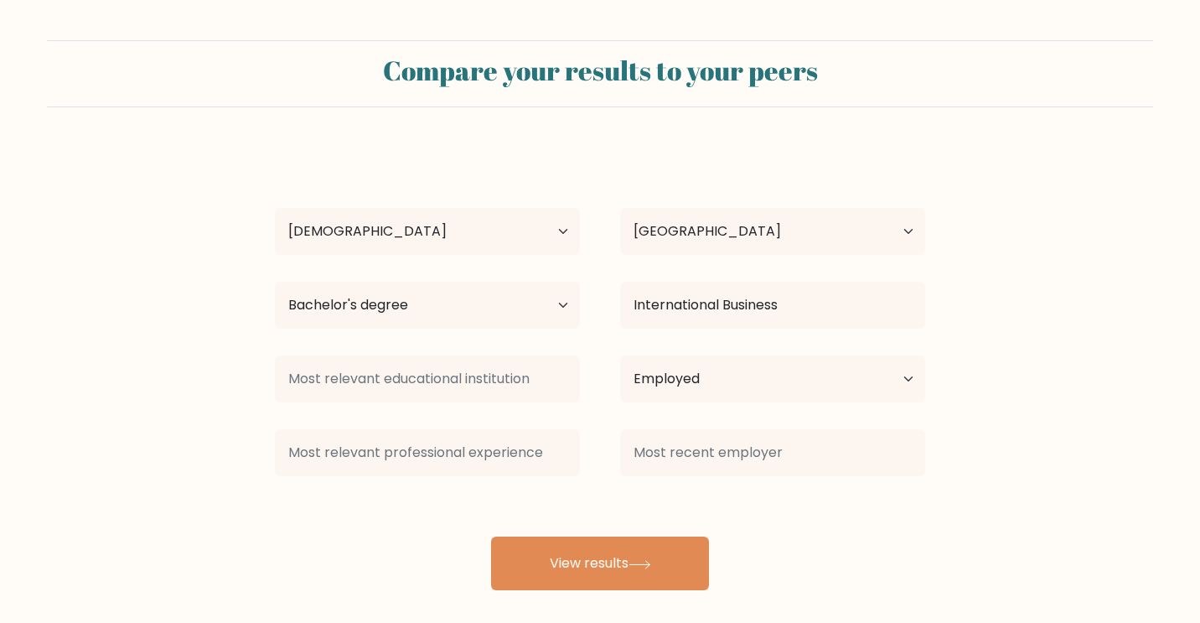
scroll to position [13, 0]
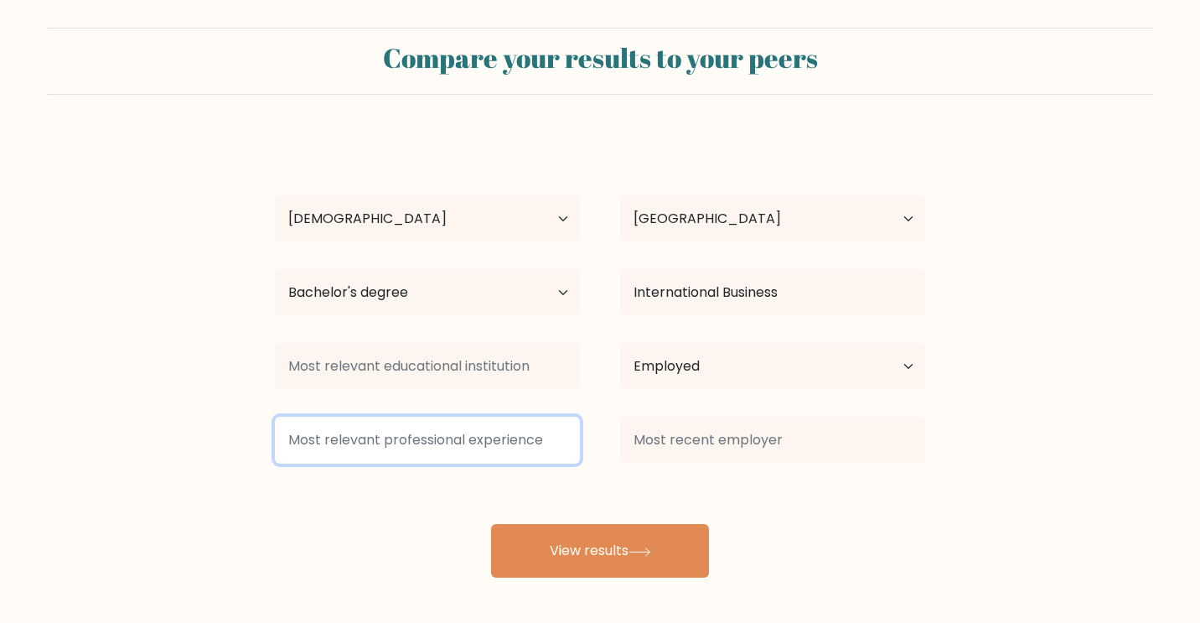
click at [519, 428] on input at bounding box center [427, 440] width 305 height 47
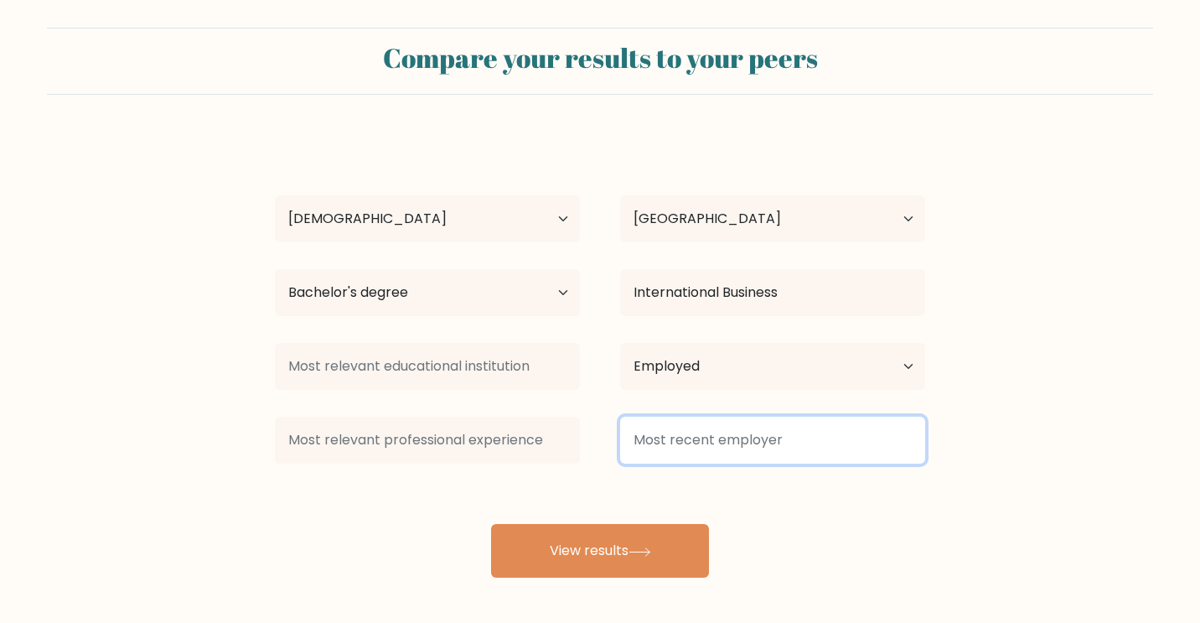
click at [710, 435] on input at bounding box center [772, 440] width 305 height 47
type input "3"
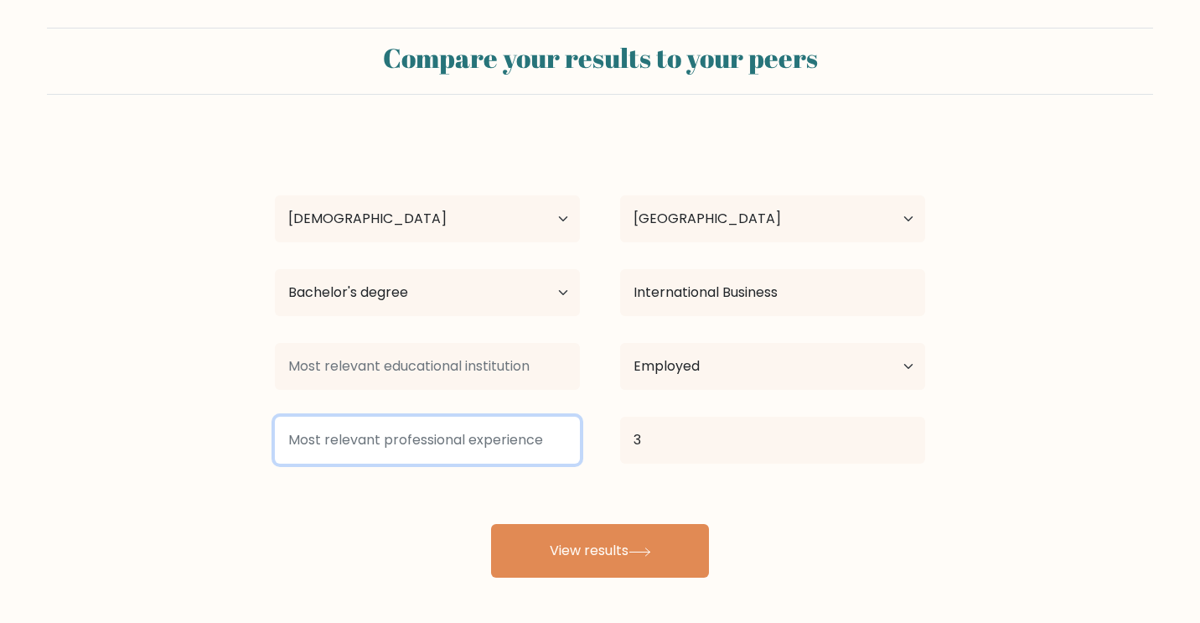
click at [487, 442] on input at bounding box center [427, 440] width 305 height 47
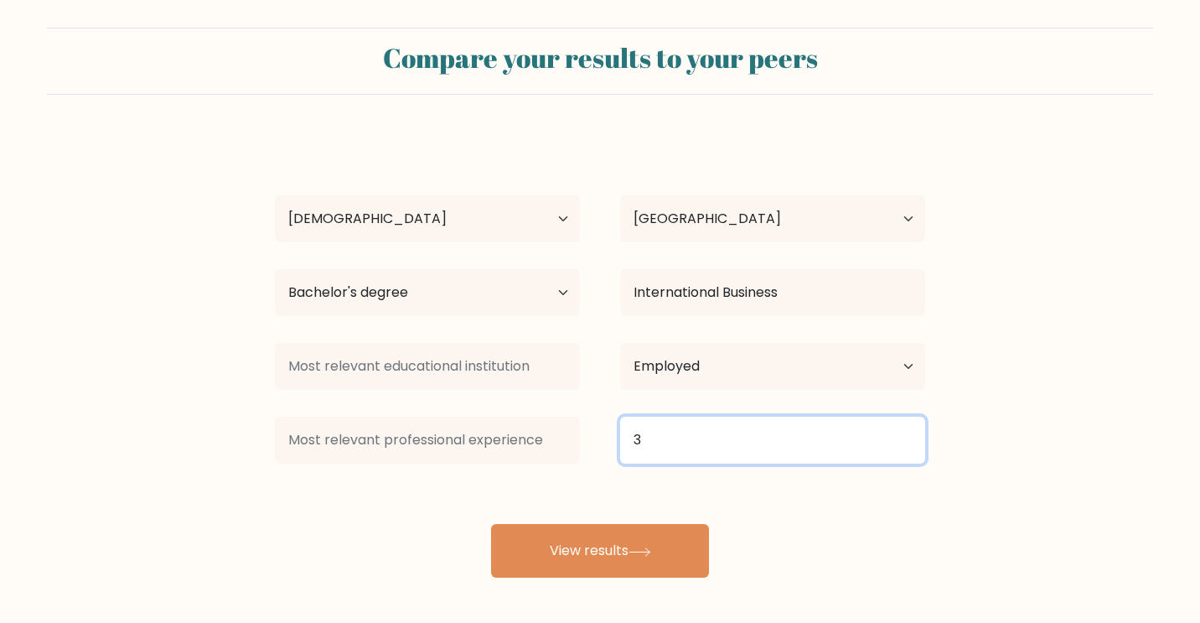
click at [708, 442] on input "3" at bounding box center [772, 440] width 305 height 47
type input "4"
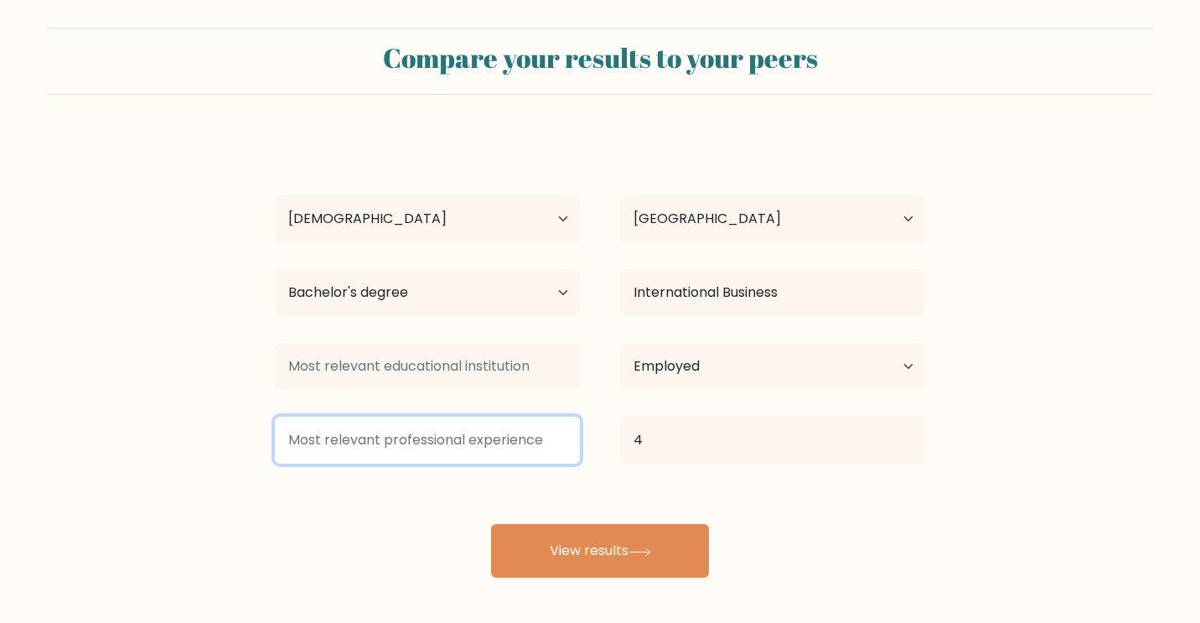
click at [490, 446] on input at bounding box center [427, 440] width 305 height 47
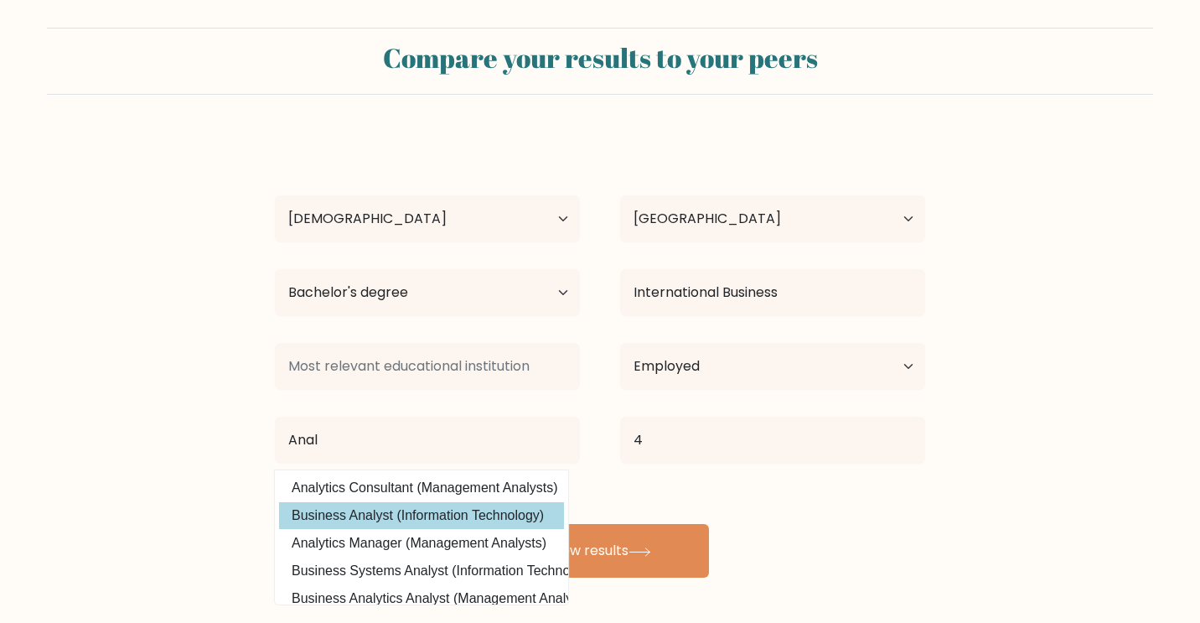
click at [417, 515] on option "Business Analyst (Information Technology)" at bounding box center [421, 515] width 285 height 27
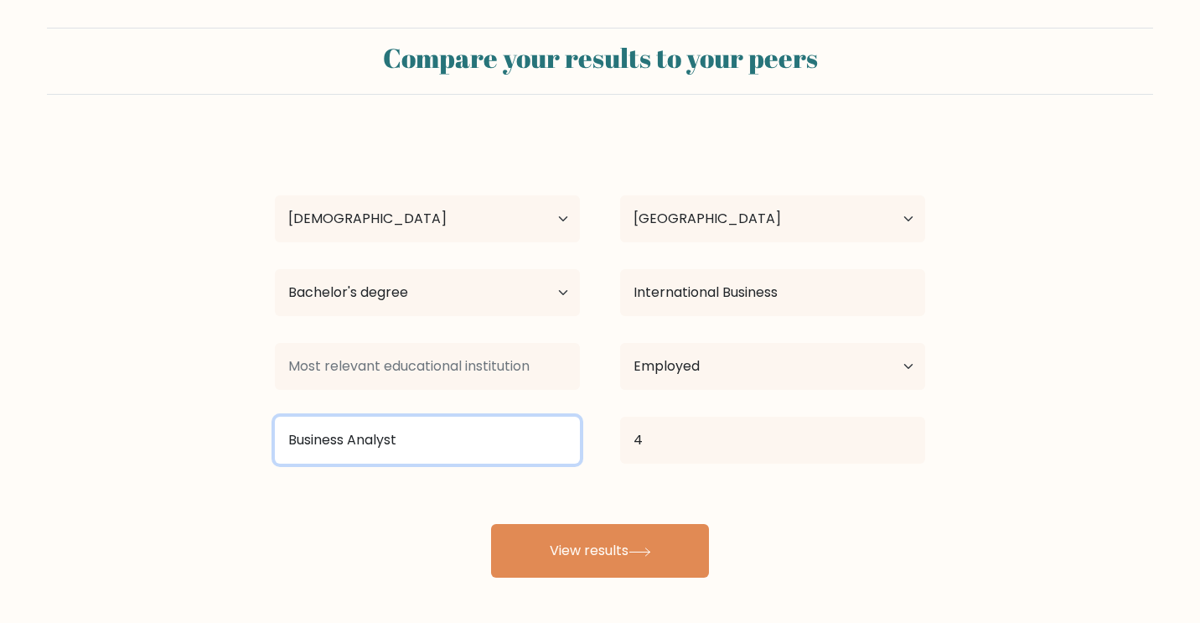
click at [456, 454] on input "Business Analyst" at bounding box center [427, 440] width 305 height 47
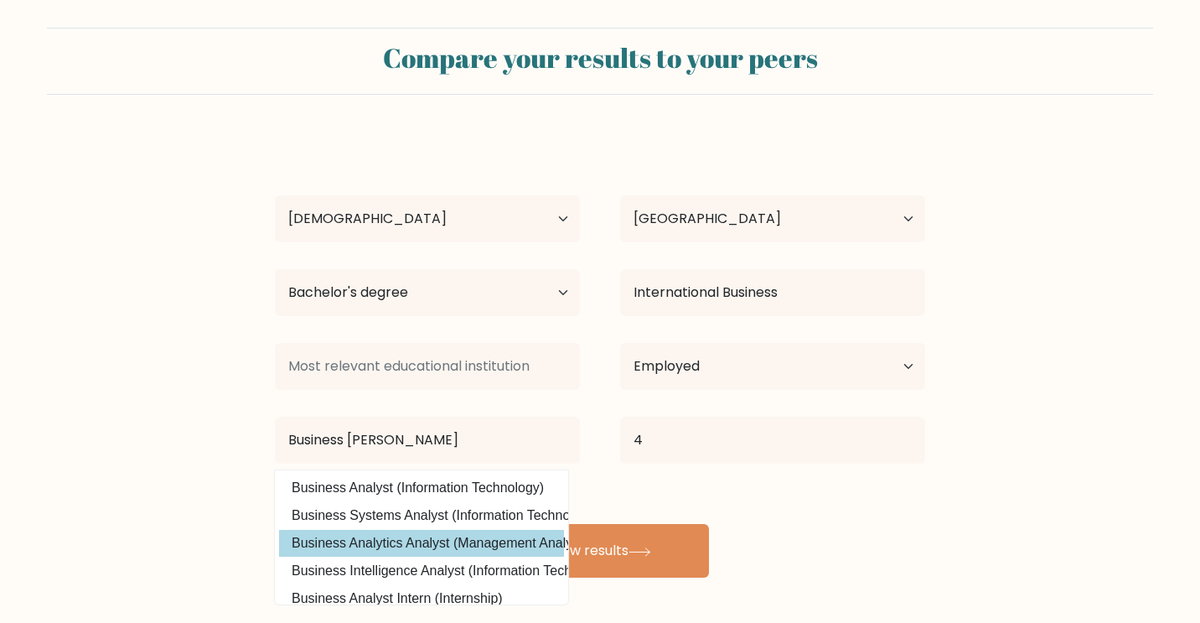
click at [432, 539] on option "Business Analytics Analyst (Management Analysts)" at bounding box center [421, 543] width 285 height 27
type input "Business Analytics Analyst"
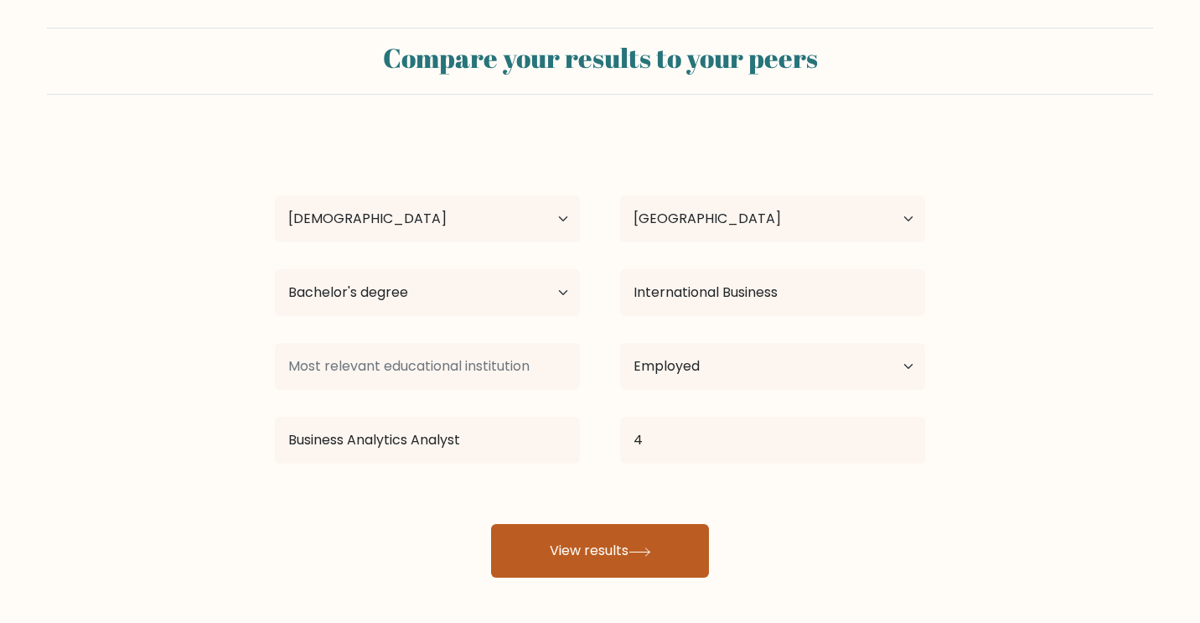
click at [556, 546] on button "View results" at bounding box center [600, 551] width 218 height 54
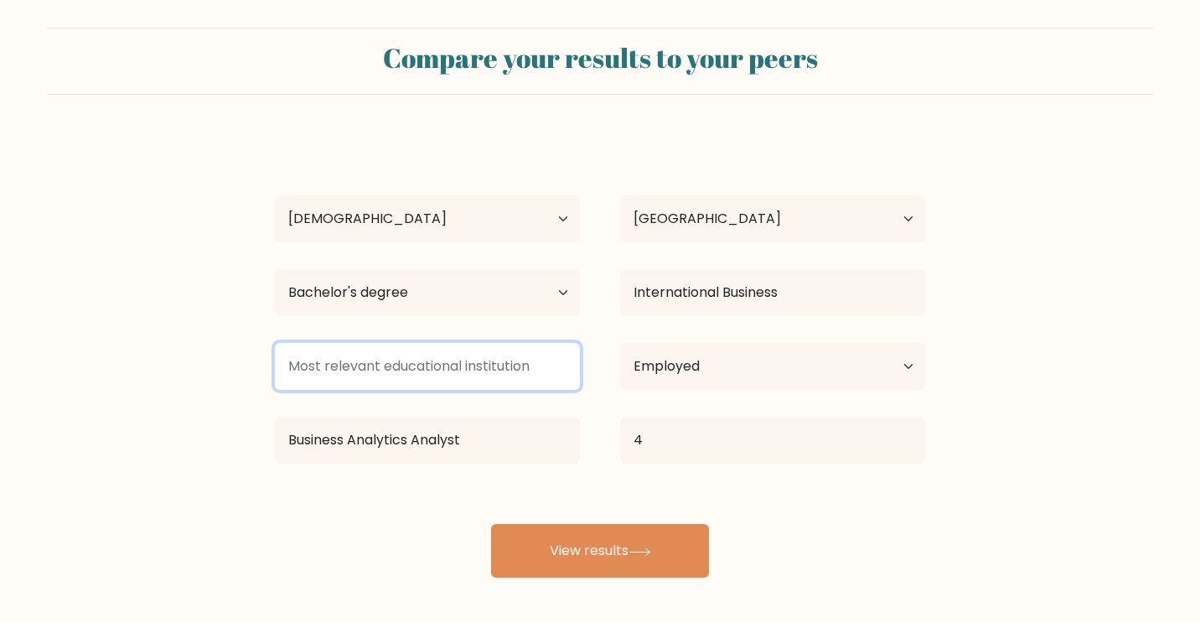
click at [461, 365] on input at bounding box center [427, 366] width 305 height 47
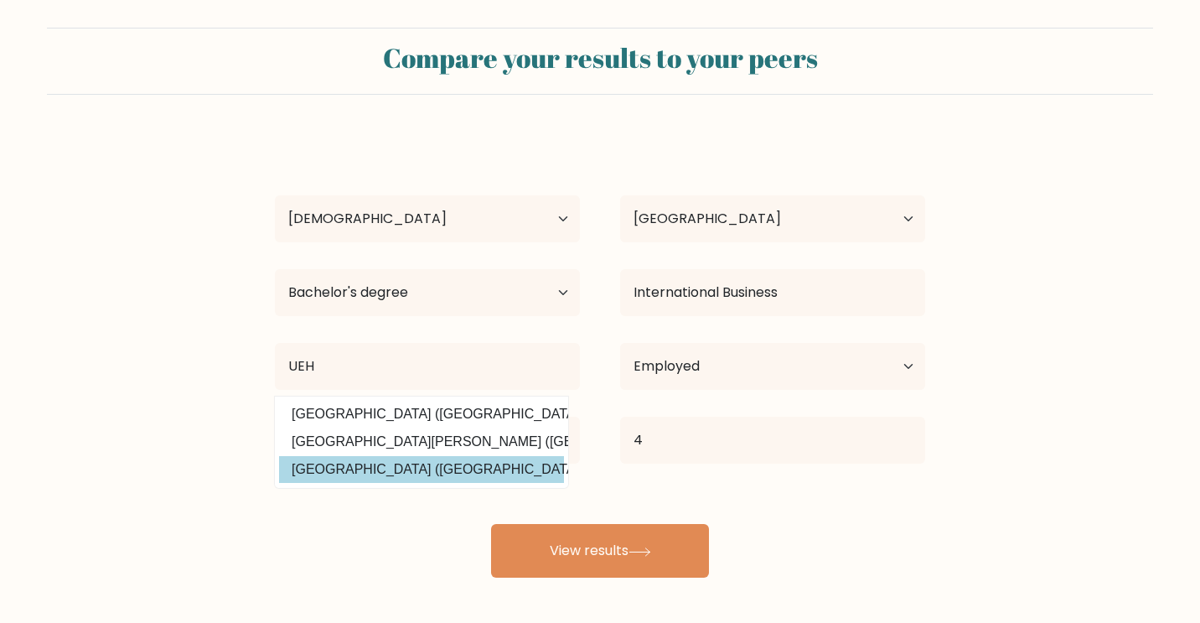
click at [420, 473] on option "University of Economics Ho Chi Minh City (Vietnam)" at bounding box center [421, 469] width 285 height 27
type input "[GEOGRAPHIC_DATA]"
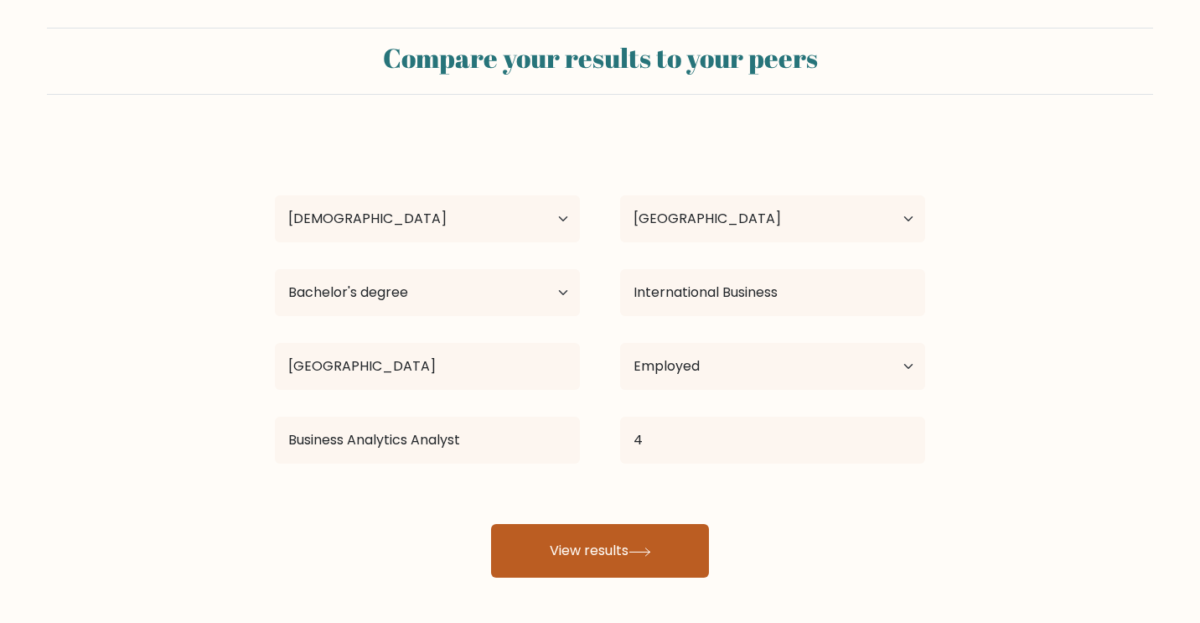
click at [593, 542] on button "View results" at bounding box center [600, 551] width 218 height 54
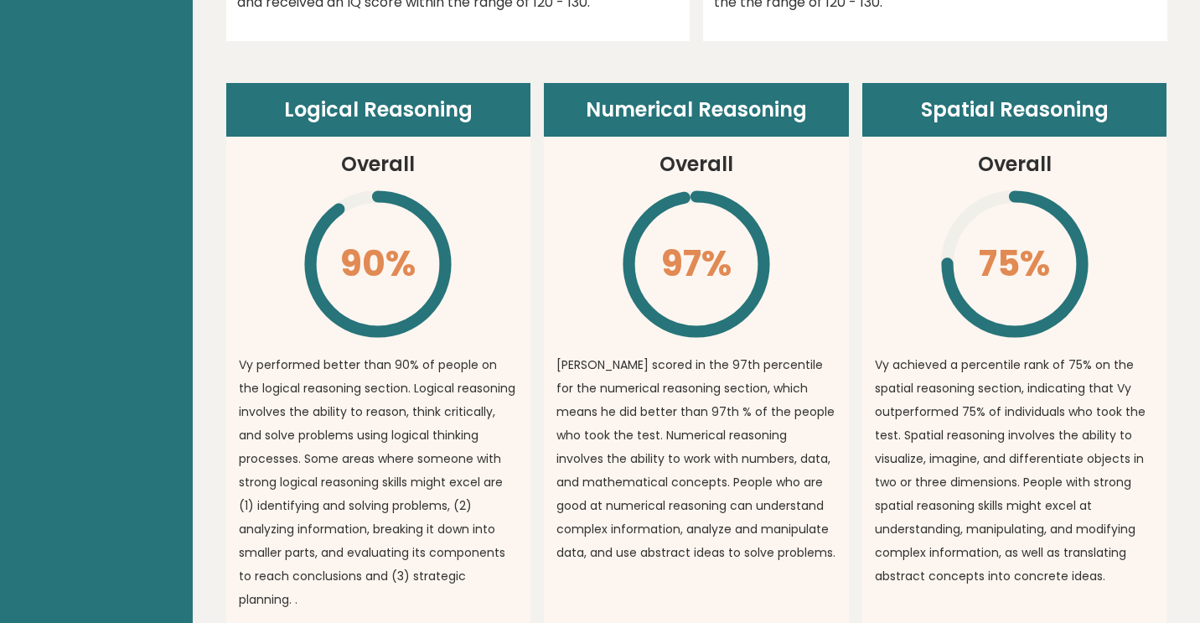
scroll to position [1208, 0]
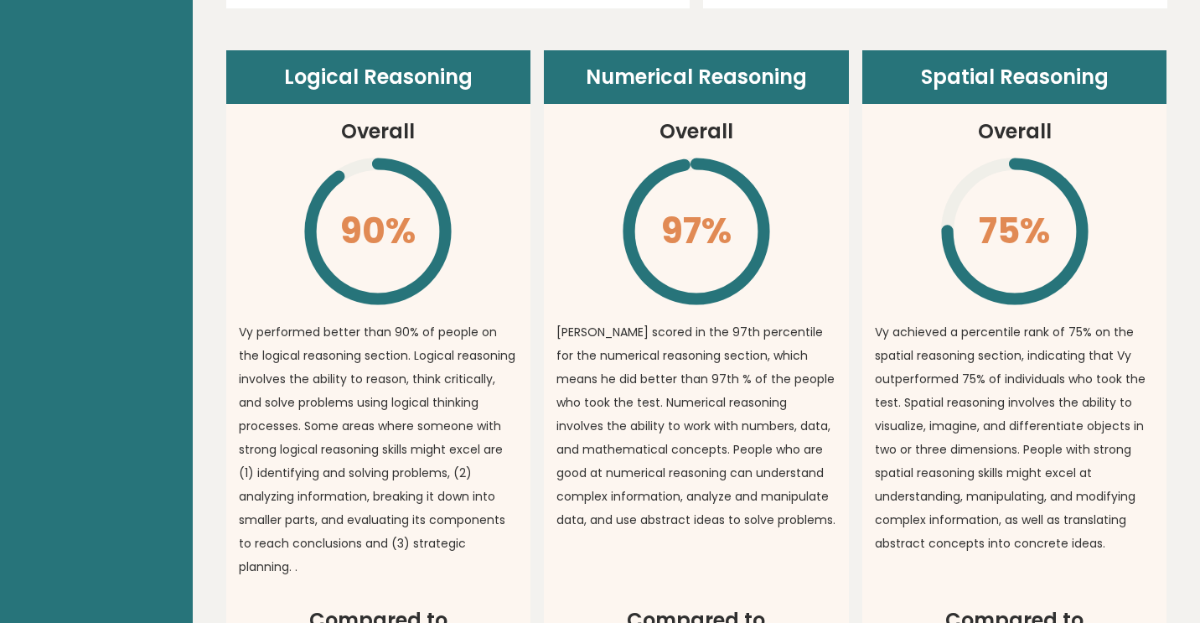
click at [958, 80] on header "Spatial Reasoning" at bounding box center [1014, 77] width 305 height 54
copy header "Spatial"
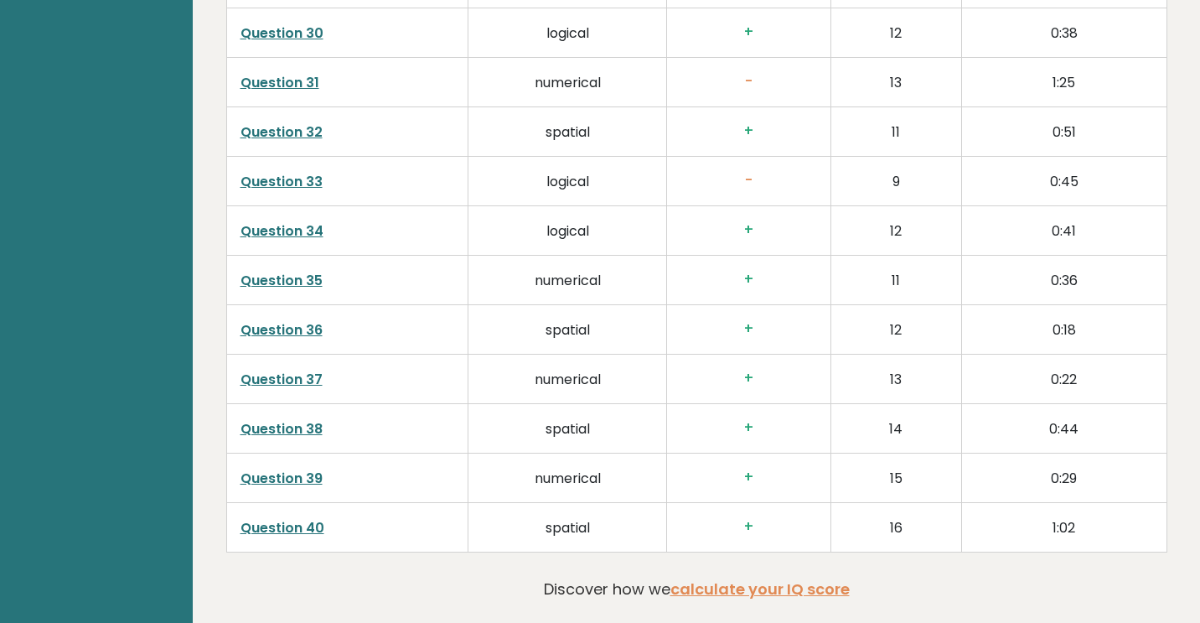
scroll to position [4370, 0]
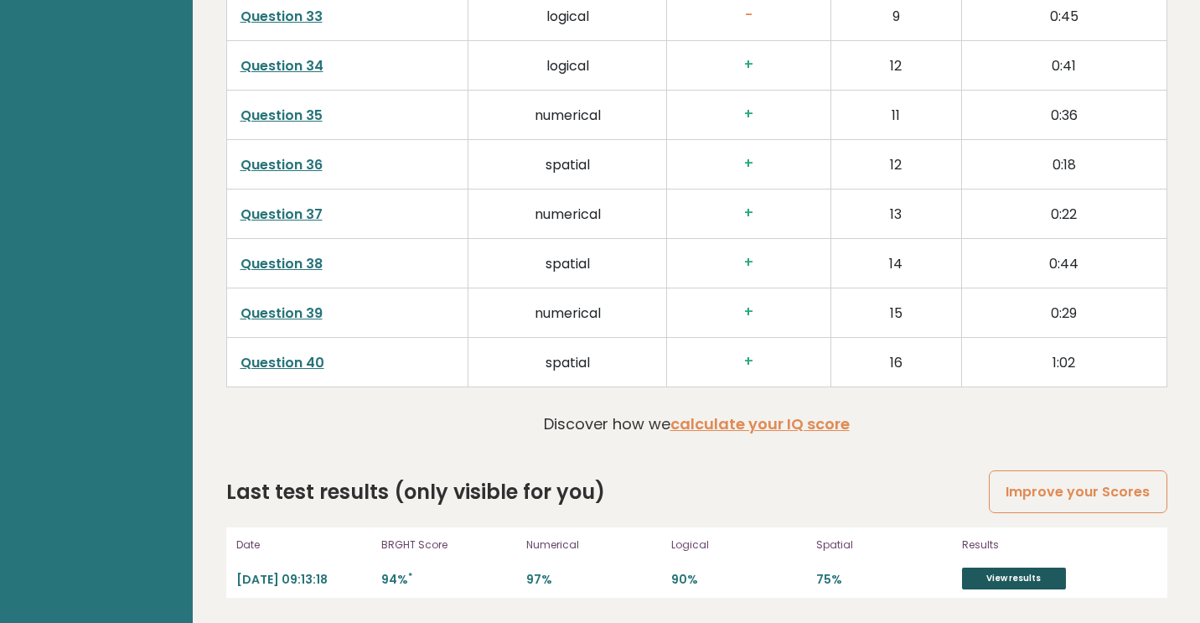
click at [1043, 582] on link "View results" at bounding box center [1014, 578] width 104 height 22
click at [1101, 496] on link "Improve your Scores" at bounding box center [1078, 491] width 178 height 43
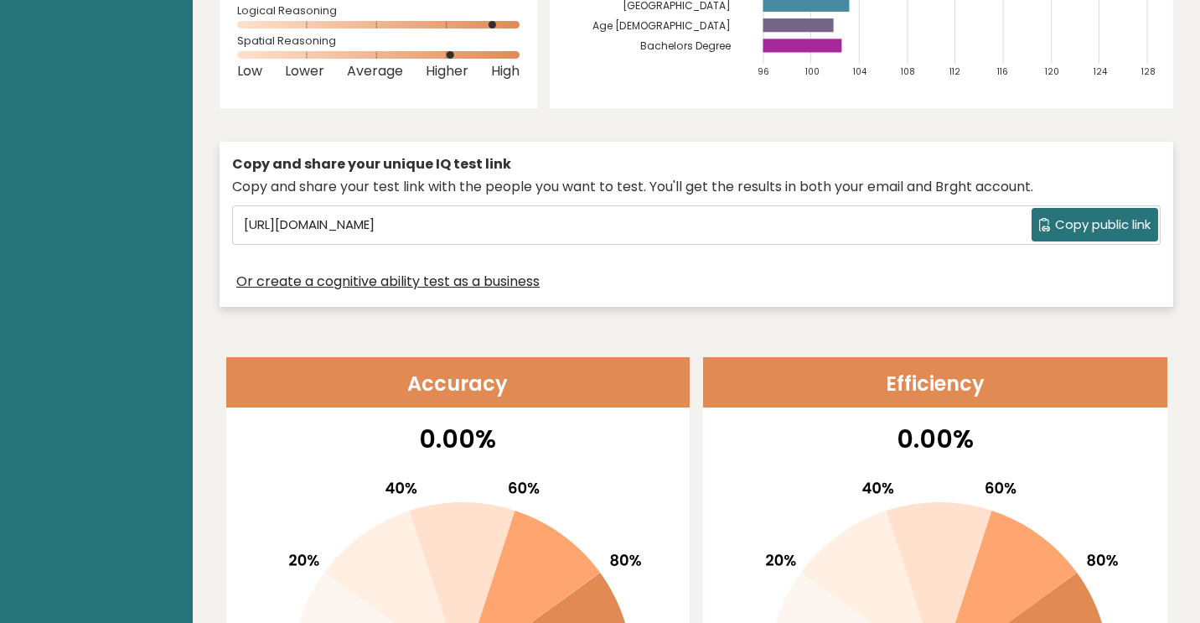
scroll to position [0, 0]
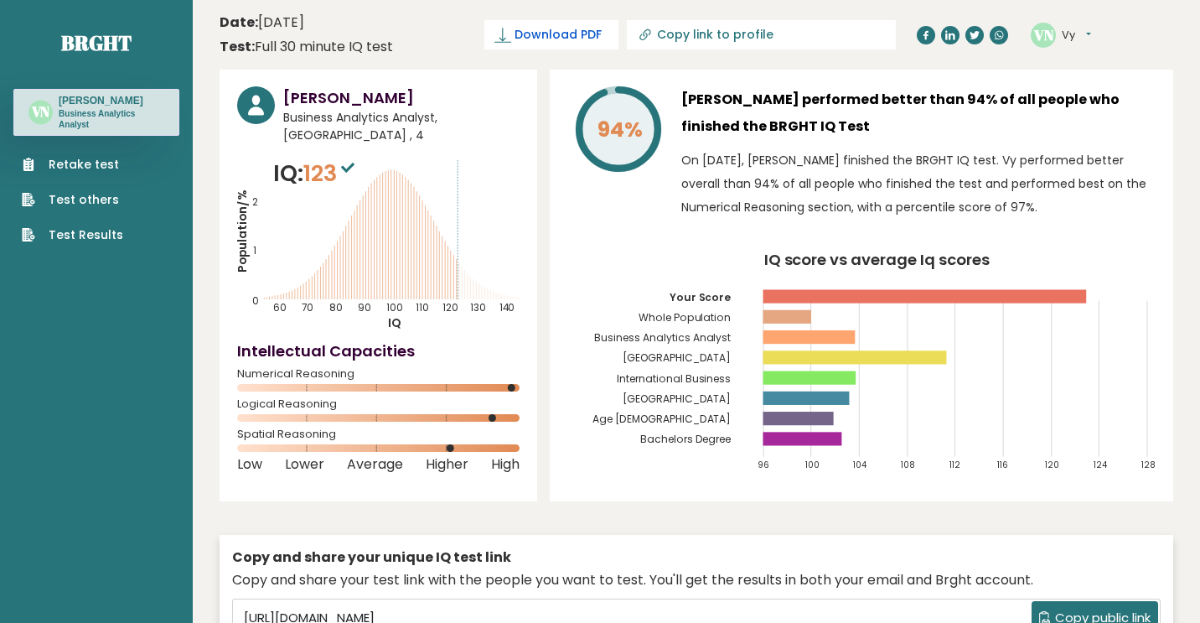
click at [602, 34] on span "Download PDF" at bounding box center [558, 35] width 87 height 18
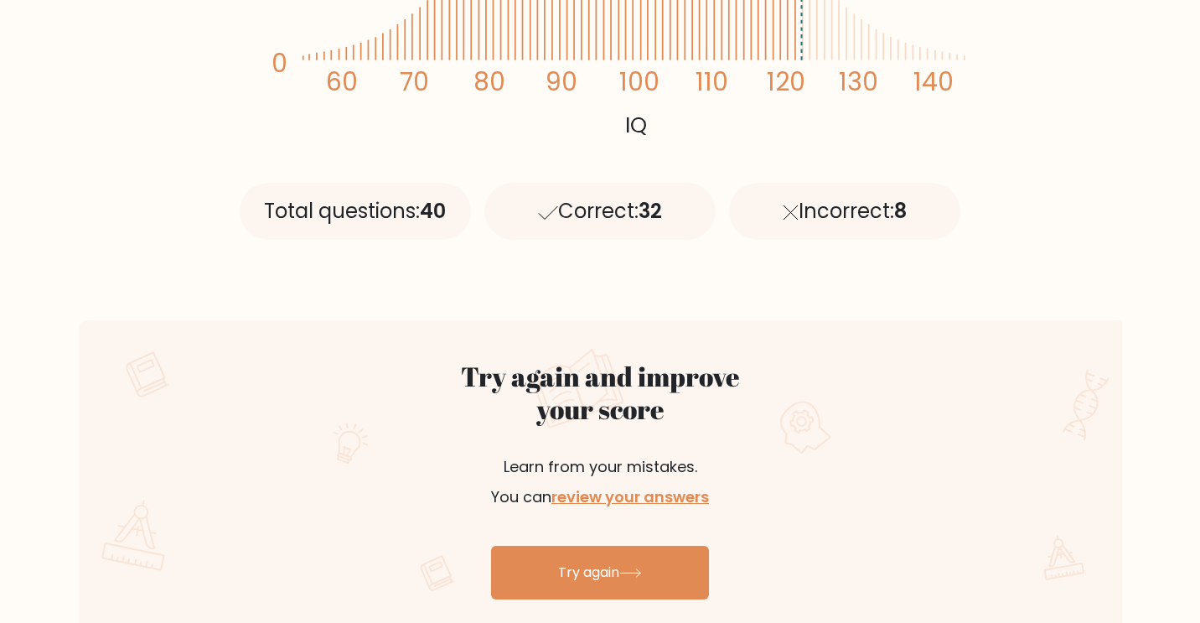
scroll to position [641, 0]
